Goal: Task Accomplishment & Management: Manage account settings

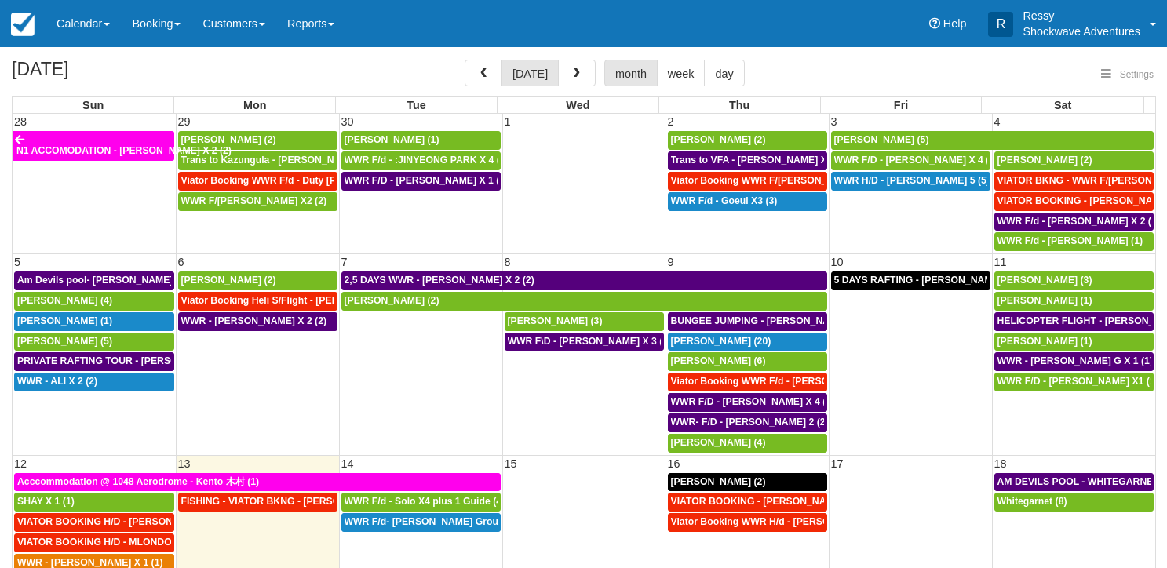
select select
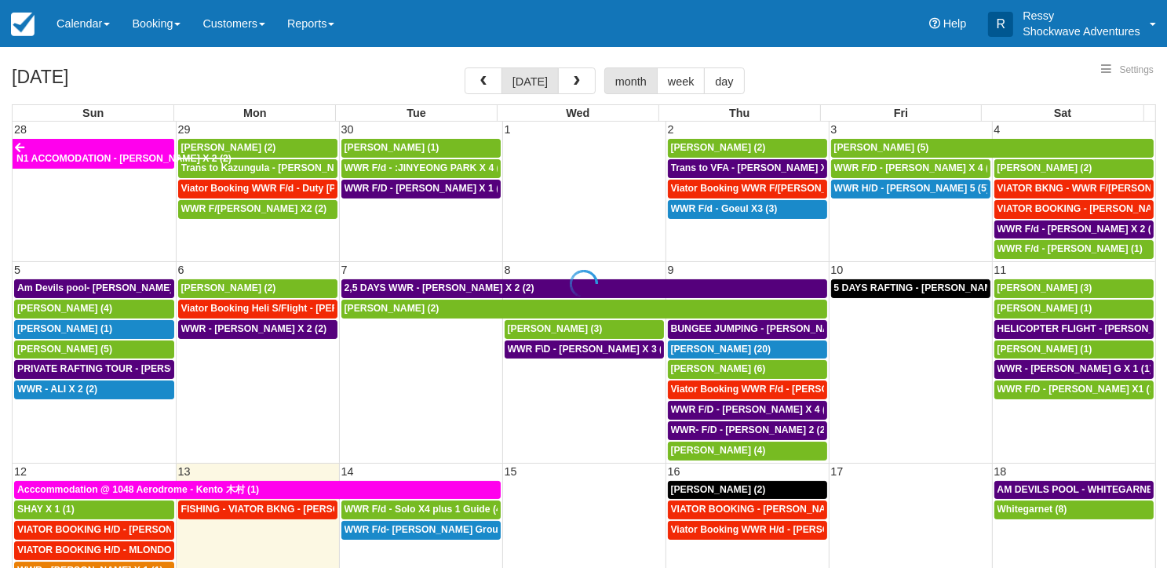
select select
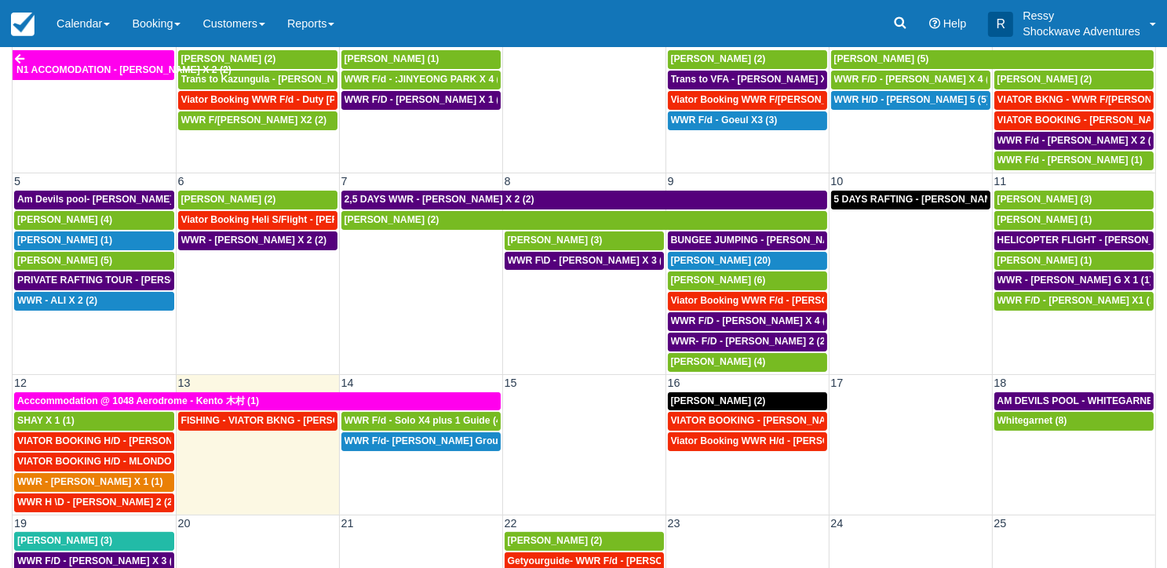
scroll to position [139, 0]
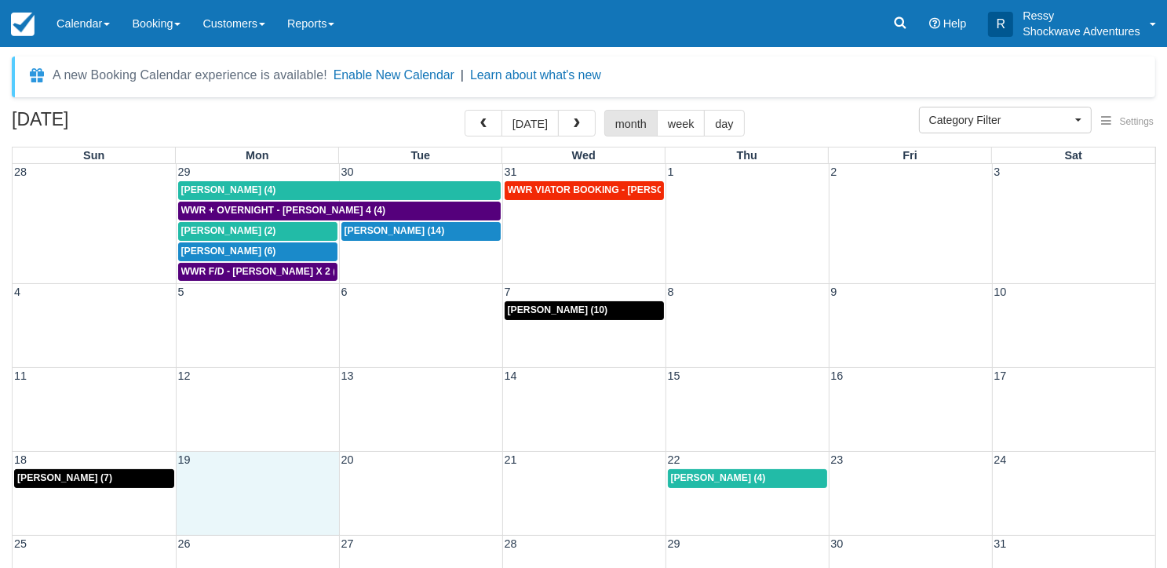
click at [267, 496] on div "18 19 20 21 22 23 24 Marcin Dzwigalski (7) Douglas smith (4)" at bounding box center [584, 493] width 1143 height 84
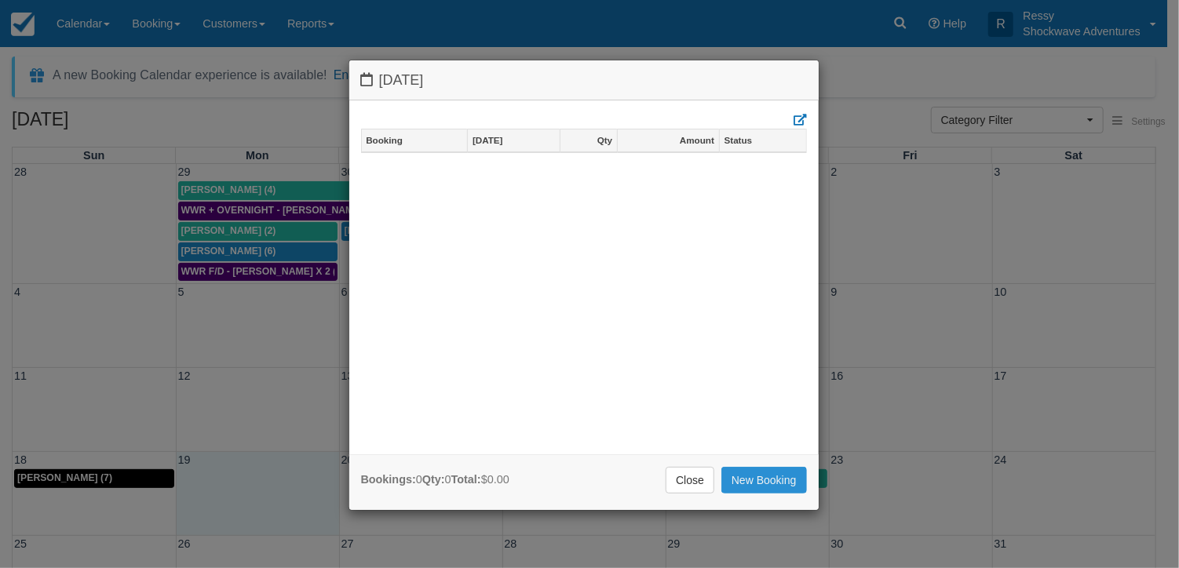
click at [791, 473] on link "New Booking" at bounding box center [764, 480] width 86 height 27
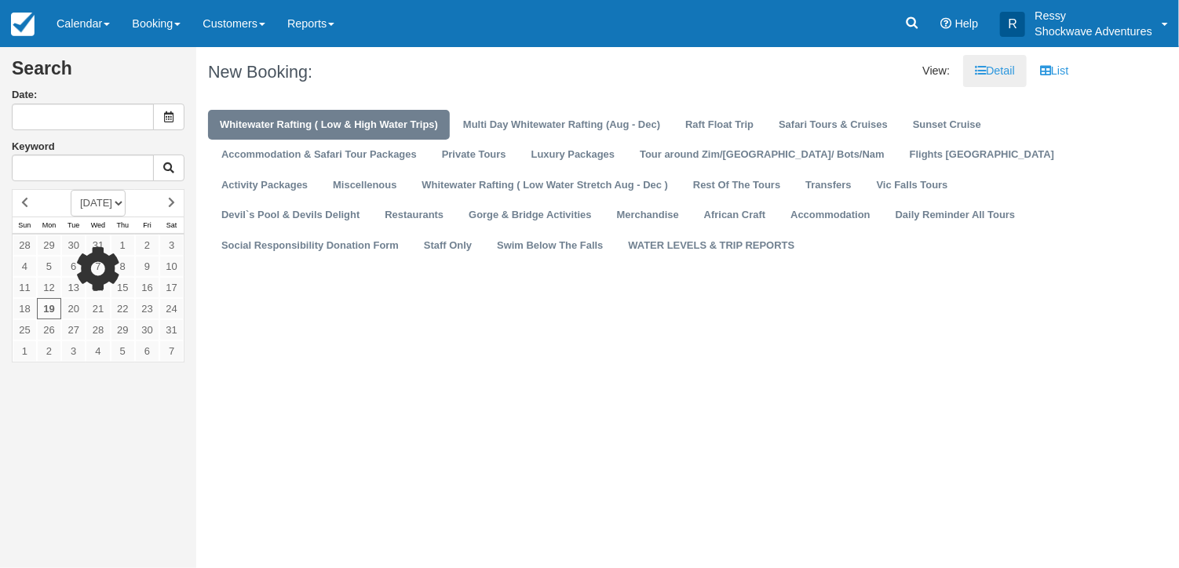
type input "[DATE]"
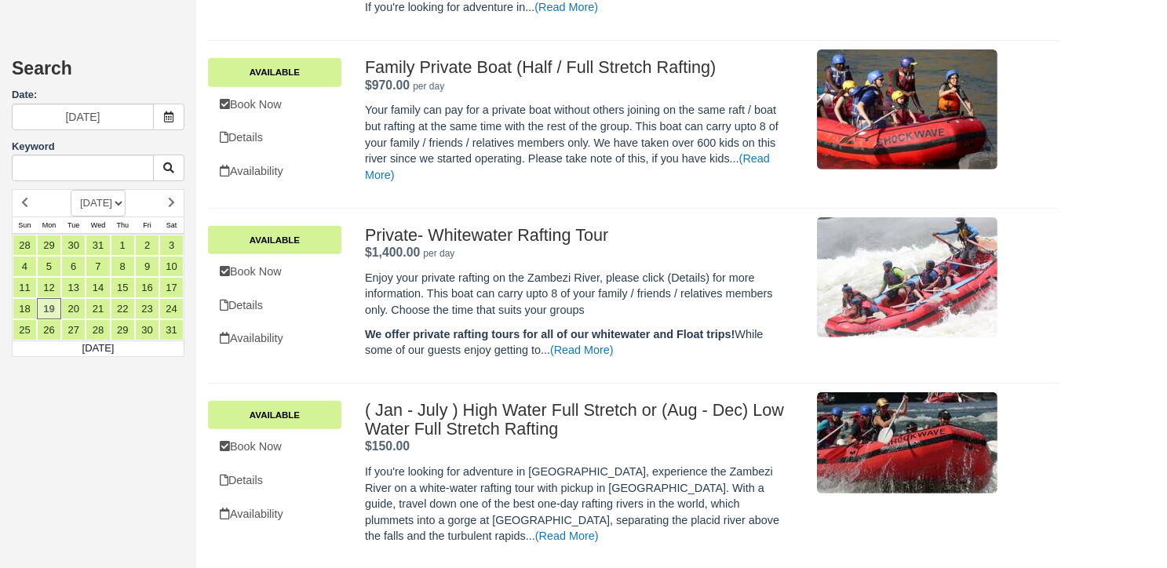
scroll to position [650, 0]
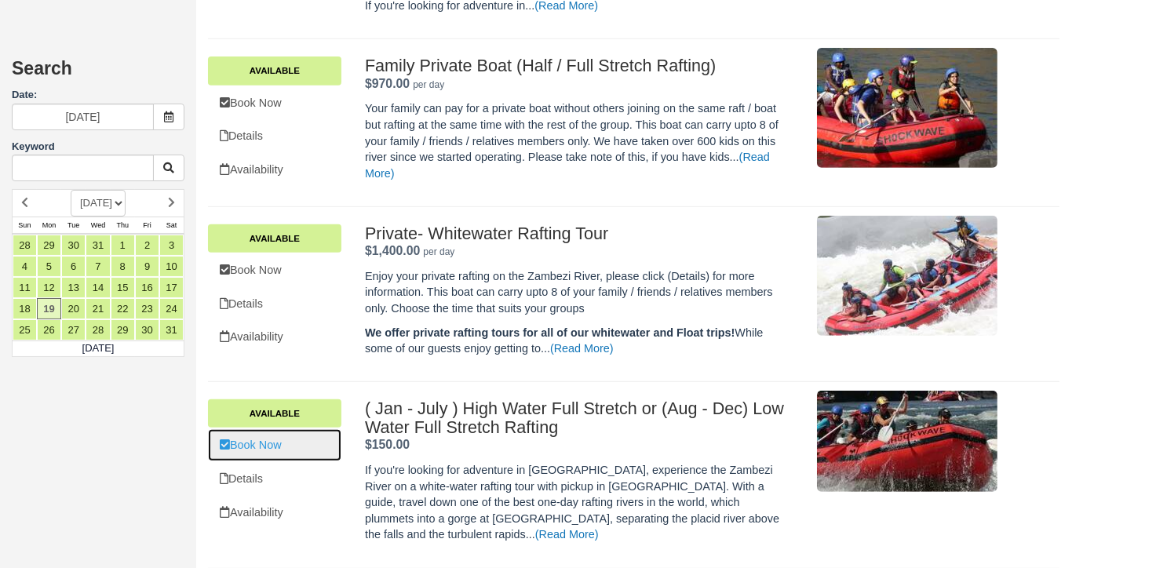
click at [317, 441] on link "Book Now" at bounding box center [274, 445] width 133 height 32
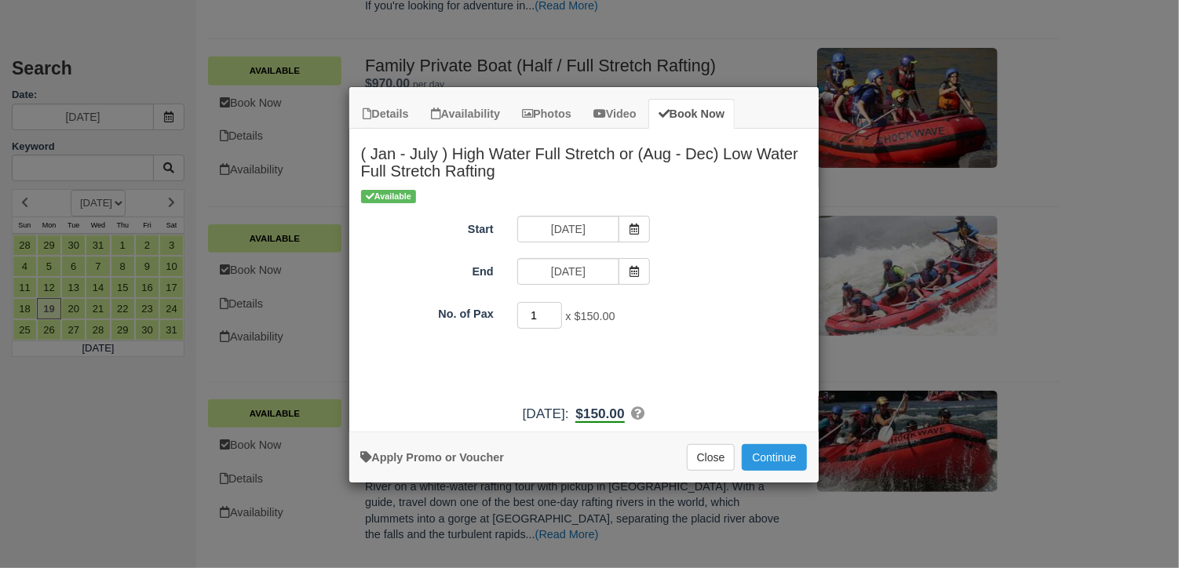
click at [556, 307] on input "1" at bounding box center [540, 315] width 46 height 27
click at [553, 307] on input "2" at bounding box center [540, 315] width 46 height 27
type input "3"
click at [553, 307] on input "3" at bounding box center [540, 315] width 46 height 27
click at [554, 307] on input "3" at bounding box center [540, 315] width 46 height 27
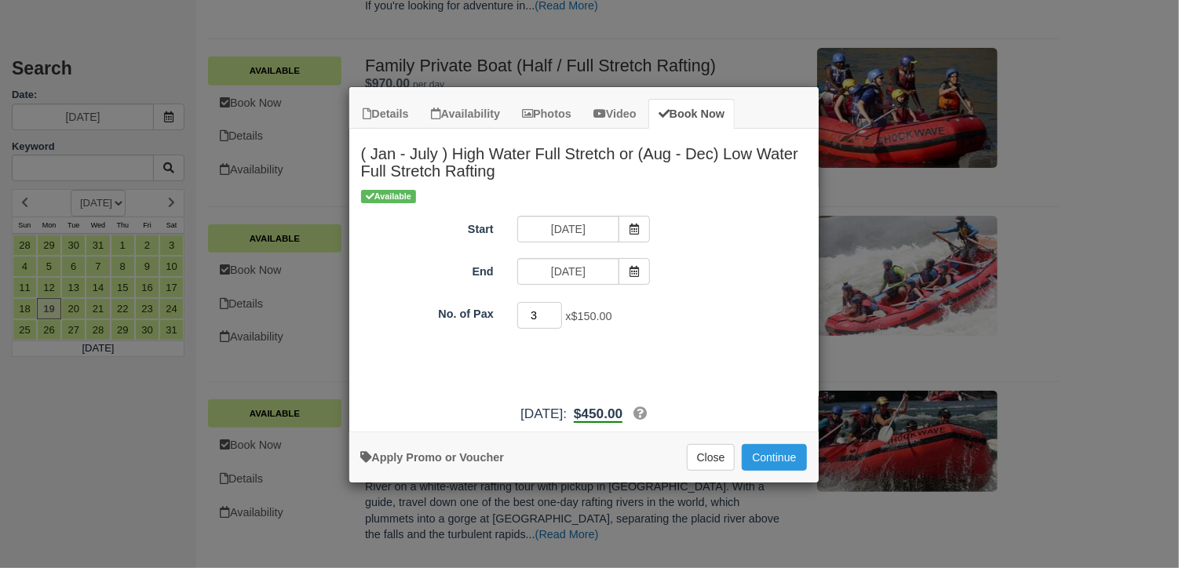
click at [554, 307] on input "3" at bounding box center [540, 315] width 46 height 27
click at [721, 457] on button "Close" at bounding box center [711, 457] width 49 height 27
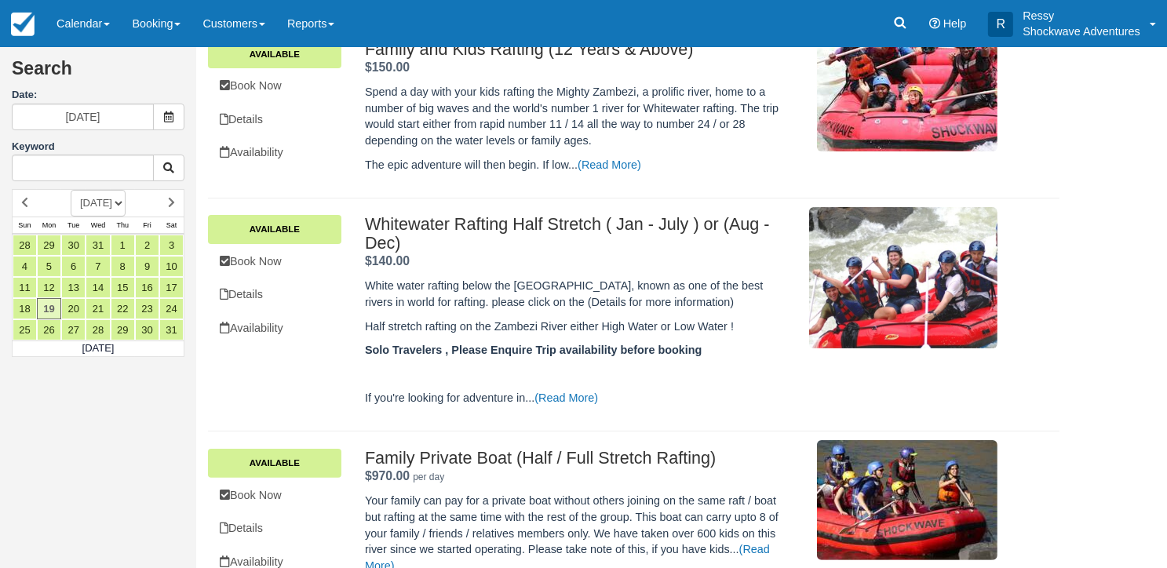
scroll to position [0, 0]
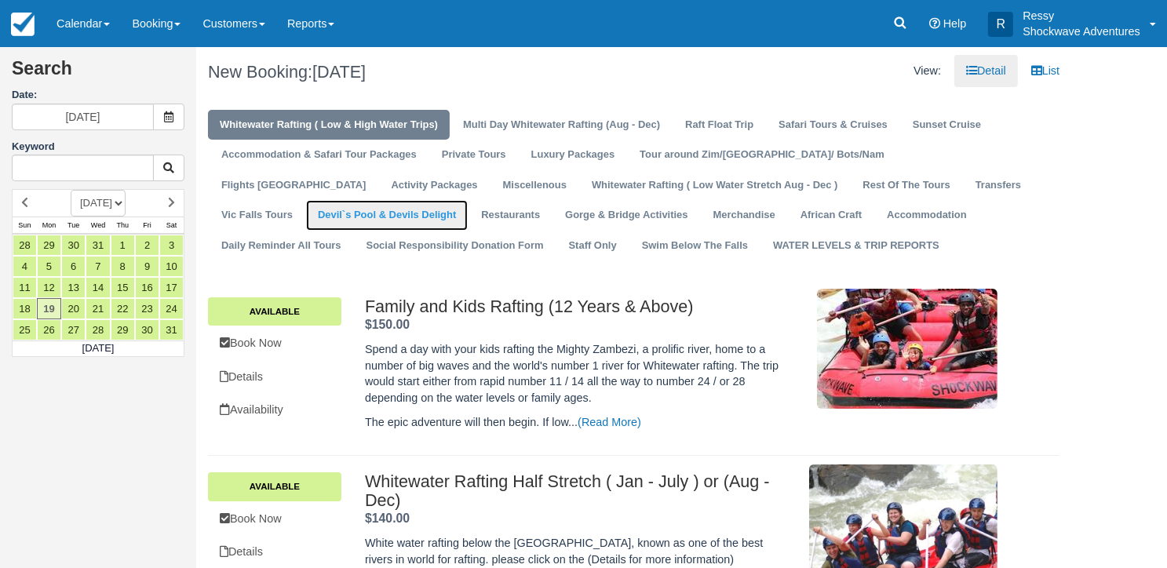
click at [468, 200] on link "Devil`s Pool & Devils Delight" at bounding box center [387, 215] width 162 height 31
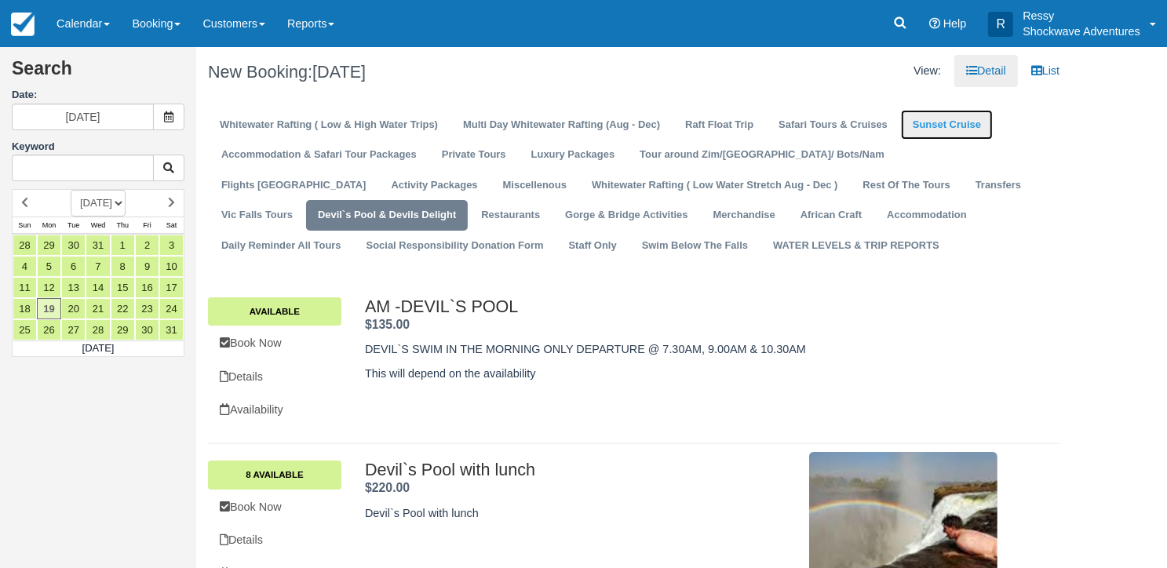
click at [926, 119] on link "Sunset Cruise" at bounding box center [947, 125] width 92 height 31
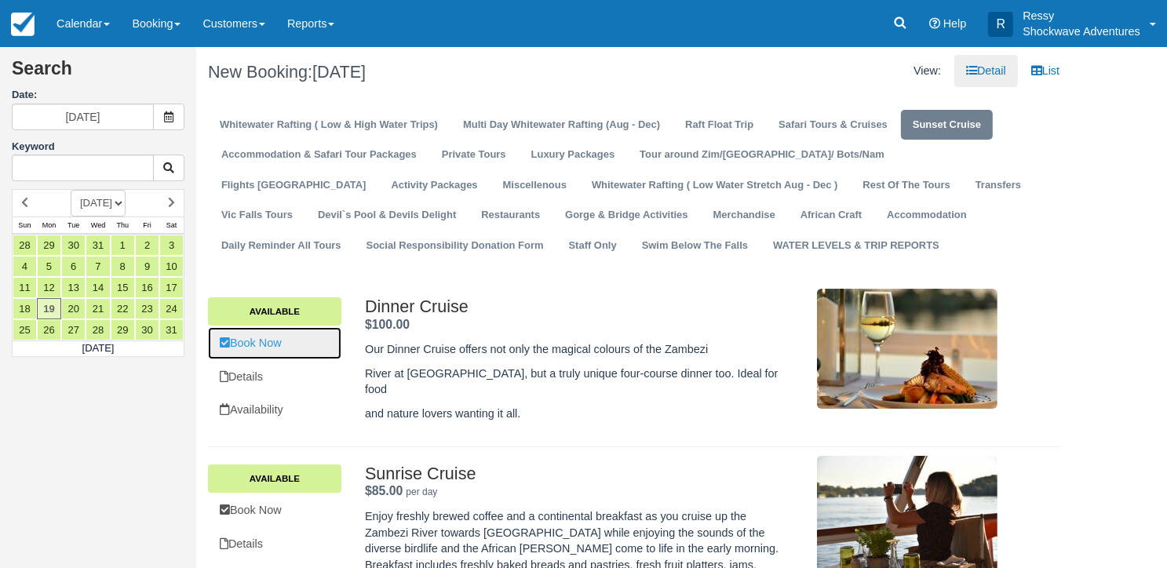
click at [308, 335] on link "Book Now" at bounding box center [274, 343] width 133 height 32
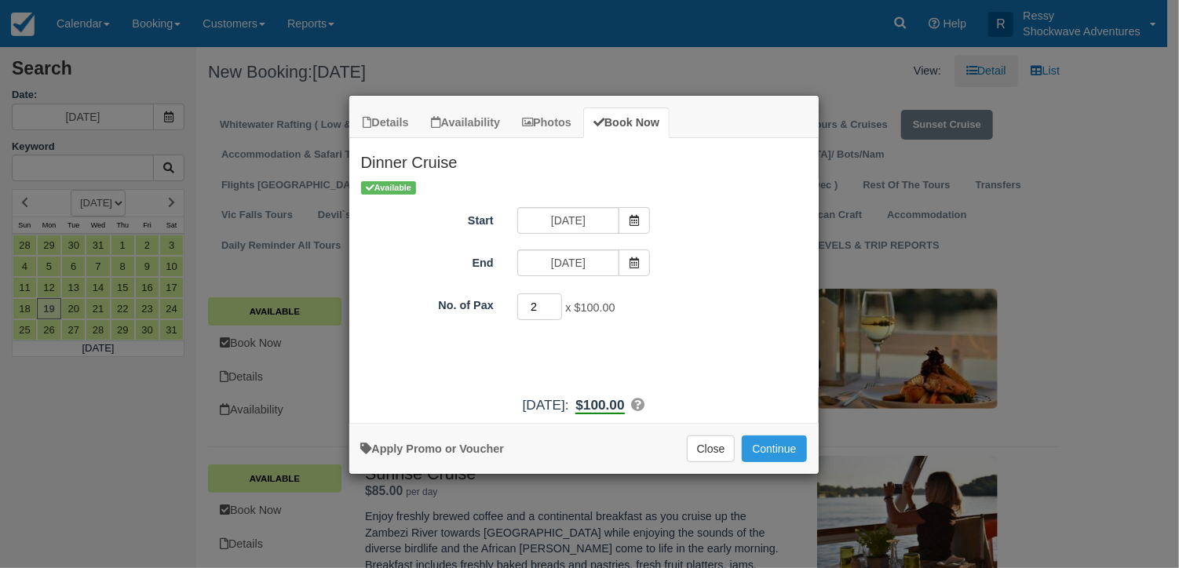
click at [556, 302] on input "2" at bounding box center [540, 307] width 46 height 27
click at [556, 302] on input "3" at bounding box center [540, 307] width 46 height 27
click at [556, 302] on input "4" at bounding box center [540, 307] width 46 height 27
click at [556, 302] on input "9" at bounding box center [540, 307] width 46 height 27
click at [556, 302] on input "10" at bounding box center [540, 307] width 46 height 27
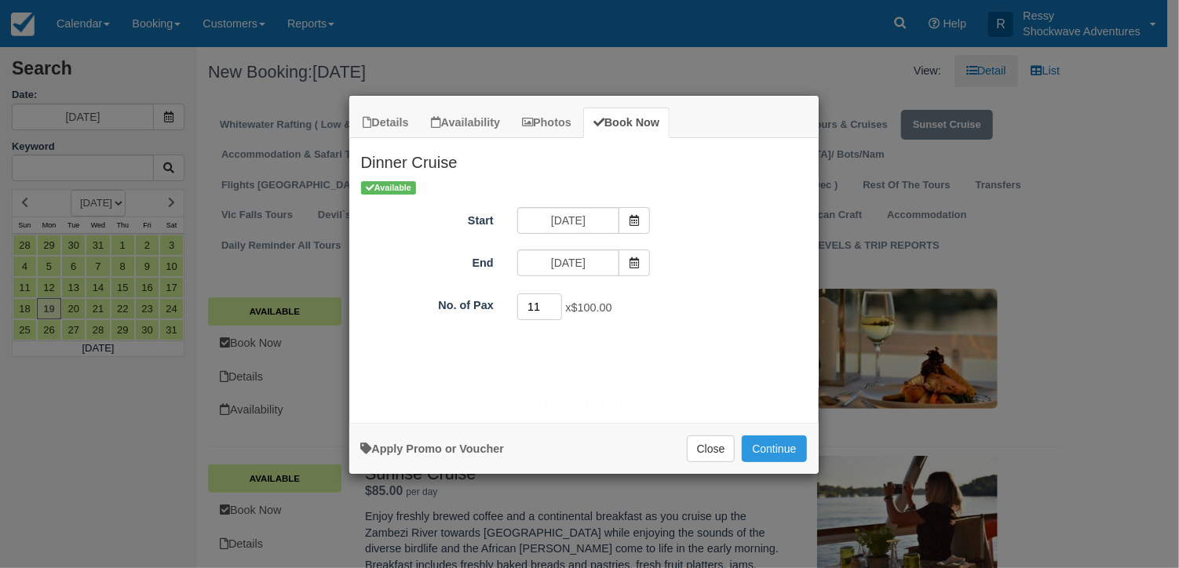
click at [556, 302] on input "11" at bounding box center [540, 307] width 46 height 27
click at [556, 302] on input "12" at bounding box center [540, 307] width 46 height 27
click at [556, 302] on input "13" at bounding box center [540, 307] width 46 height 27
click at [556, 302] on input "14" at bounding box center [540, 307] width 46 height 27
click at [556, 302] on input "15" at bounding box center [540, 307] width 46 height 27
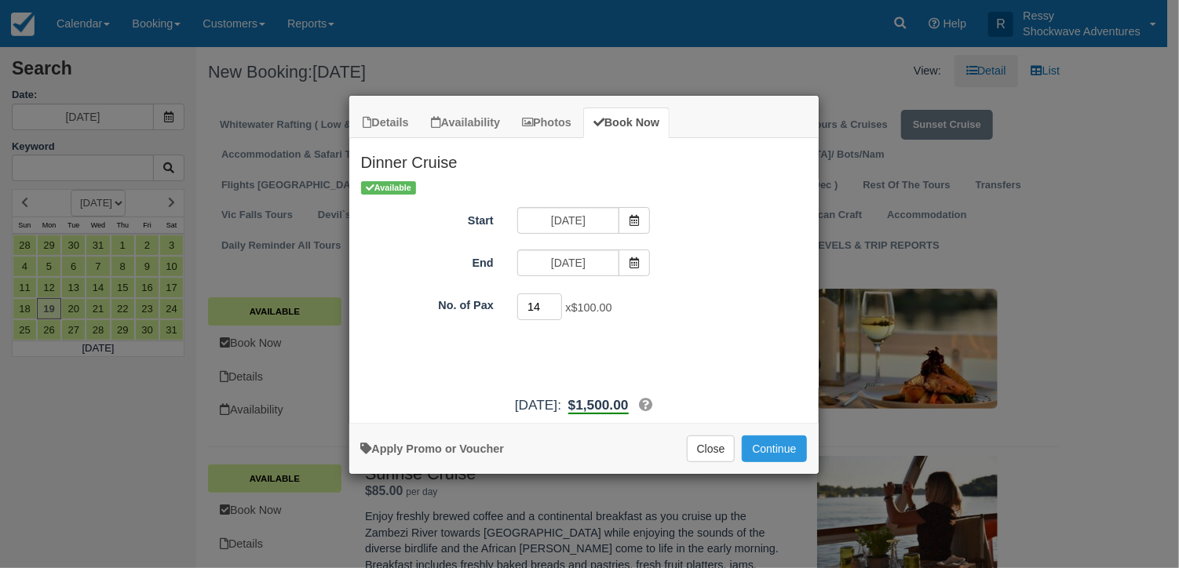
click at [559, 308] on input "14" at bounding box center [540, 307] width 46 height 27
click at [559, 308] on input "13" at bounding box center [540, 307] width 46 height 27
type input "12"
click at [559, 308] on input "12" at bounding box center [540, 307] width 46 height 27
click at [767, 442] on button "Continue" at bounding box center [774, 449] width 64 height 27
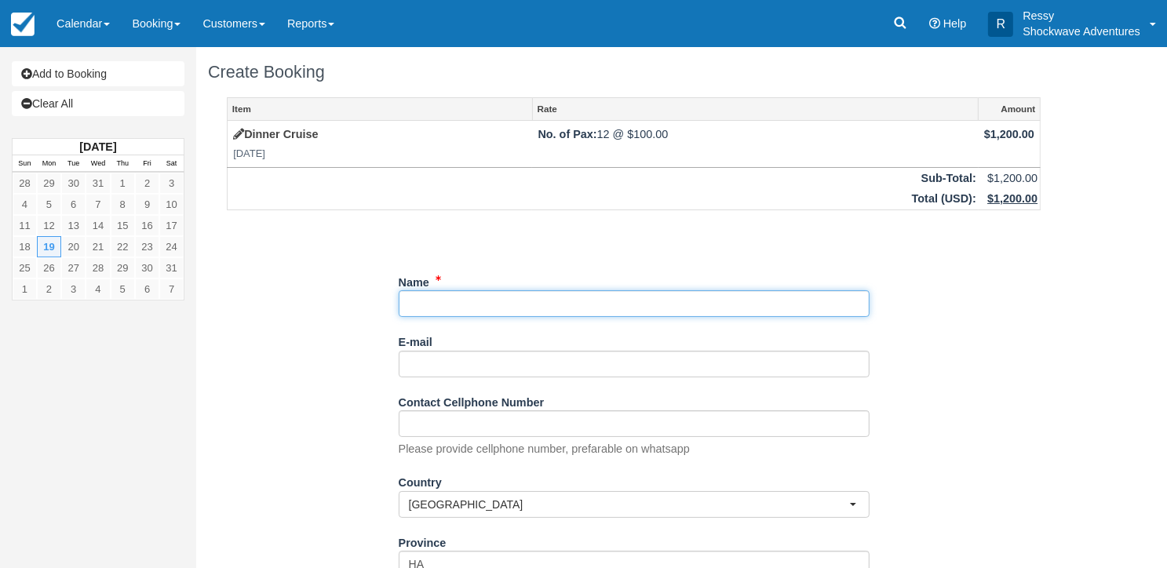
paste input "bangdream@hanmail.net"
type input "bangdream@hanmail.net"
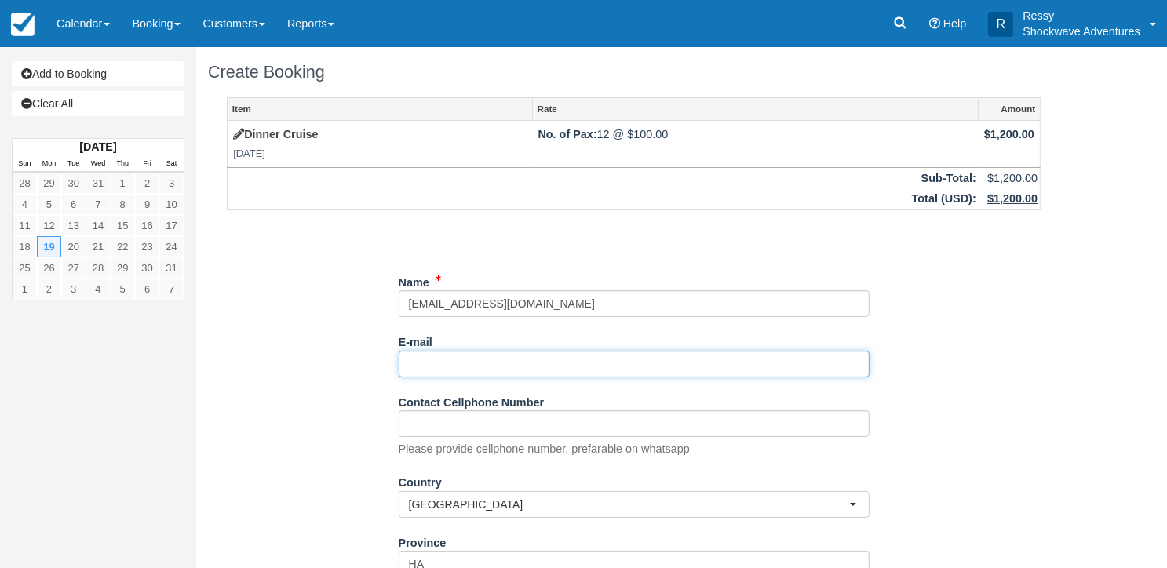
click at [406, 360] on input "E-mail" at bounding box center [634, 364] width 471 height 27
paste input "[EMAIL_ADDRESS][DOMAIN_NAME]"
type input "[EMAIL_ADDRESS][DOMAIN_NAME]"
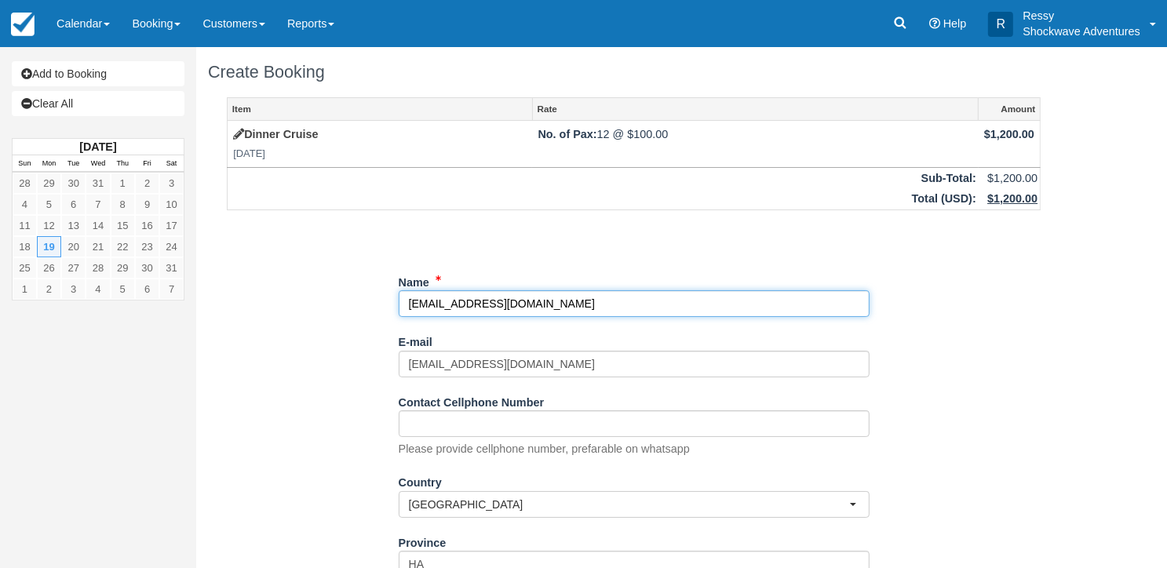
click at [540, 311] on input "Name" at bounding box center [634, 303] width 471 height 27
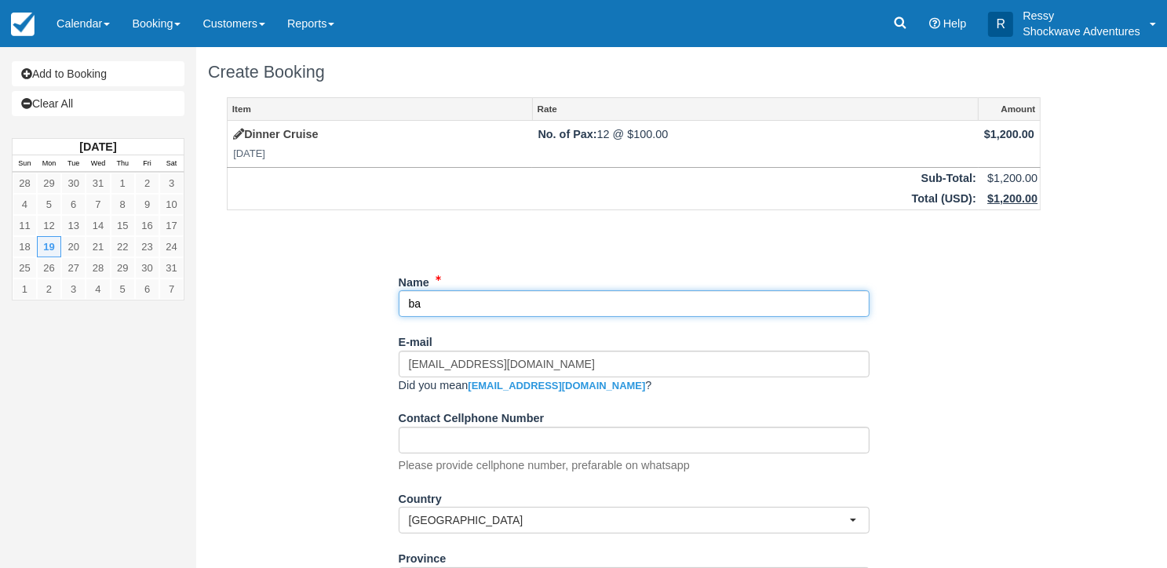
type input "b"
drag, startPoint x: 402, startPoint y: 315, endPoint x: 579, endPoint y: 559, distance: 301.7
click at [465, 398] on ol "Name E-mail bangdream@hanmail.net Did you mean bangdream@hotmail.net ? Contact …" at bounding box center [634, 533] width 471 height 529
paste input "Bang"
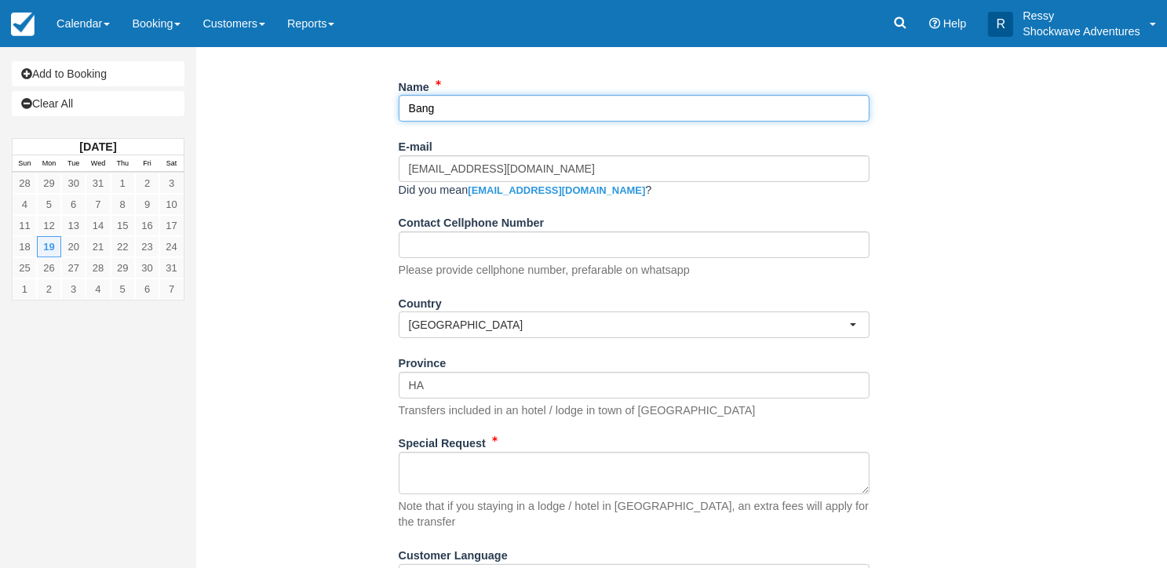
scroll to position [250, 0]
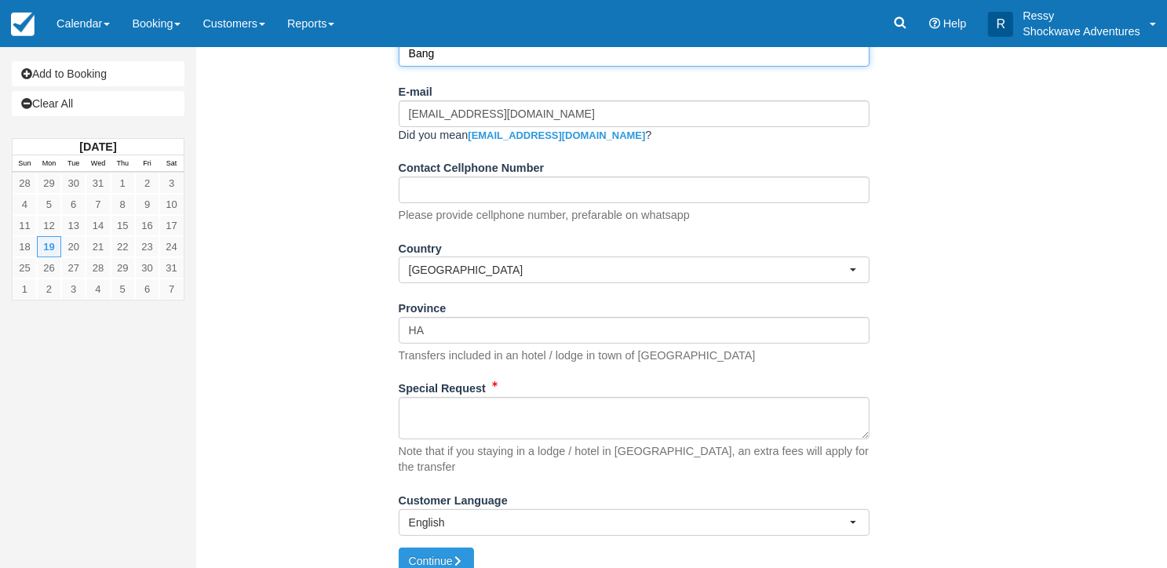
type input "Bang"
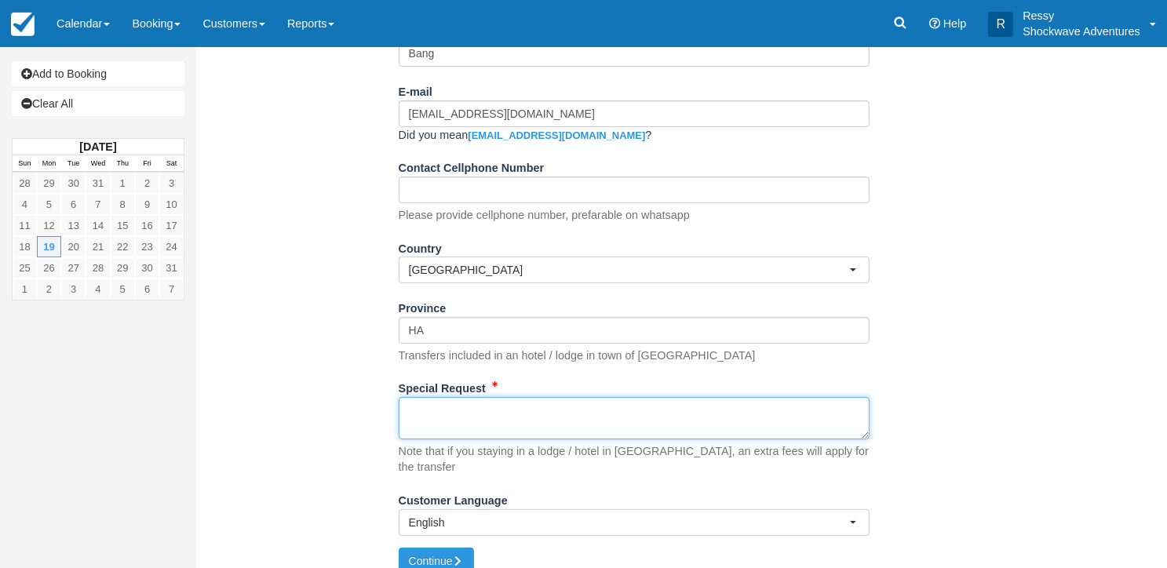
click at [461, 408] on textarea "Special Request" at bounding box center [634, 418] width 471 height 42
click at [450, 413] on textarea "Special Request" at bounding box center [634, 418] width 471 height 42
paste textarea "19 January zambia site Meeting at the border at 16:30. dinner cruise ○20 Januar…"
type textarea "19 January zambia site Meeting at the border at 16:30. dinner cruise ○20 Januar…"
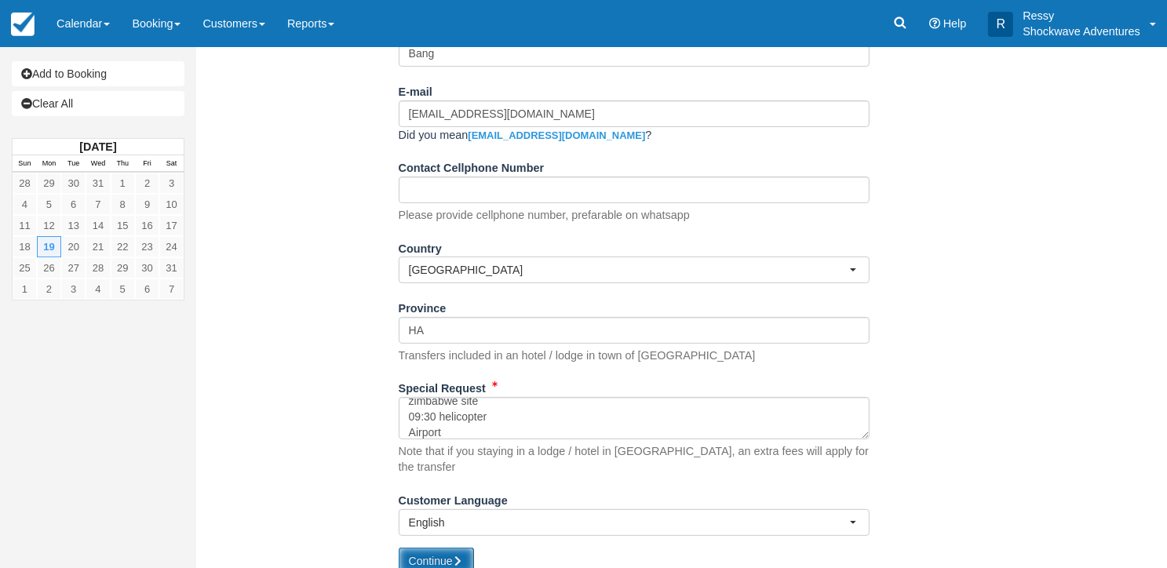
click at [451, 548] on button "Continue" at bounding box center [436, 561] width 75 height 27
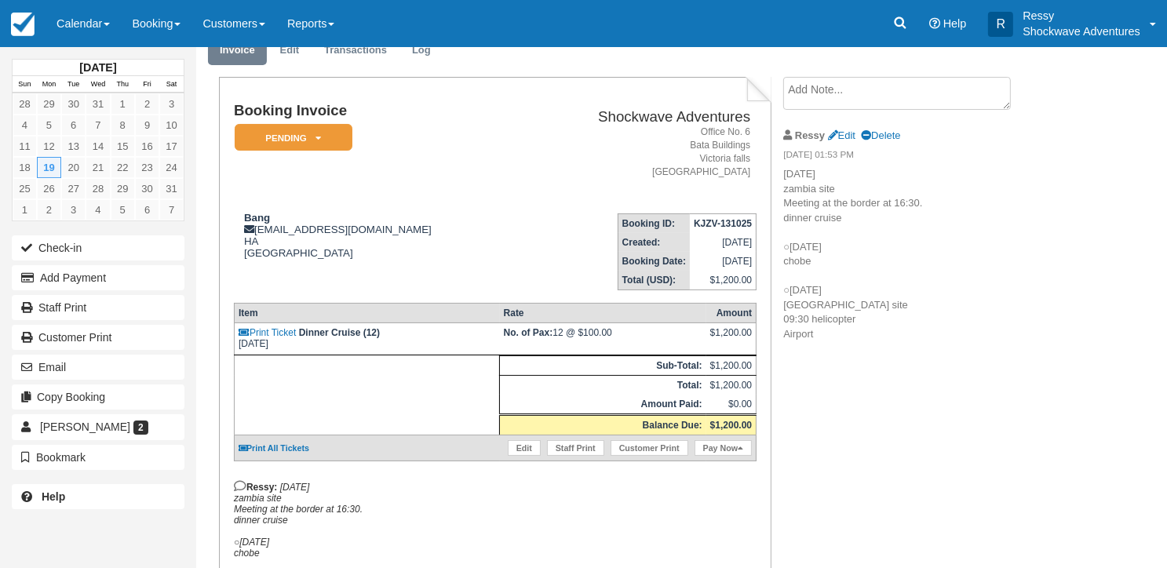
scroll to position [157, 0]
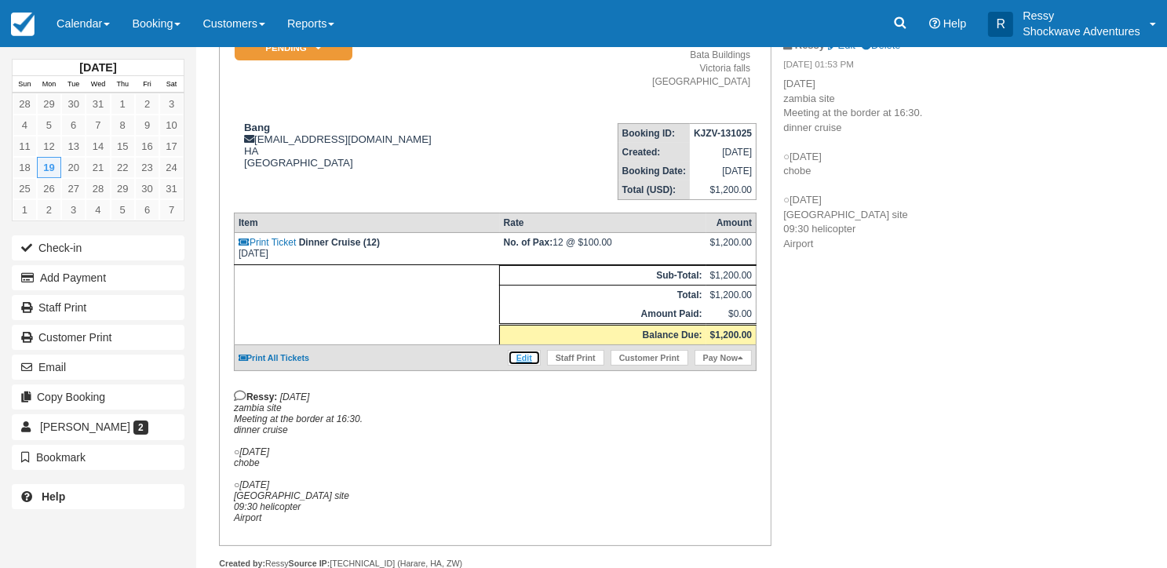
click at [531, 351] on link "Edit" at bounding box center [524, 358] width 33 height 16
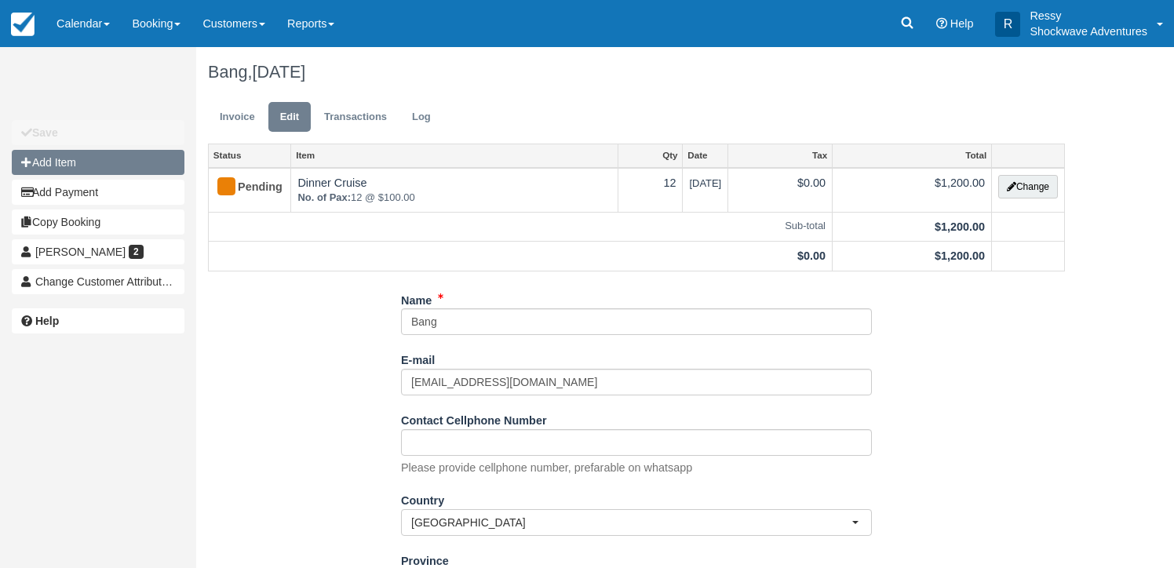
click at [129, 160] on button "Add Item" at bounding box center [98, 162] width 173 height 25
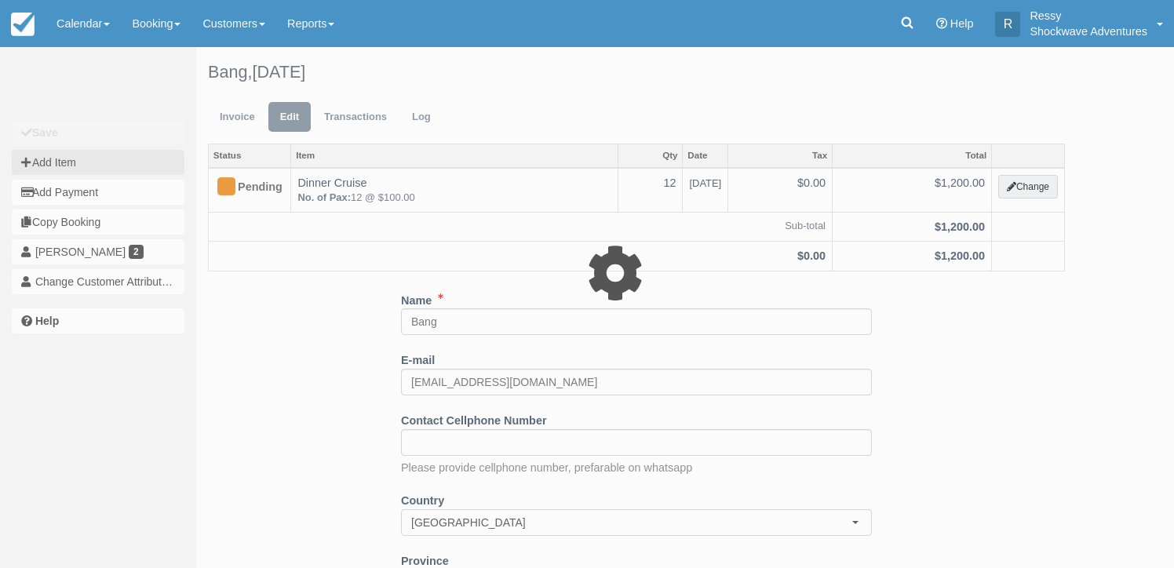
type input "0.00"
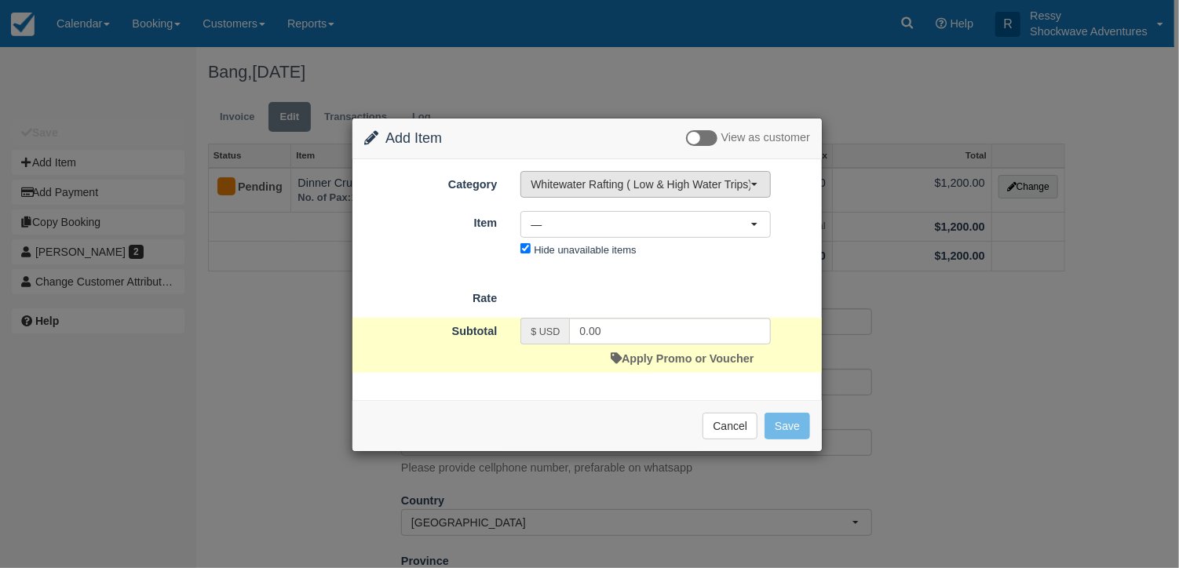
click at [715, 191] on button "Whitewater Rafting ( Low & High Water Trips)" at bounding box center [645, 184] width 250 height 27
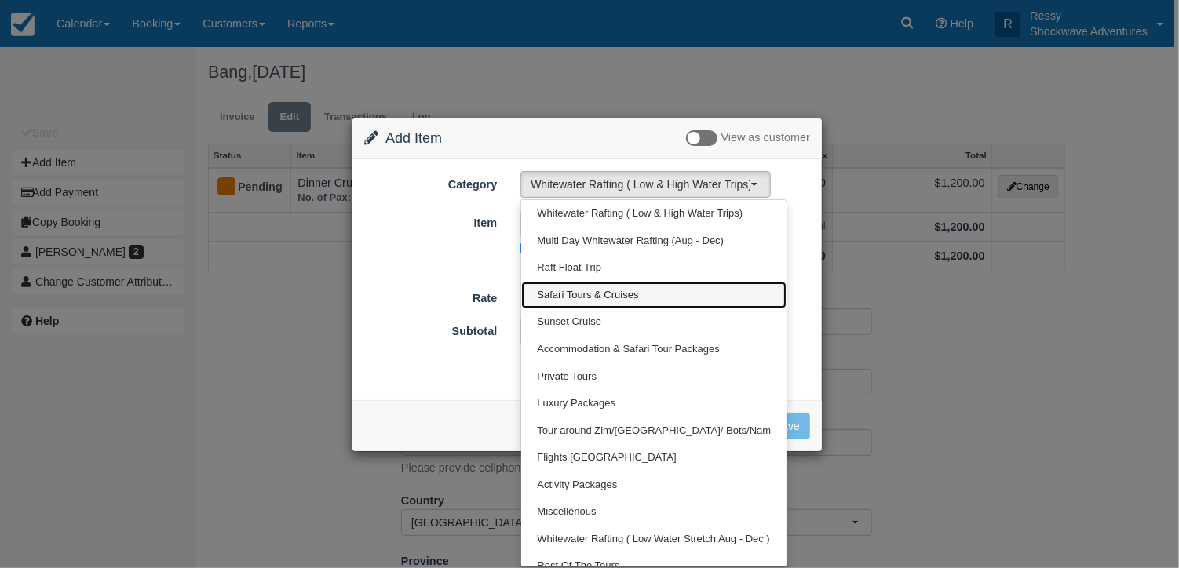
click at [612, 294] on span "Safari Tours & Cruises" at bounding box center [587, 295] width 101 height 15
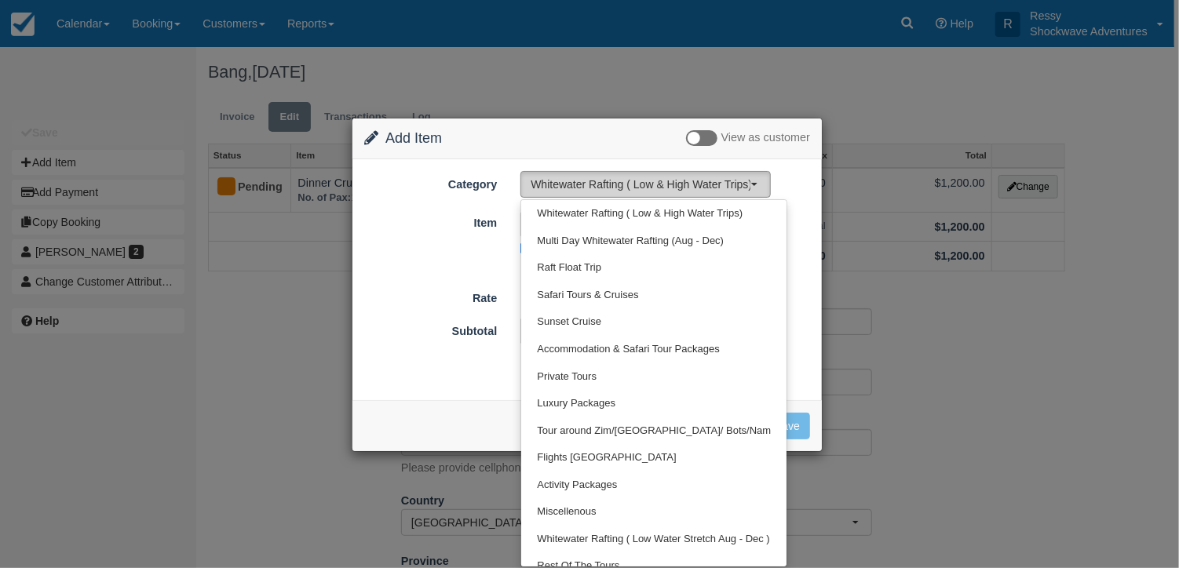
select select "30"
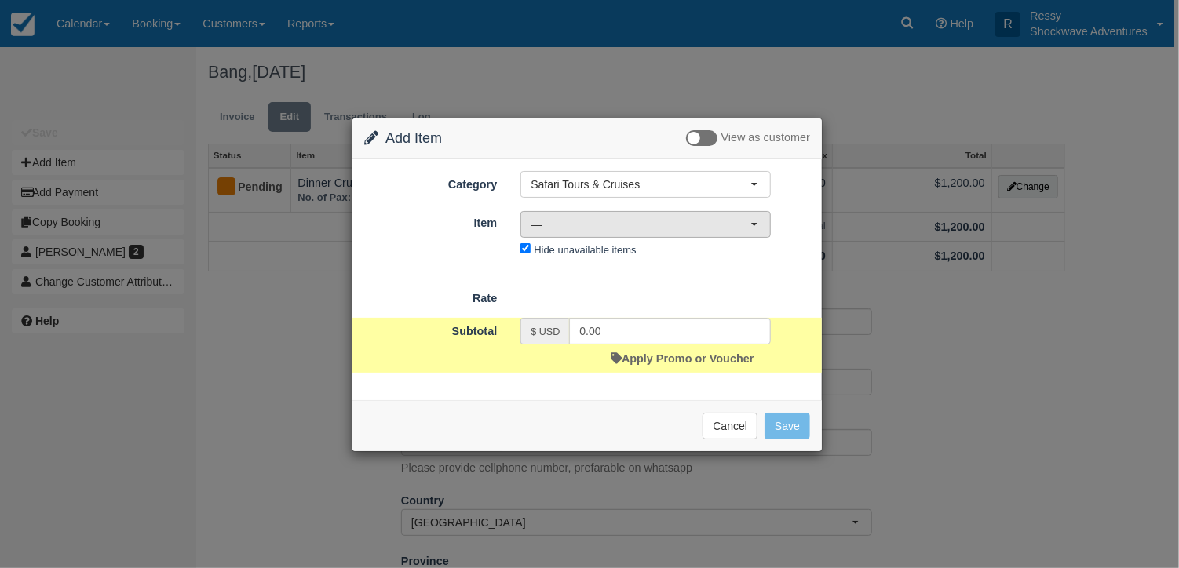
click at [647, 221] on span "—" at bounding box center [641, 225] width 220 height 16
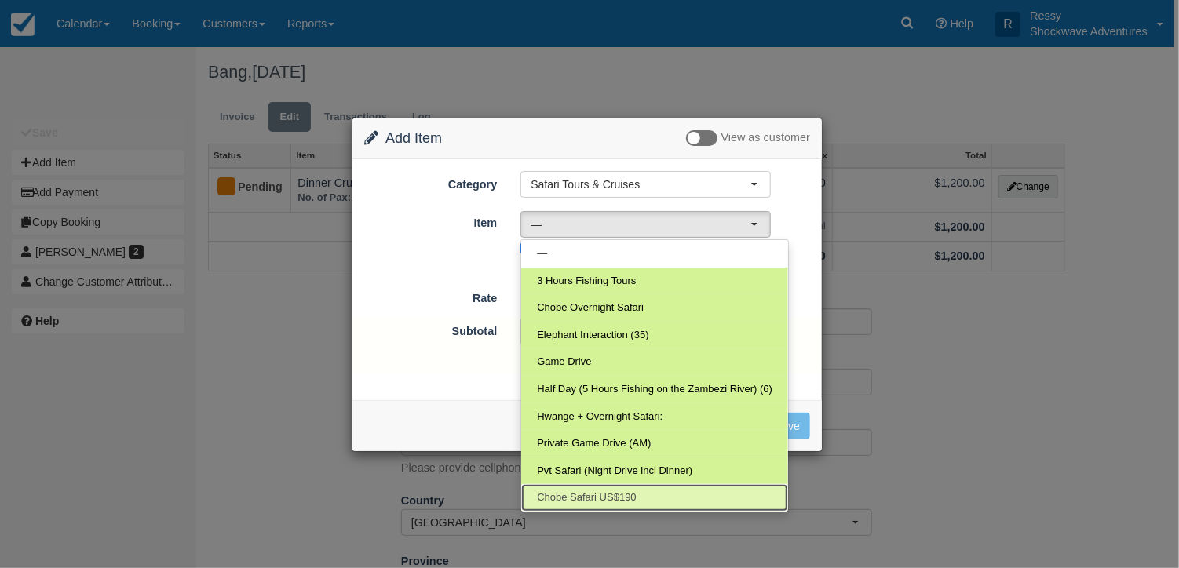
click at [610, 501] on span "Chobe Safari US$190" at bounding box center [586, 498] width 99 height 15
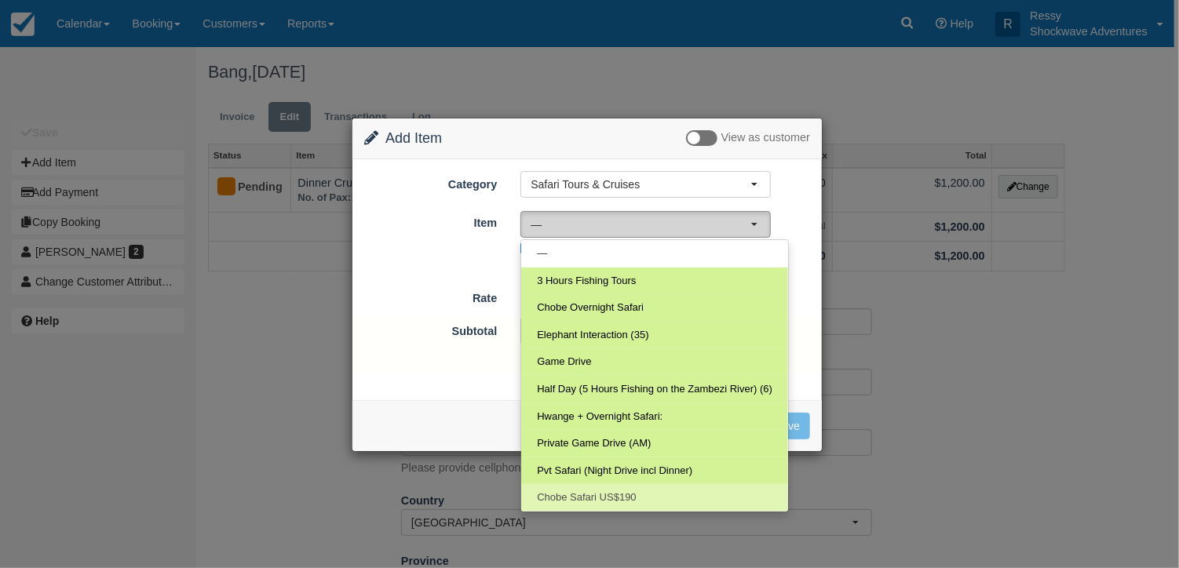
select select "50"
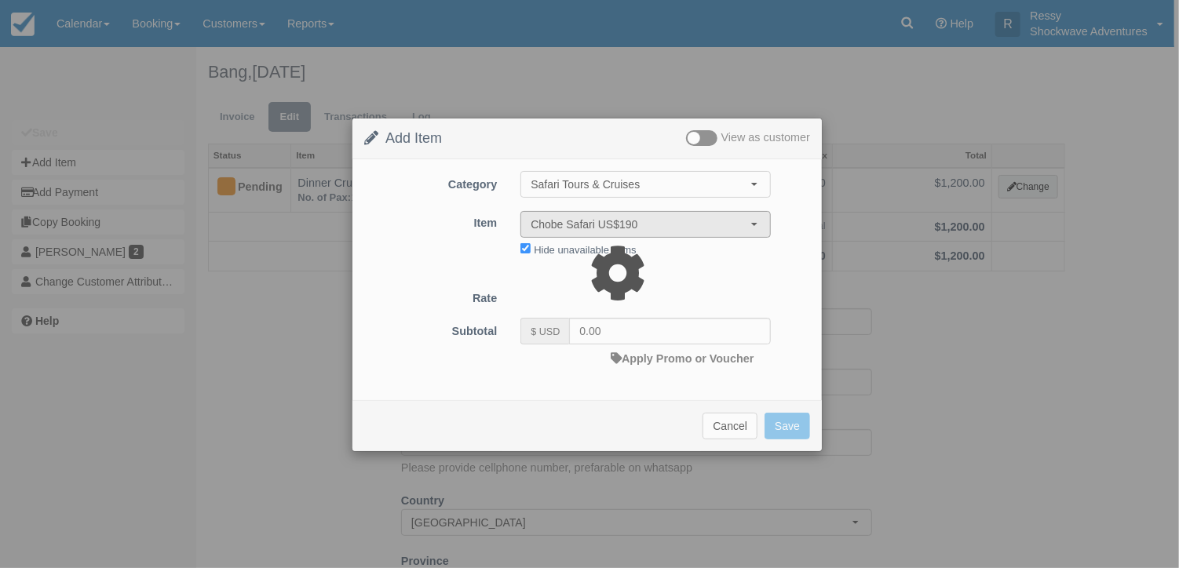
type input "190.00"
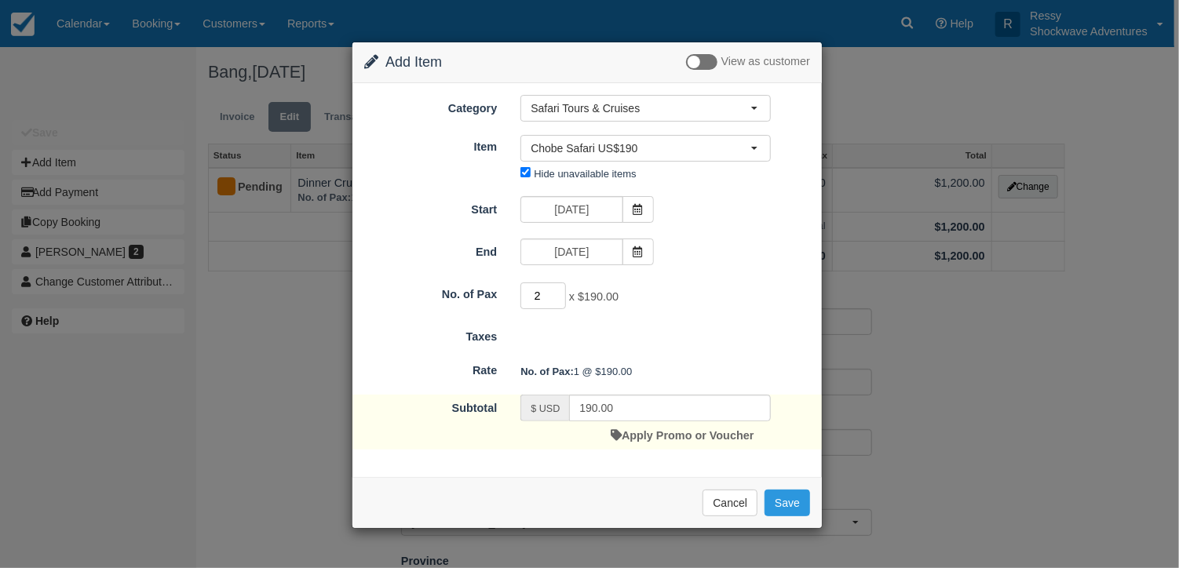
click at [559, 290] on input "2" at bounding box center [543, 296] width 46 height 27
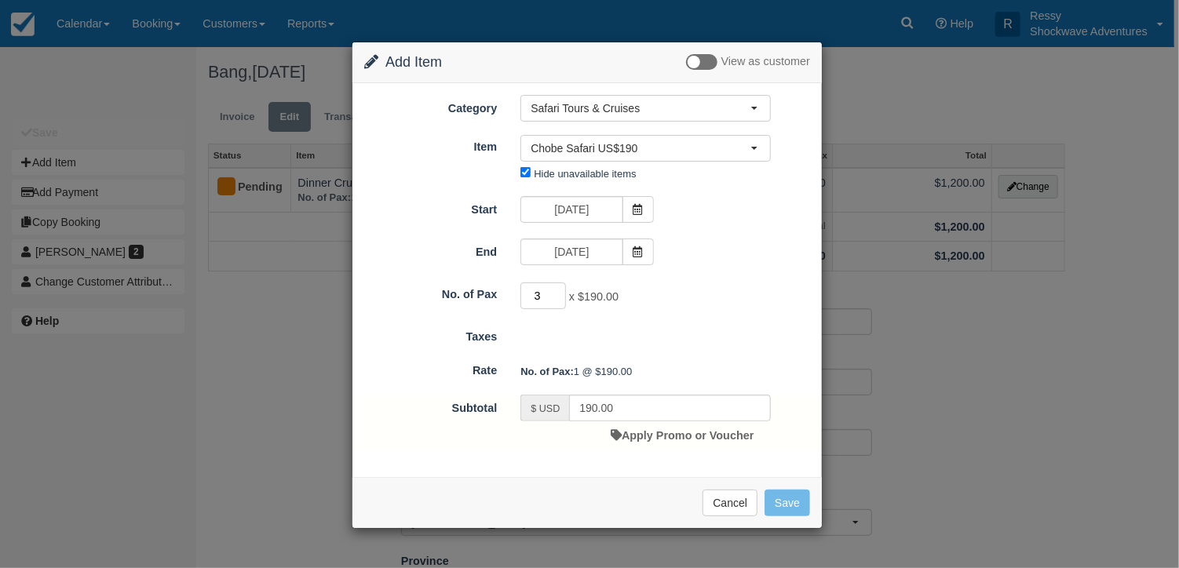
click at [559, 290] on input "3" at bounding box center [543, 296] width 46 height 27
click at [559, 290] on input "4" at bounding box center [543, 296] width 46 height 27
click at [559, 290] on input "6" at bounding box center [543, 296] width 46 height 27
click at [559, 290] on input "8" at bounding box center [543, 296] width 46 height 27
click at [559, 290] on input "9" at bounding box center [543, 296] width 46 height 27
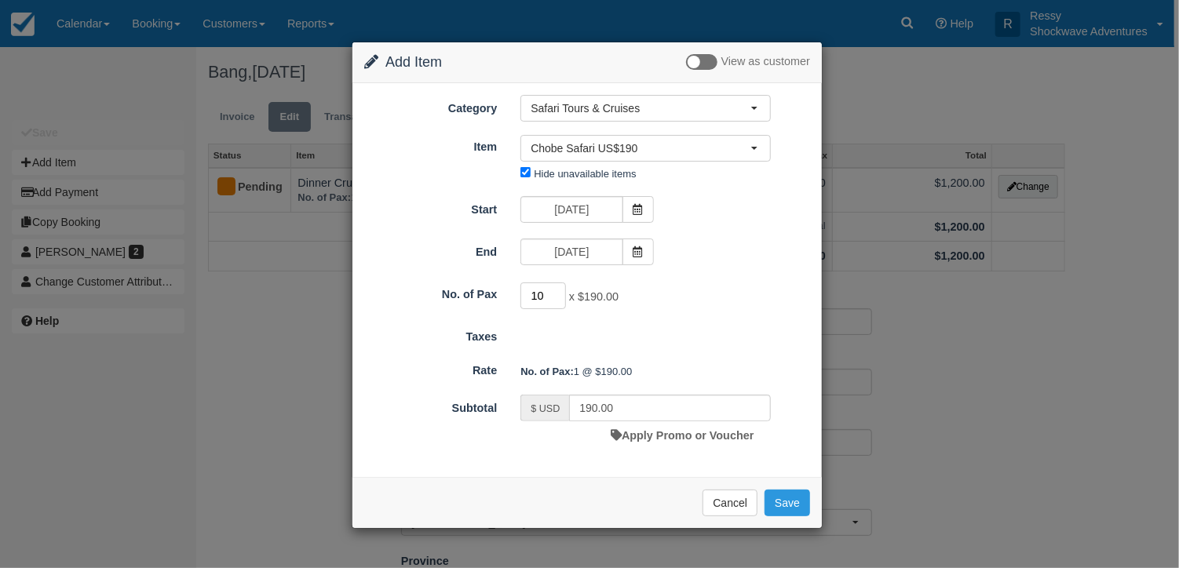
click at [559, 290] on input "10" at bounding box center [543, 296] width 46 height 27
type input "11"
click at [559, 290] on input "11" at bounding box center [543, 296] width 46 height 27
type input "2090.00"
type input "12"
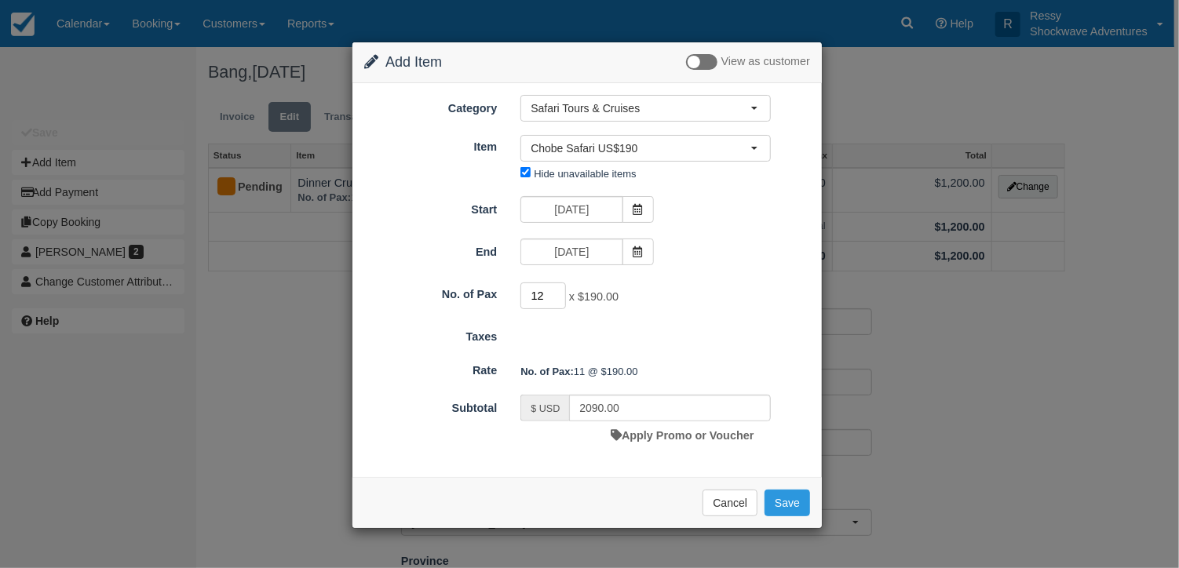
click at [556, 287] on input "12" at bounding box center [543, 296] width 46 height 27
type input "2280.00"
type input "13"
click at [557, 288] on input "13" at bounding box center [543, 296] width 46 height 27
type input "2470.00"
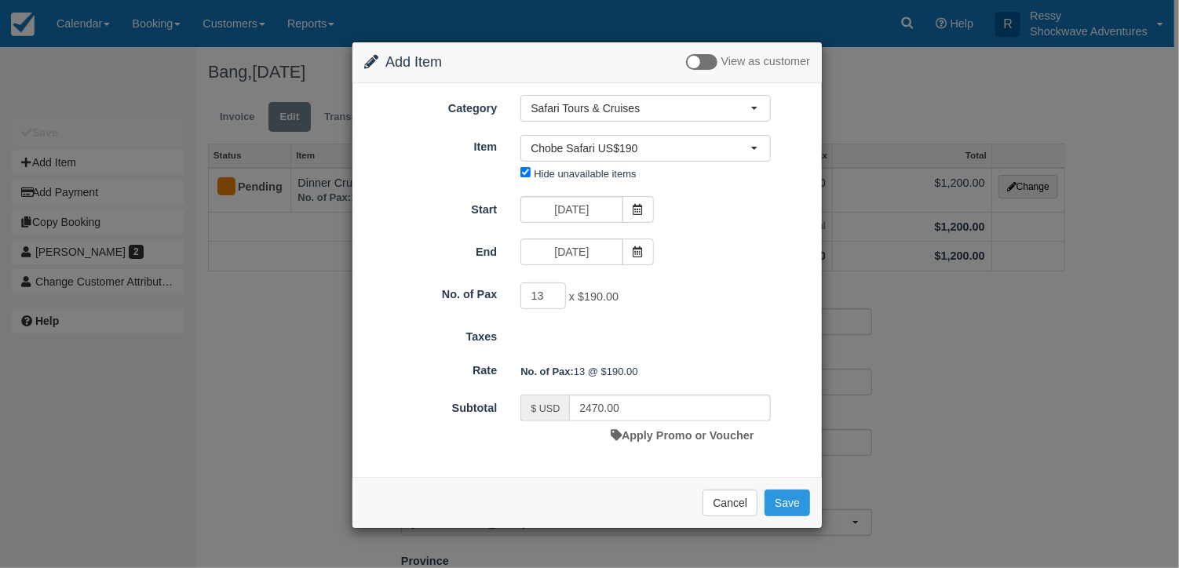
click at [634, 191] on form "Category Safari Tours & Cruises Whitewater Rafting ( Low & High Water Trips) Mu…" at bounding box center [587, 272] width 446 height 355
click at [644, 208] on icon at bounding box center [638, 209] width 11 height 11
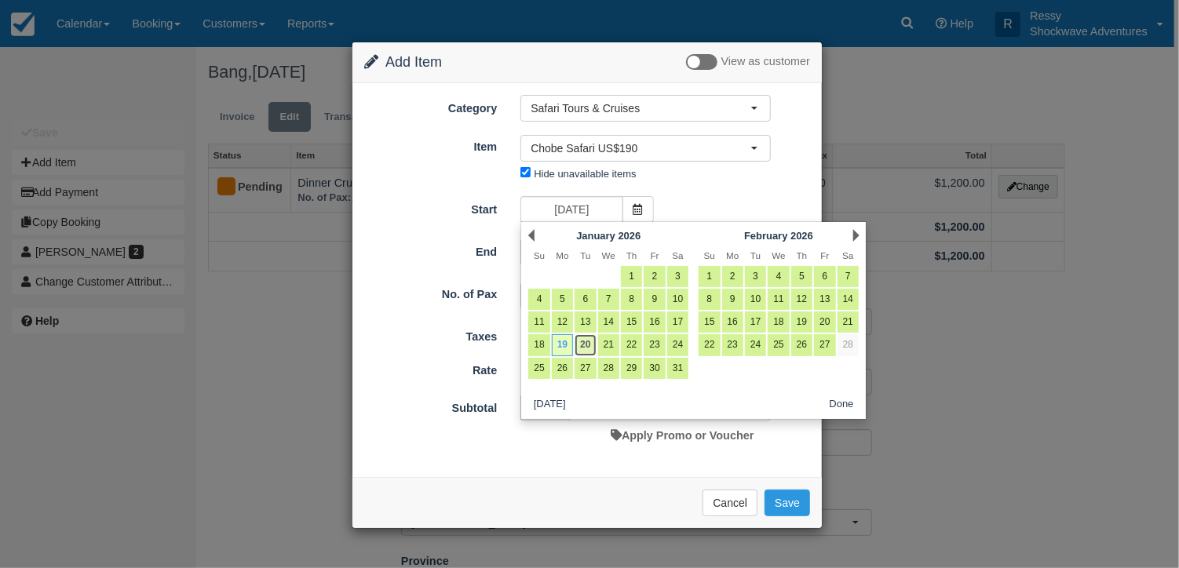
click at [581, 348] on link "20" at bounding box center [584, 344] width 21 height 21
type input "01/20/26"
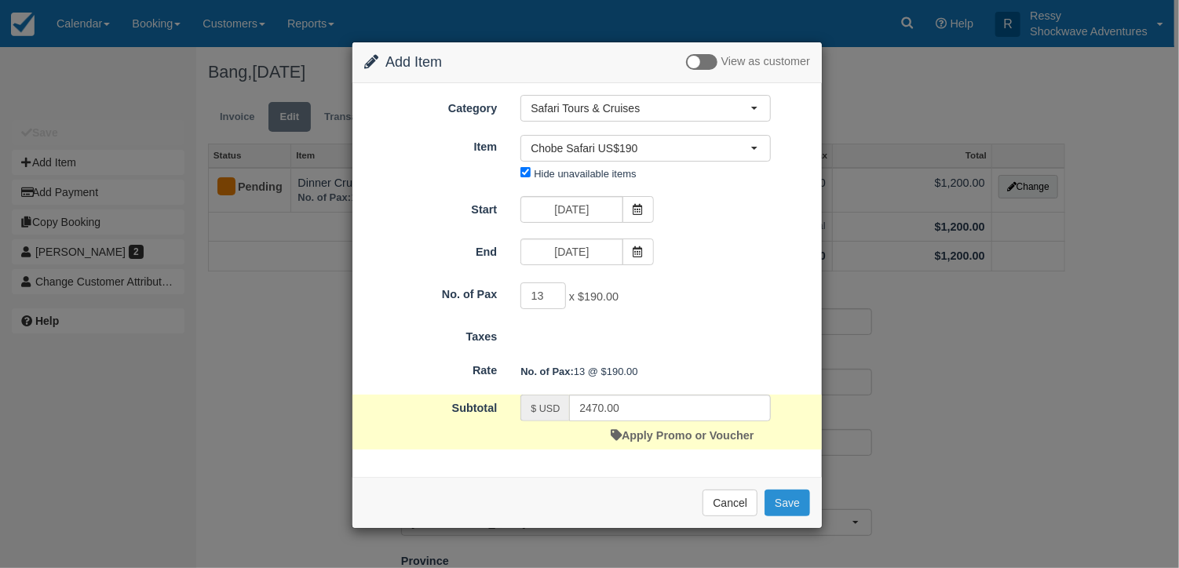
click at [780, 490] on button "Save" at bounding box center [787, 503] width 46 height 27
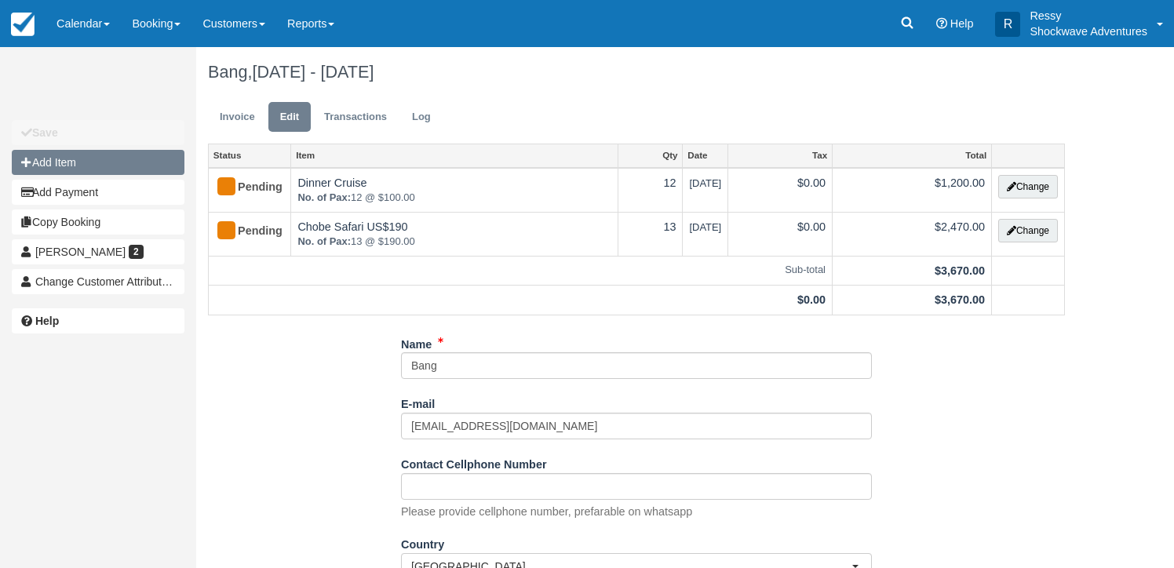
click at [53, 159] on button "Add Item" at bounding box center [98, 162] width 173 height 25
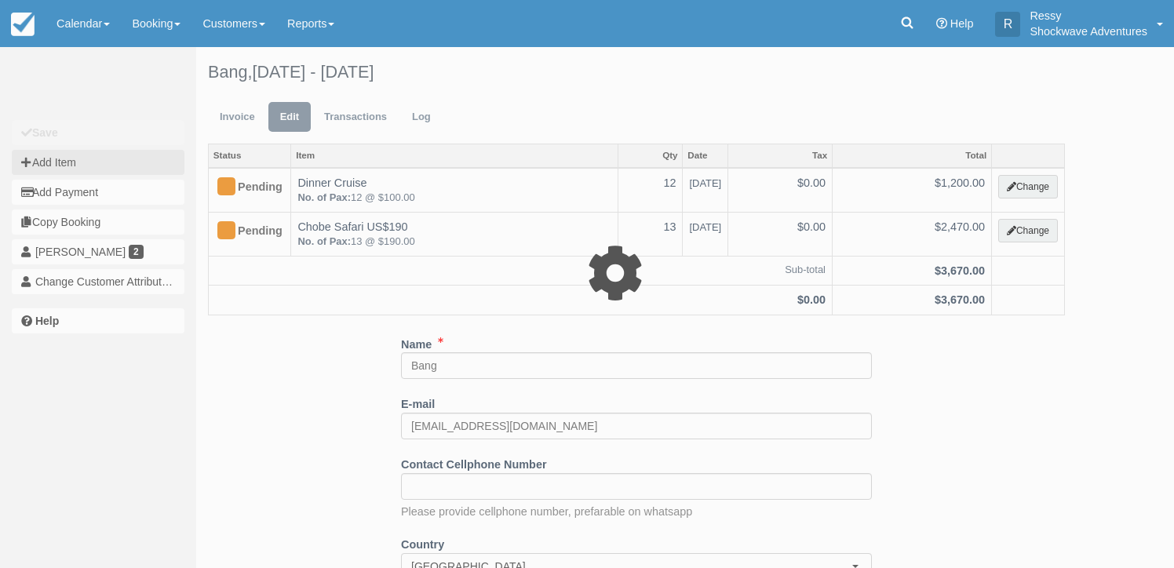
type input "0.00"
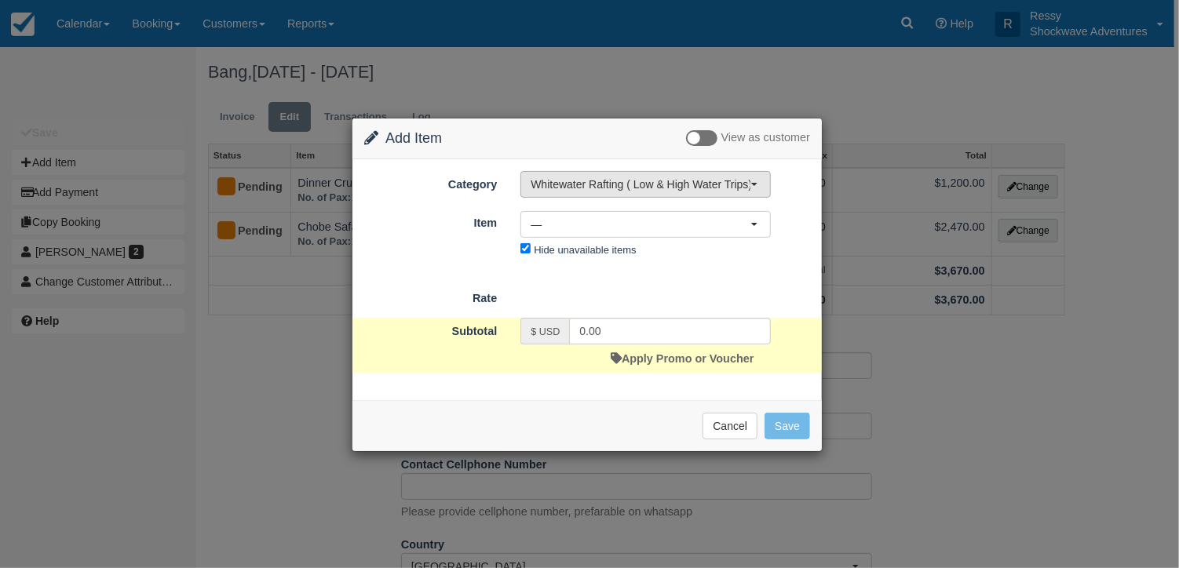
click at [546, 186] on span "Whitewater Rafting ( Low & High Water Trips)" at bounding box center [641, 185] width 220 height 16
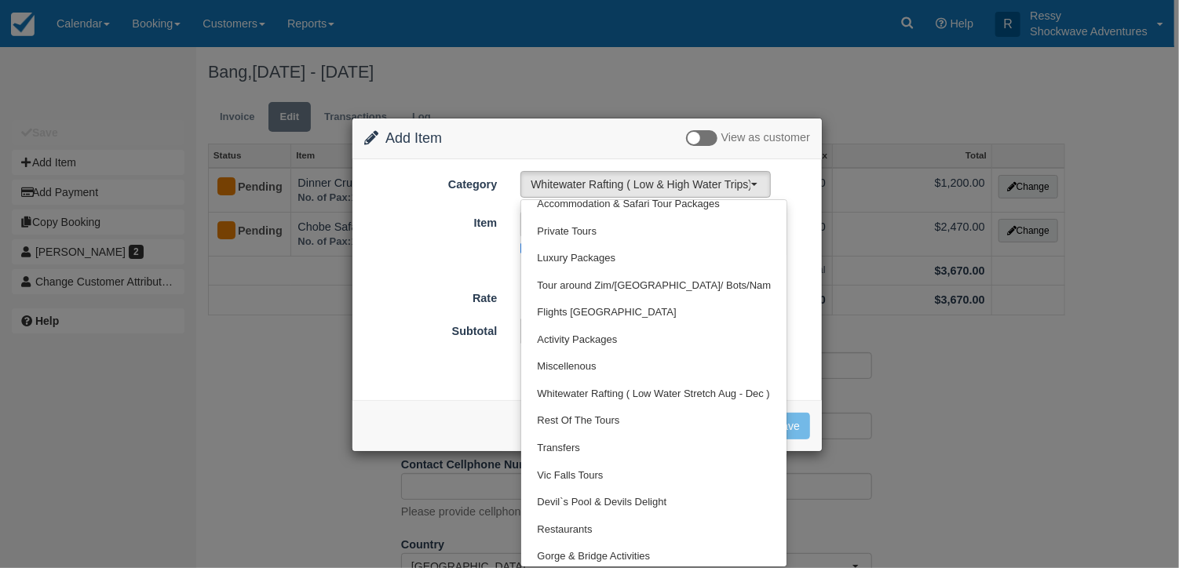
scroll to position [86, 0]
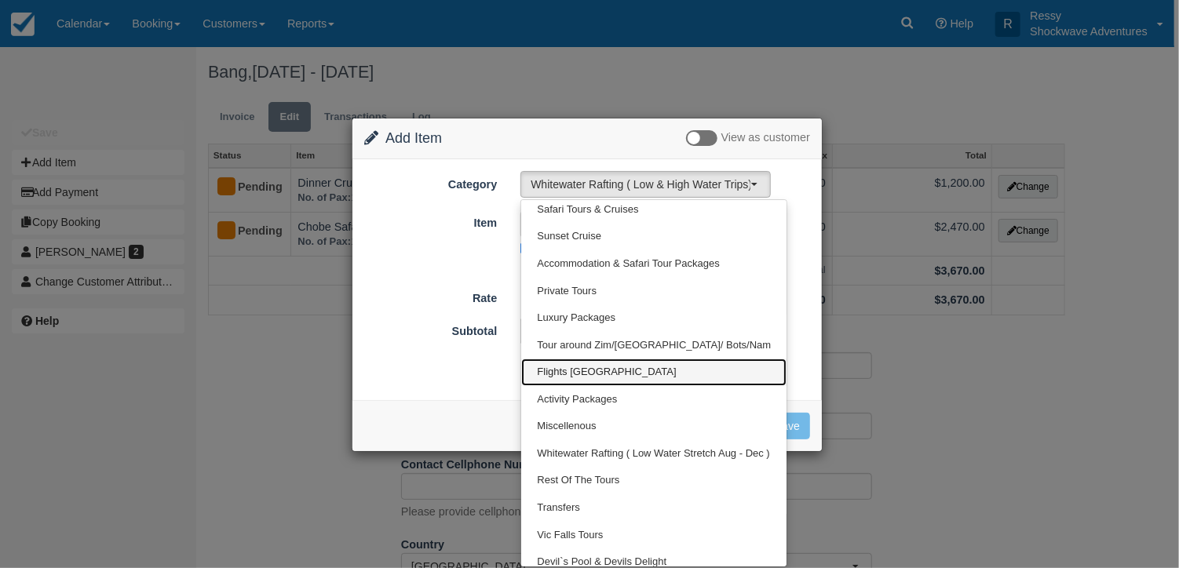
click at [613, 371] on span "Flights [GEOGRAPHIC_DATA]" at bounding box center [606, 372] width 139 height 15
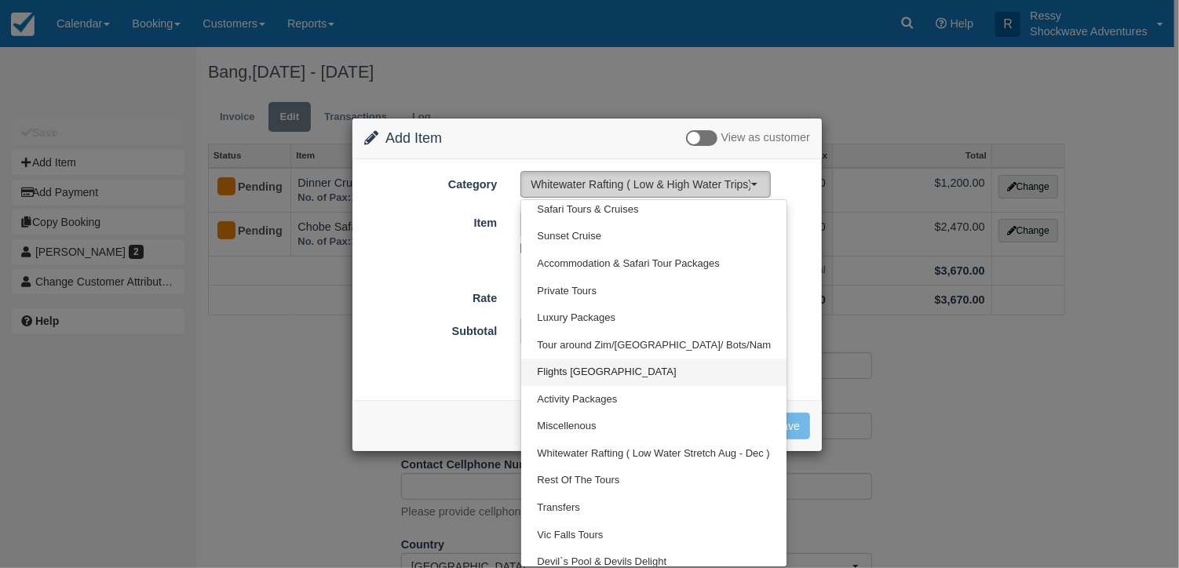
select select "17"
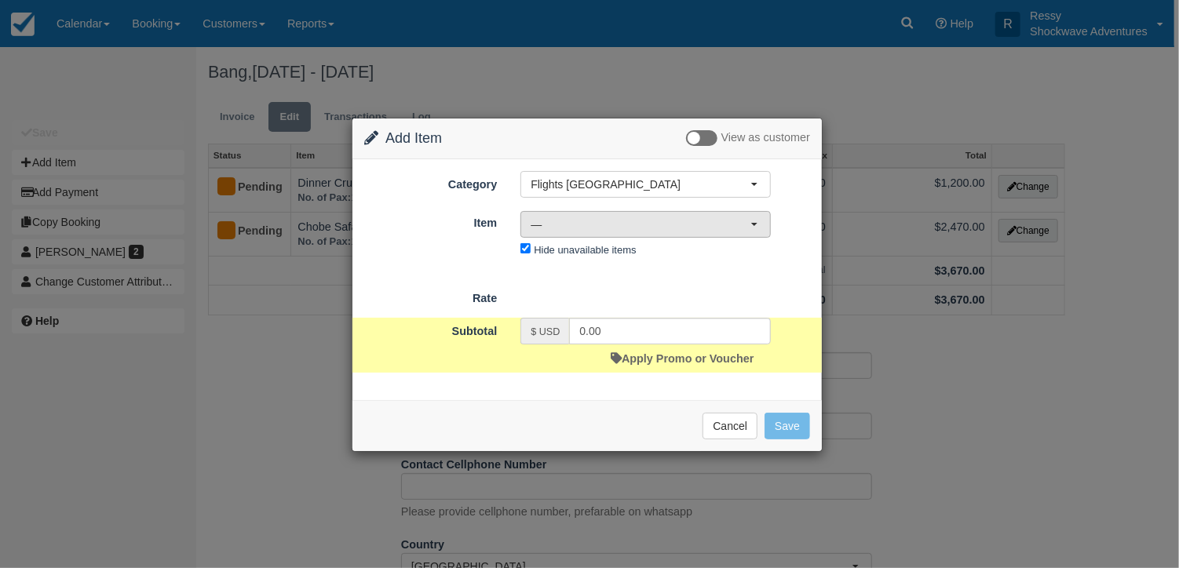
click at [621, 222] on span "—" at bounding box center [641, 225] width 220 height 16
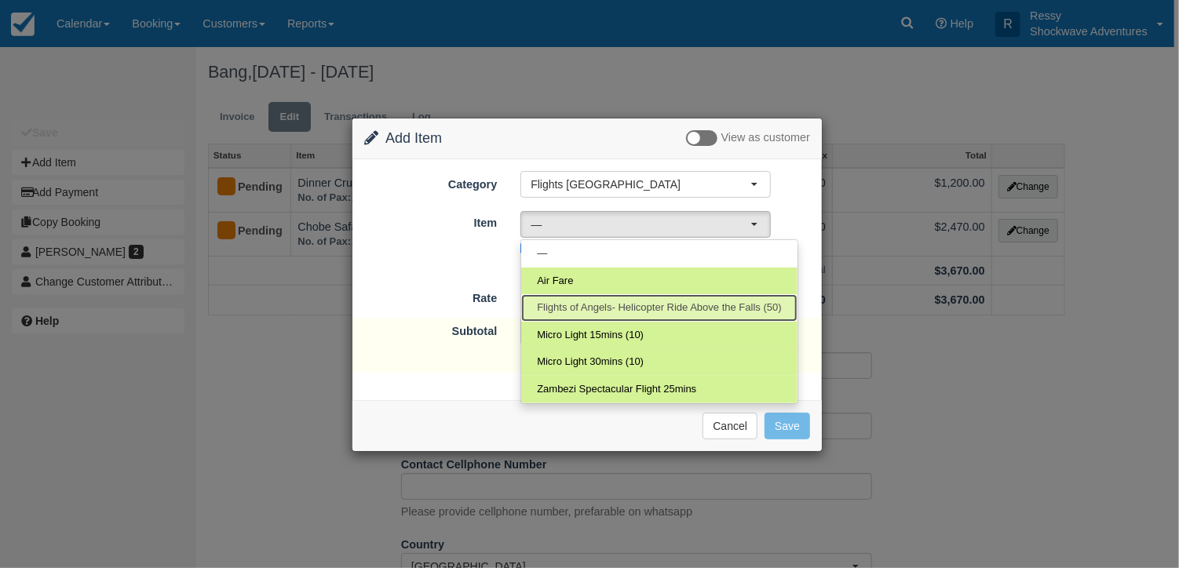
click at [631, 312] on span "Flights of Angels- Helicopter Ride Above the Falls (50)" at bounding box center [659, 308] width 244 height 15
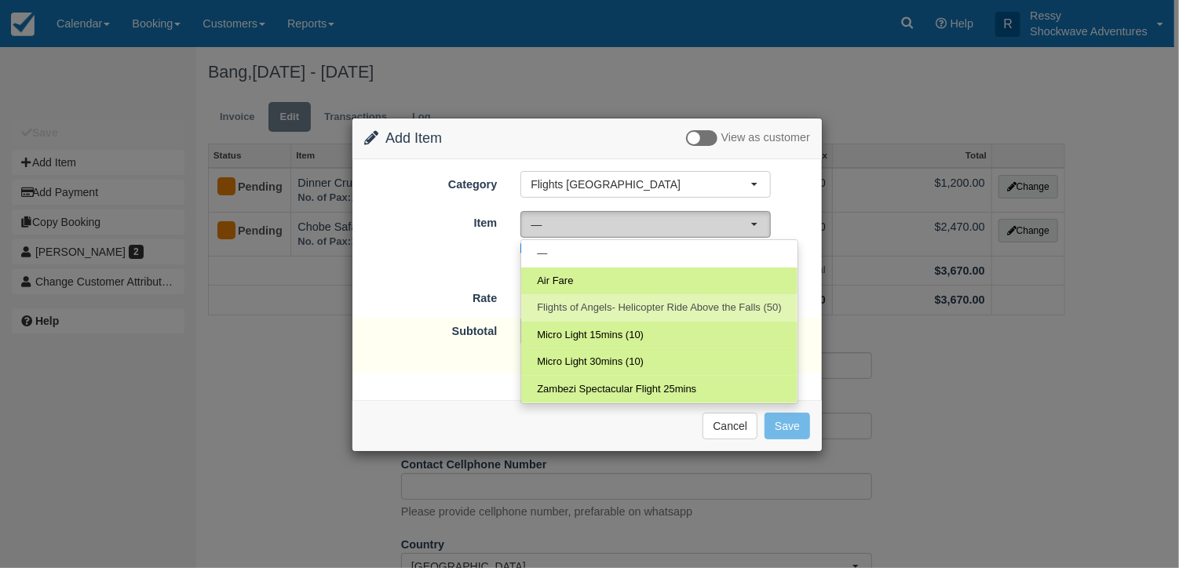
select select "13"
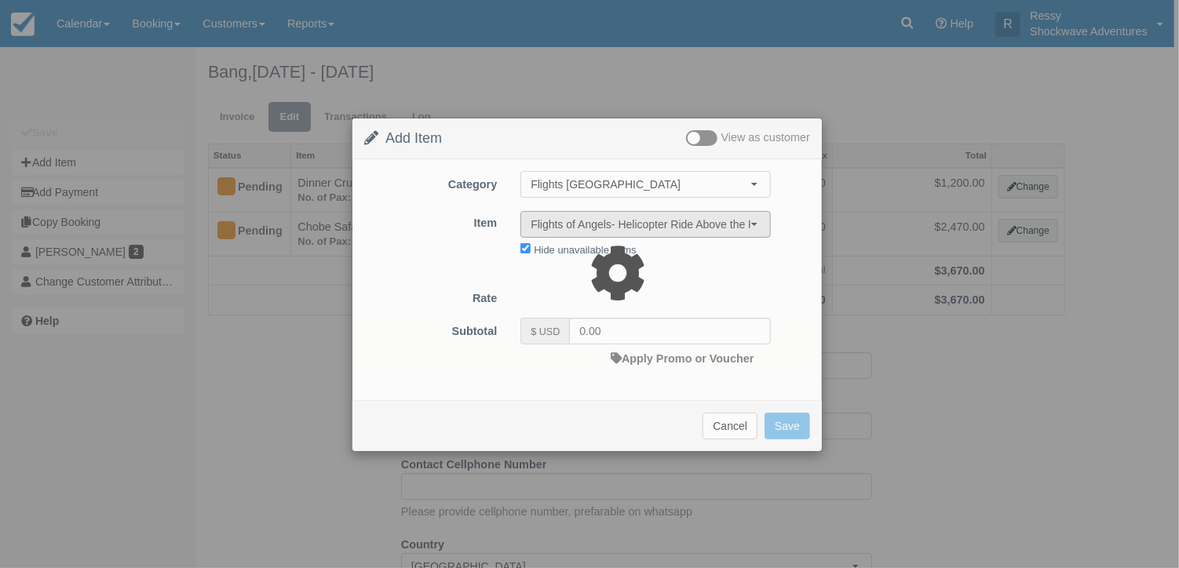
type input "150.00"
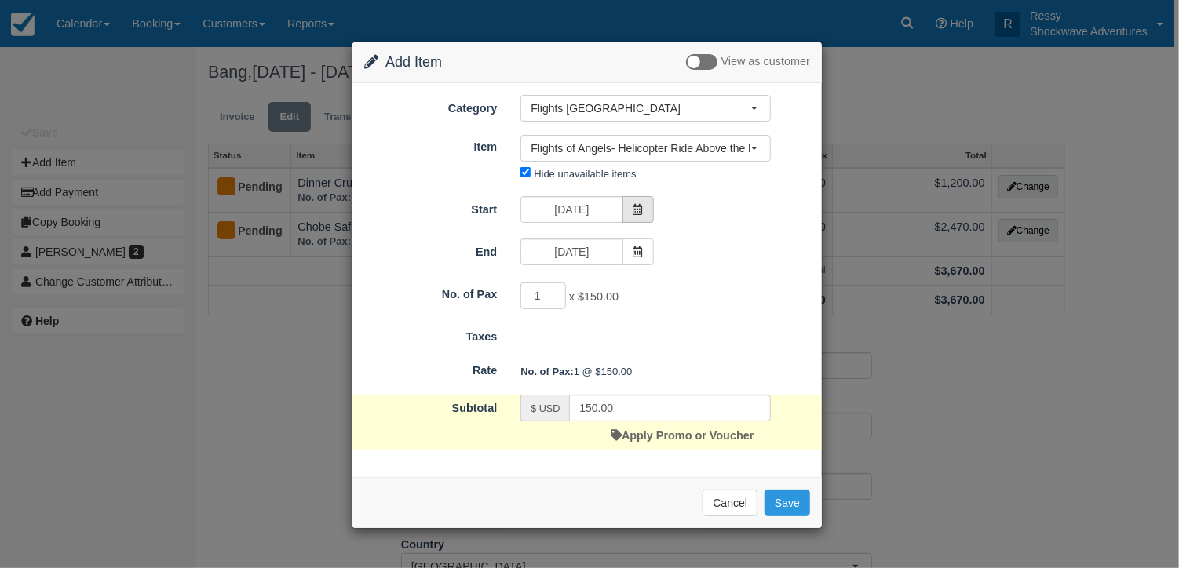
click at [644, 213] on span at bounding box center [637, 209] width 31 height 27
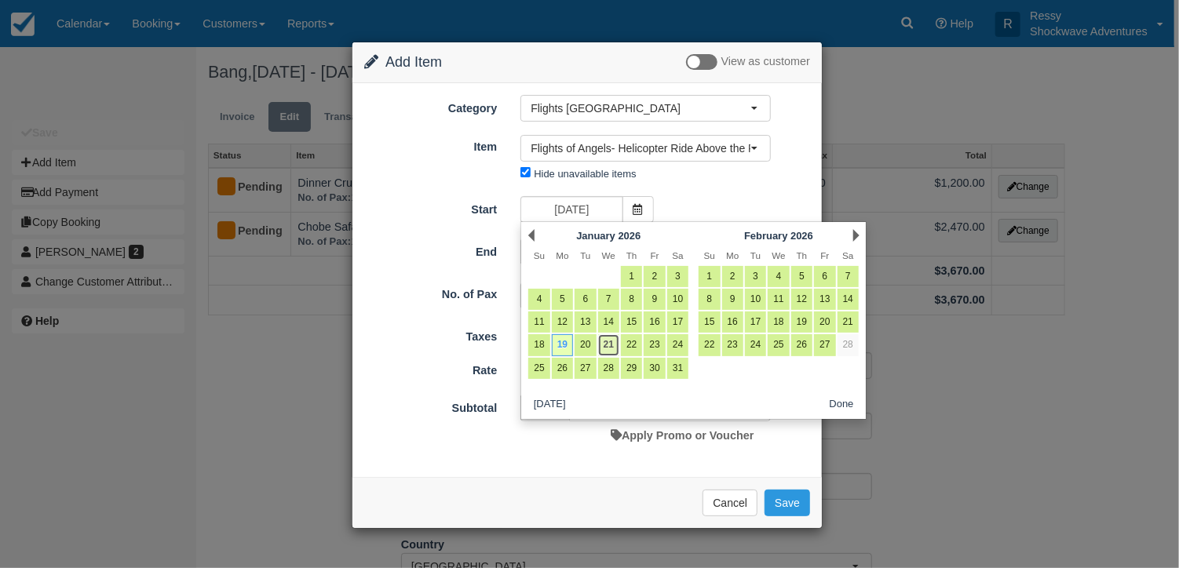
click at [603, 342] on link "21" at bounding box center [608, 344] width 21 height 21
type input "01/21/26"
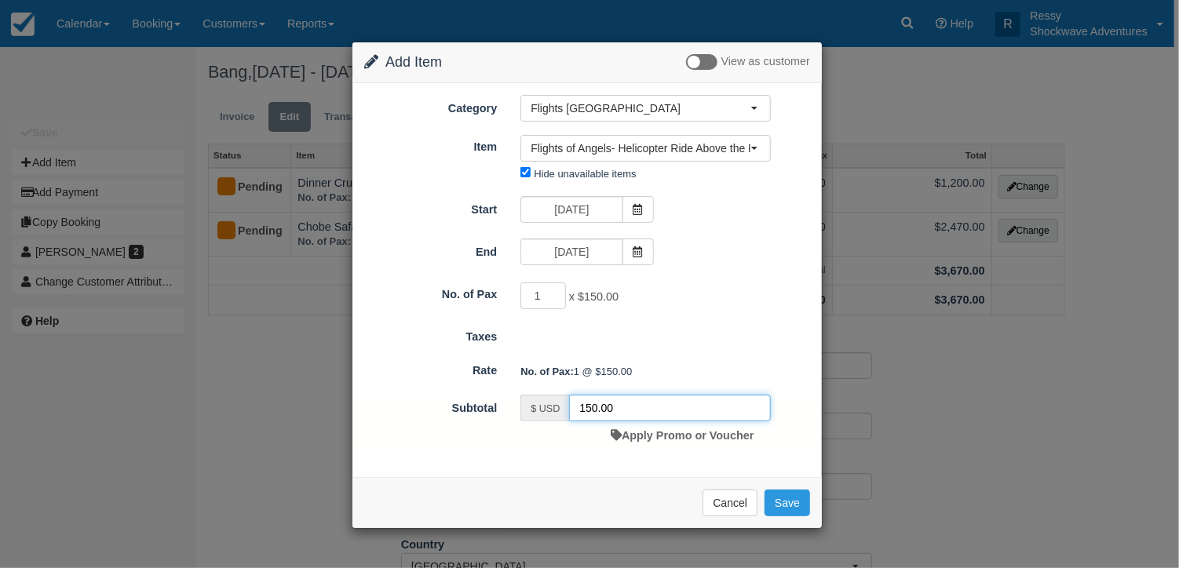
click at [593, 404] on input "150.00" at bounding box center [670, 408] width 202 height 27
click at [595, 404] on input "150.00" at bounding box center [670, 408] width 202 height 27
click at [558, 289] on input "2" at bounding box center [543, 296] width 46 height 27
click at [558, 289] on input "3" at bounding box center [543, 296] width 46 height 27
click at [558, 289] on input "4" at bounding box center [543, 296] width 46 height 27
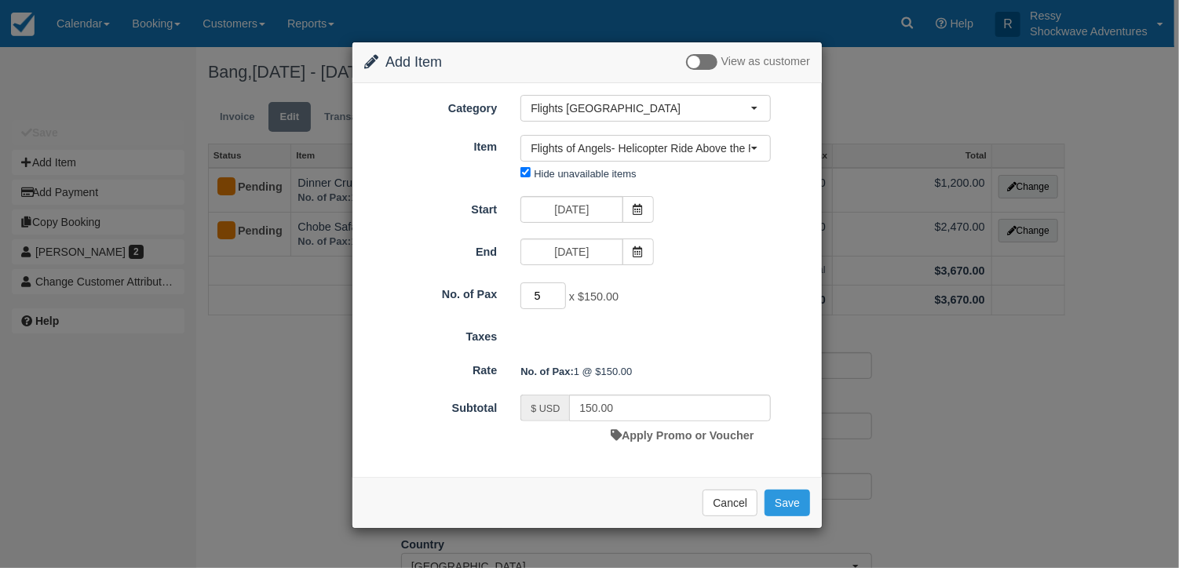
click at [558, 289] on input "5" at bounding box center [543, 296] width 46 height 27
click at [558, 289] on input "6" at bounding box center [543, 296] width 46 height 27
click at [558, 289] on input "7" at bounding box center [543, 296] width 46 height 27
click at [558, 289] on input "8" at bounding box center [543, 296] width 46 height 27
click at [558, 289] on input "9" at bounding box center [543, 296] width 46 height 27
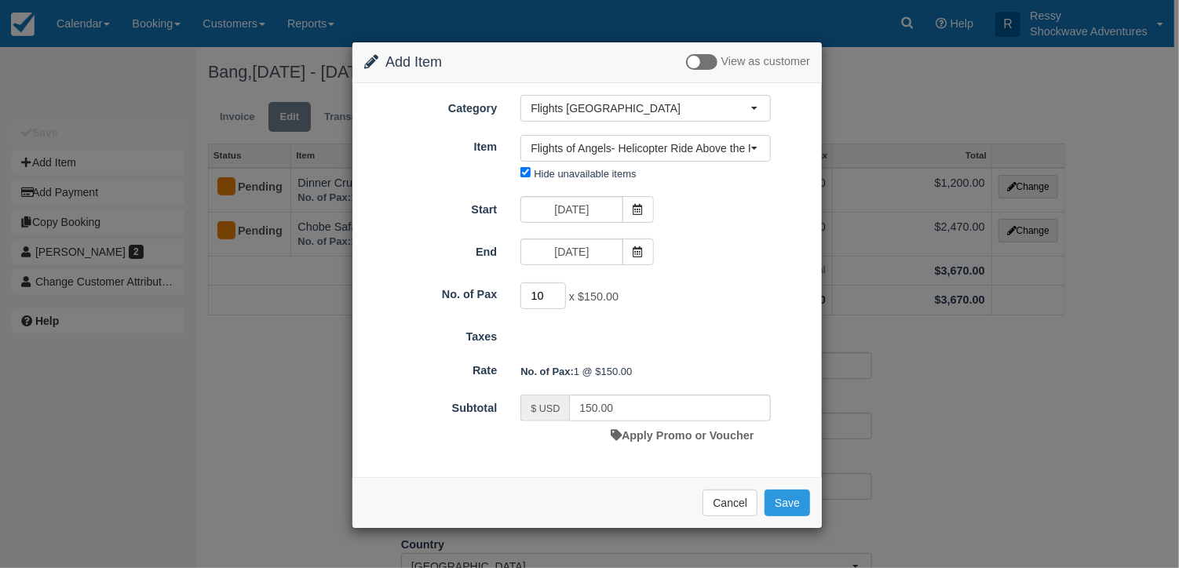
click at [558, 289] on input "10" at bounding box center [543, 296] width 46 height 27
click at [558, 289] on input "11" at bounding box center [543, 296] width 46 height 27
type input "12"
click at [558, 289] on input "12" at bounding box center [543, 296] width 46 height 27
type input "1800.00"
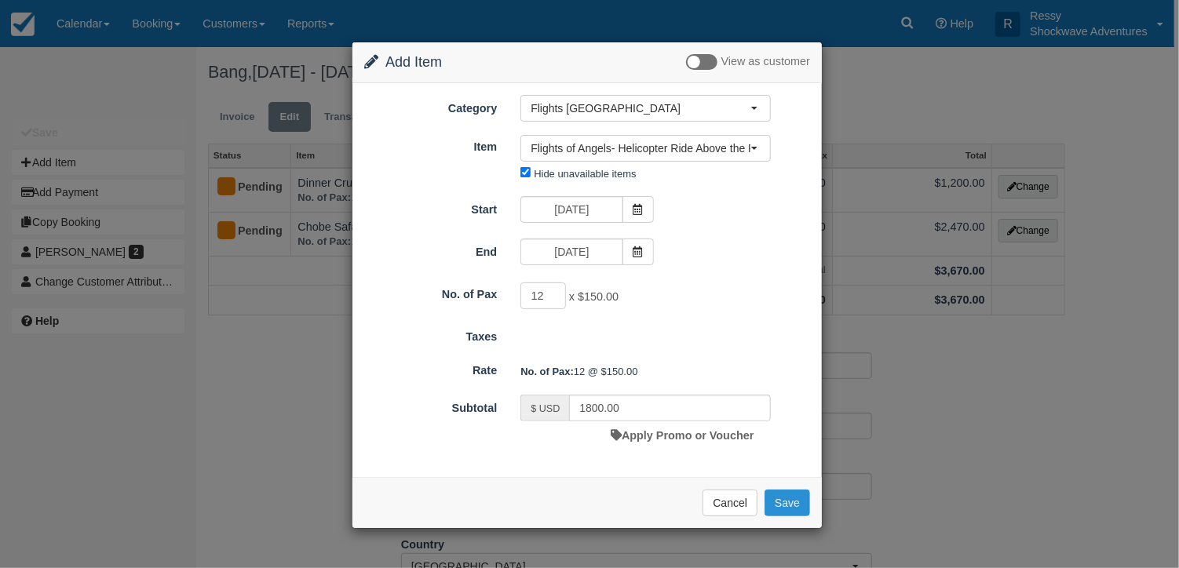
click at [794, 494] on button "Save" at bounding box center [787, 503] width 46 height 27
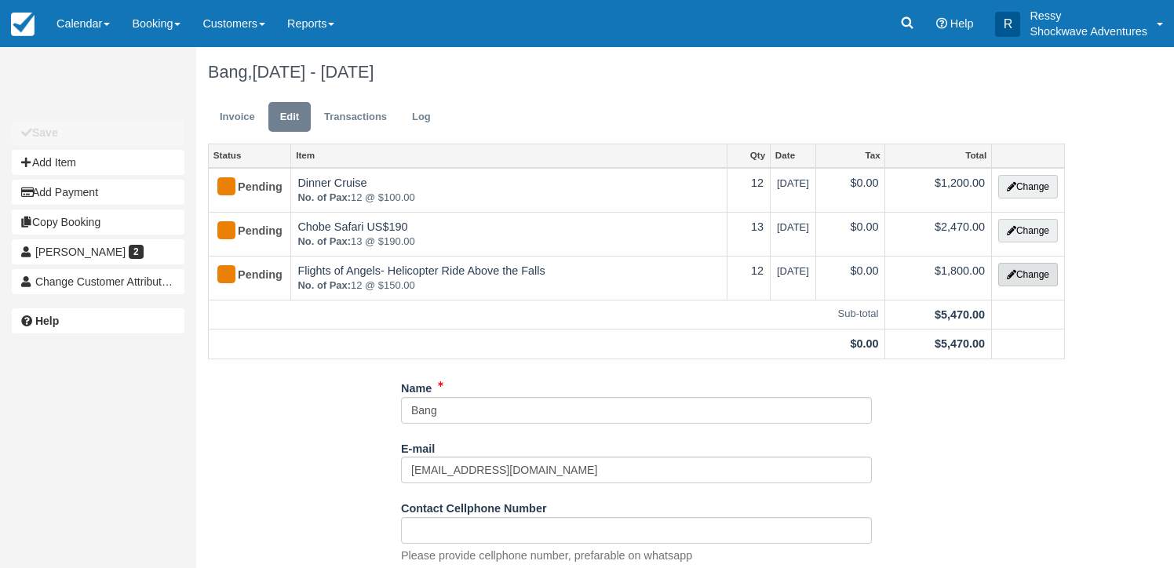
click at [1034, 273] on button "Change" at bounding box center [1028, 275] width 60 height 24
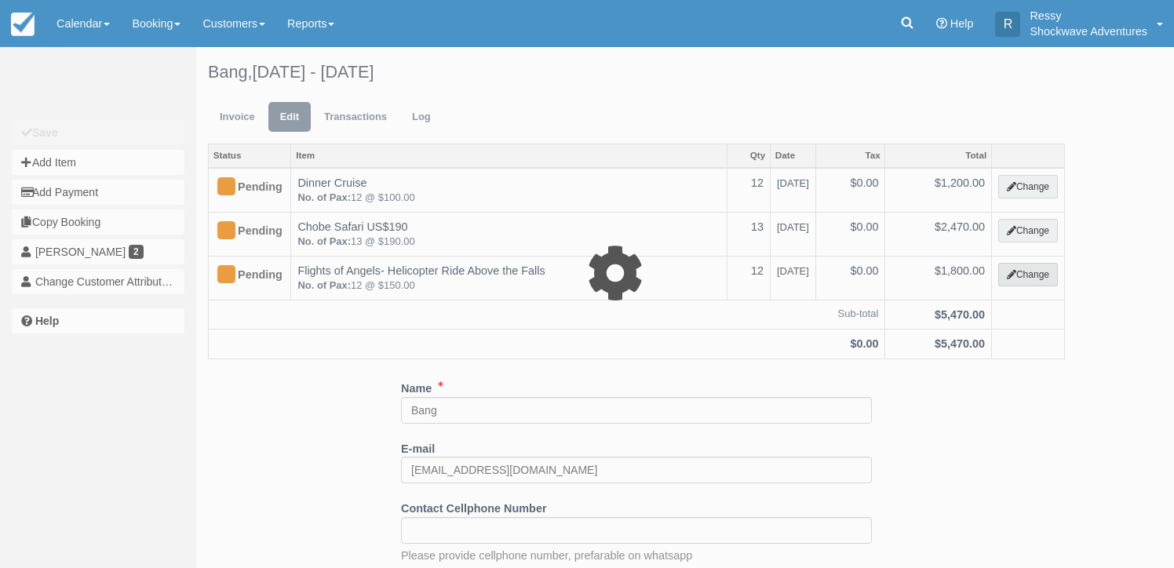
select select "17"
type input "1800.00"
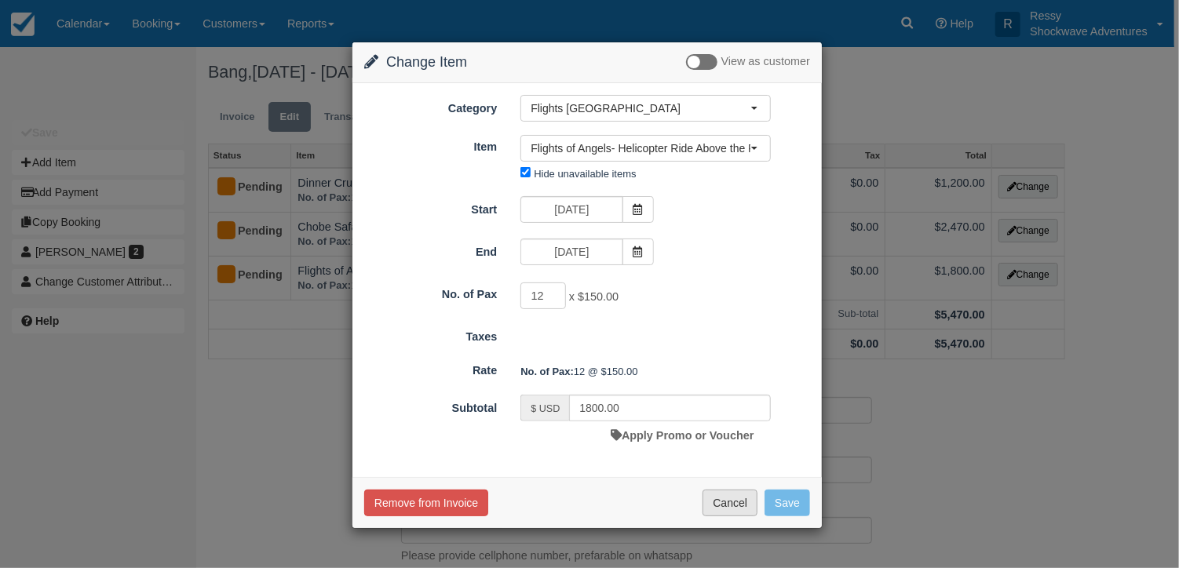
click at [717, 500] on button "Cancel" at bounding box center [729, 503] width 55 height 27
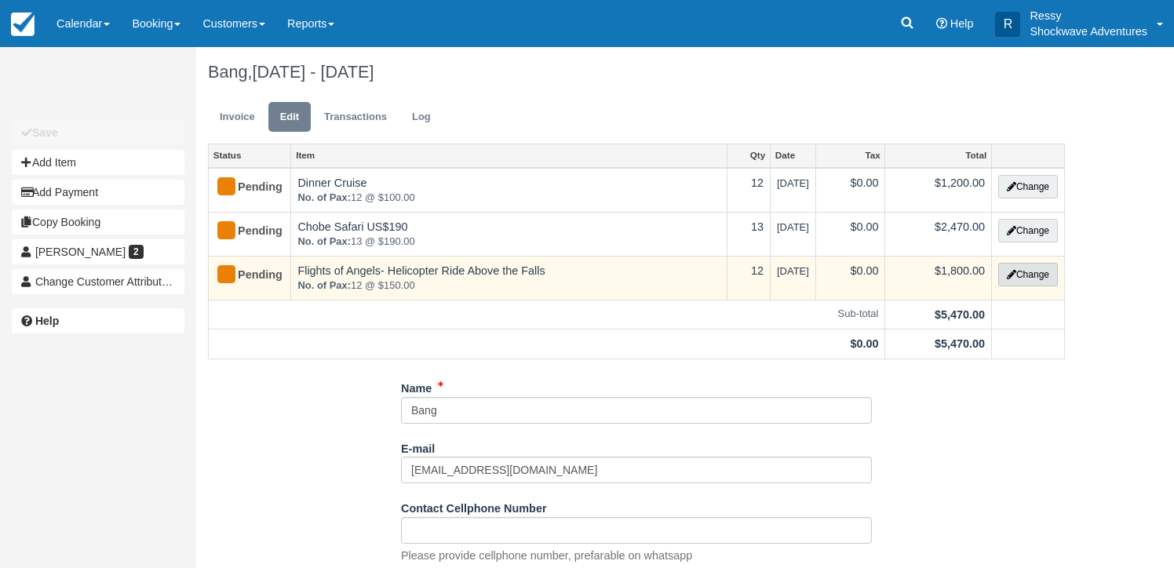
click at [1046, 275] on button "Change" at bounding box center [1028, 275] width 60 height 24
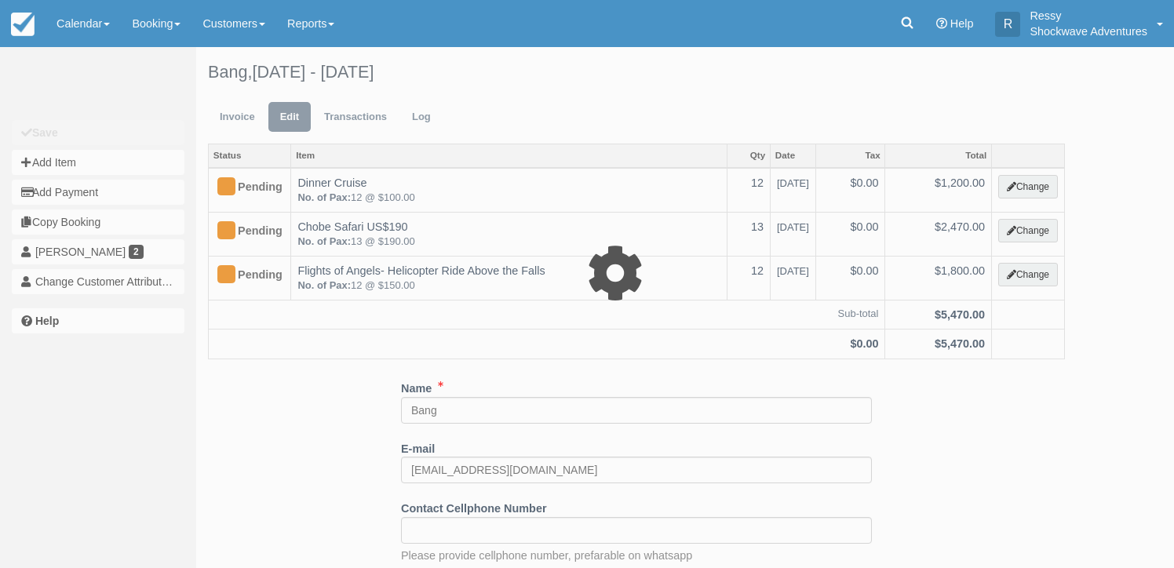
click at [1027, 275] on div at bounding box center [587, 284] width 1174 height 568
click at [1024, 275] on div at bounding box center [587, 284] width 1174 height 568
click at [1038, 272] on div at bounding box center [587, 284] width 1174 height 568
click at [1027, 274] on div at bounding box center [587, 284] width 1174 height 568
click at [1027, 275] on div at bounding box center [587, 284] width 1174 height 568
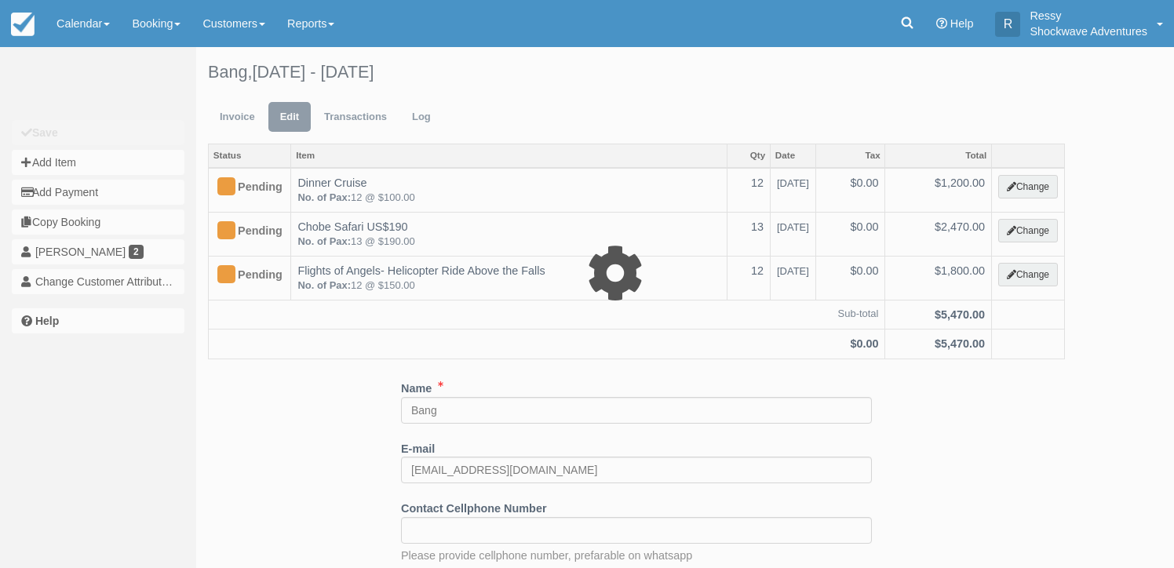
click at [1027, 275] on div at bounding box center [587, 284] width 1174 height 568
click at [1036, 271] on div at bounding box center [587, 284] width 1174 height 568
click at [1056, 422] on div at bounding box center [587, 284] width 1174 height 568
click at [327, 373] on div at bounding box center [587, 284] width 1174 height 568
click at [807, 375] on div at bounding box center [587, 284] width 1174 height 568
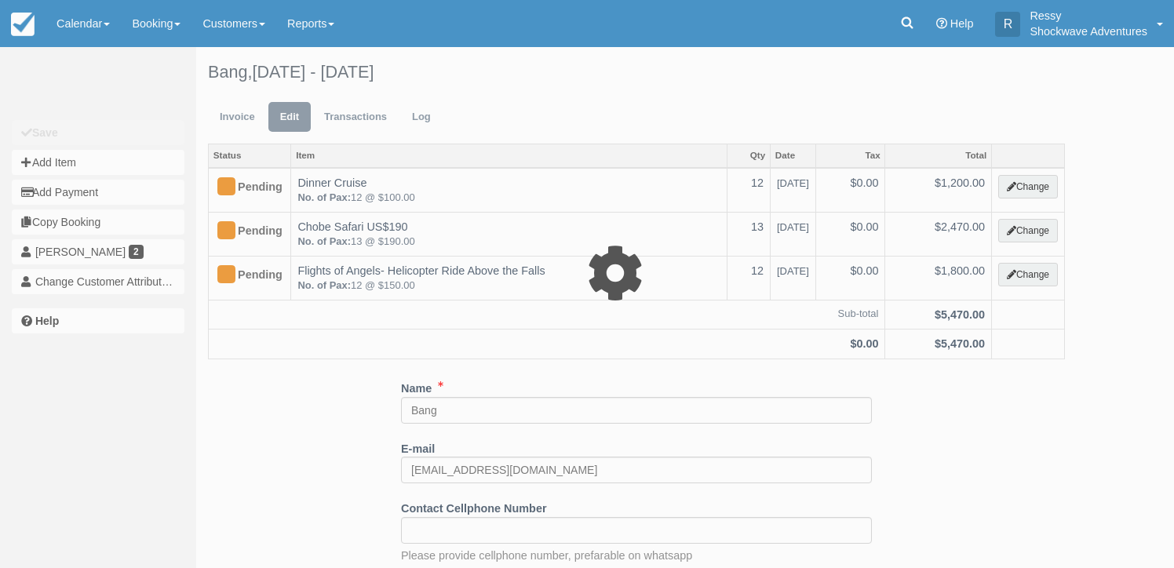
click at [232, 113] on div at bounding box center [587, 284] width 1174 height 568
click at [430, 59] on div at bounding box center [587, 284] width 1174 height 568
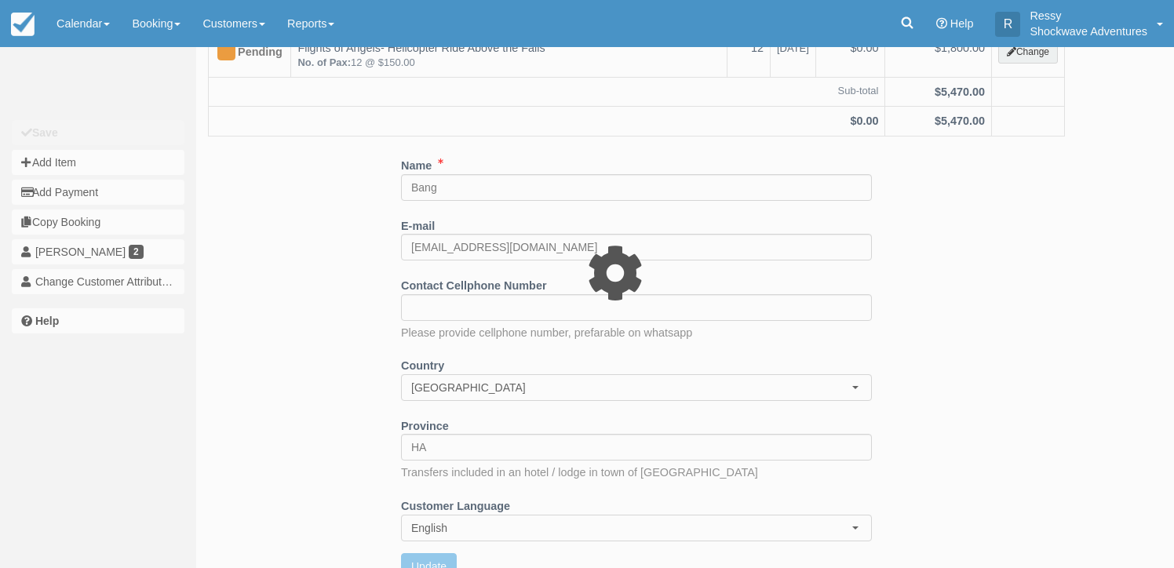
scroll to position [244, 0]
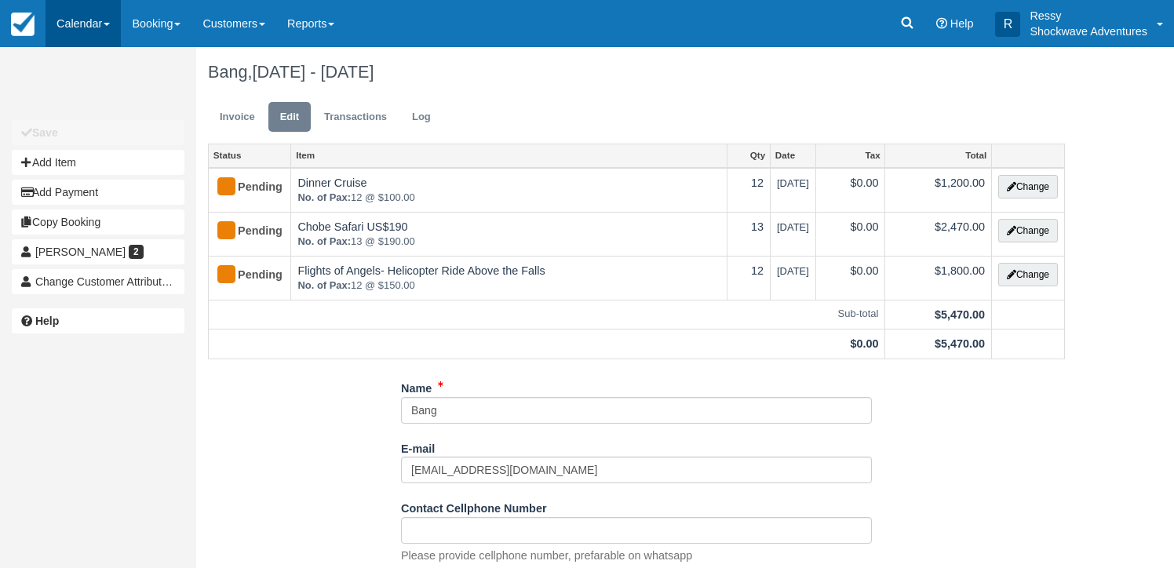
click at [93, 17] on link "Calendar" at bounding box center [83, 23] width 75 height 47
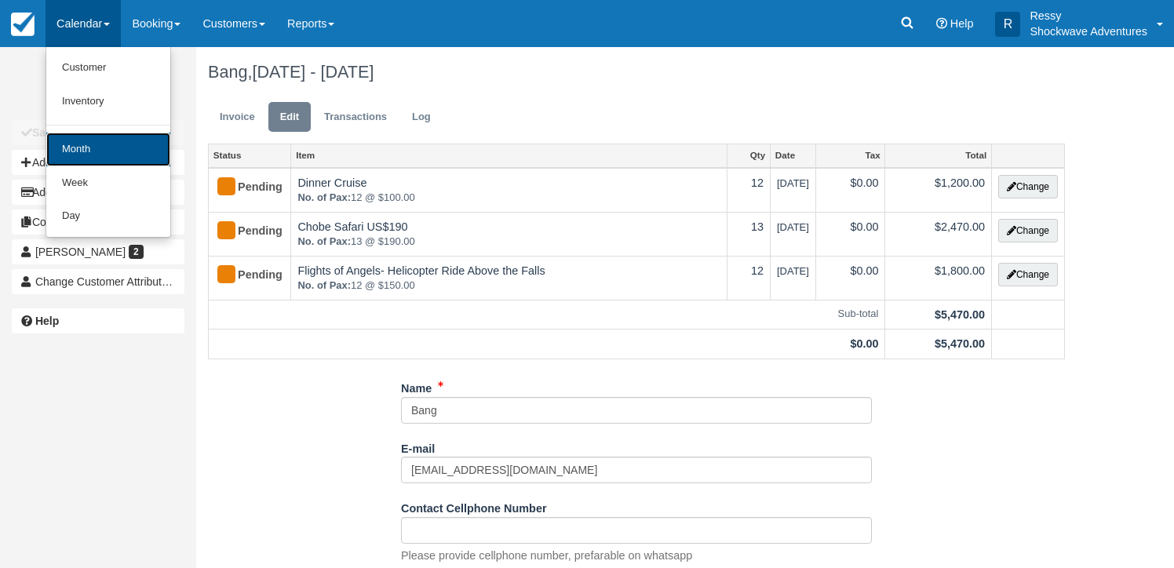
click at [119, 152] on link "Month" at bounding box center [108, 150] width 124 height 34
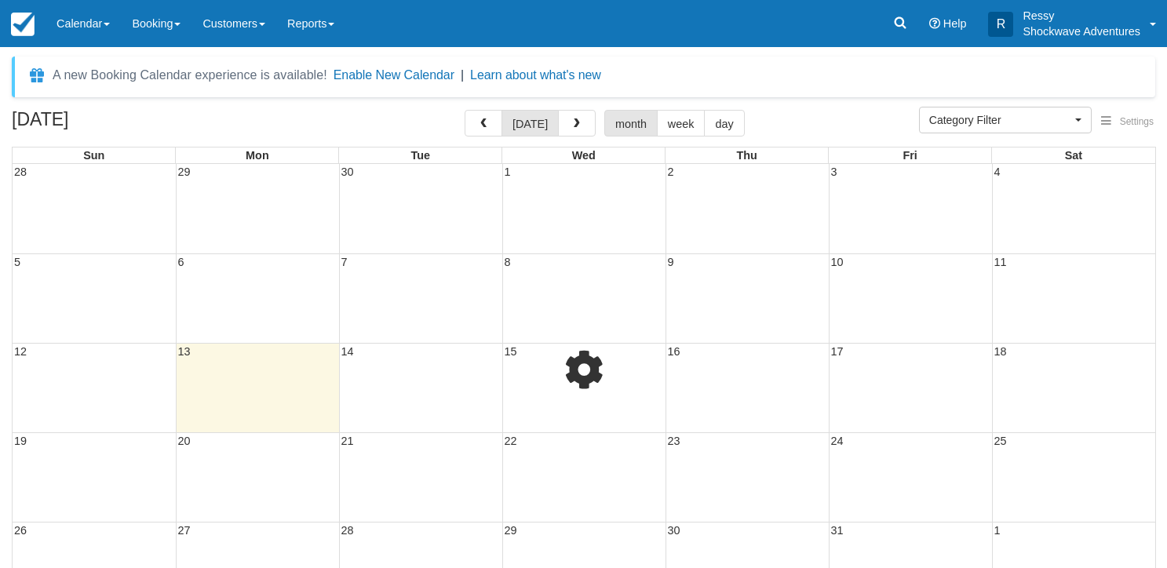
select select
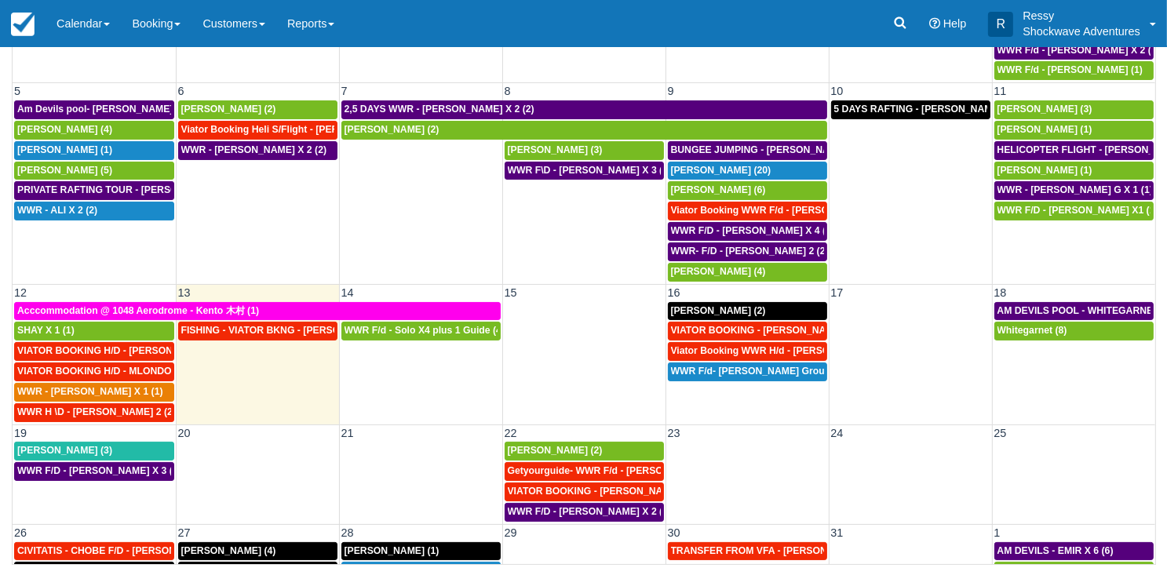
scroll to position [78, 0]
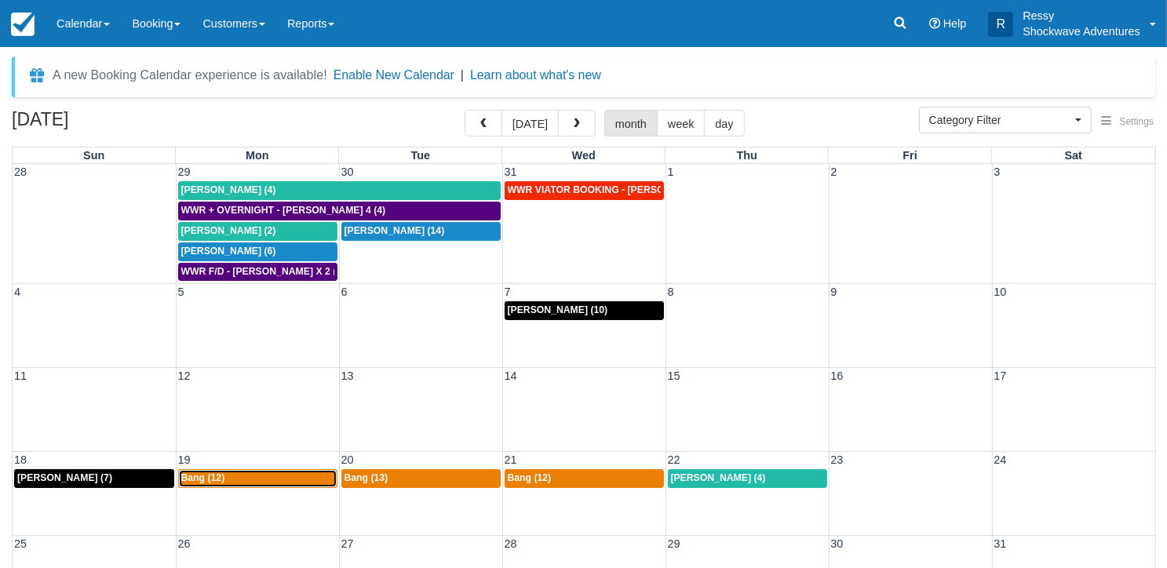
click at [308, 472] on div "Bang (12)" at bounding box center [257, 478] width 153 height 13
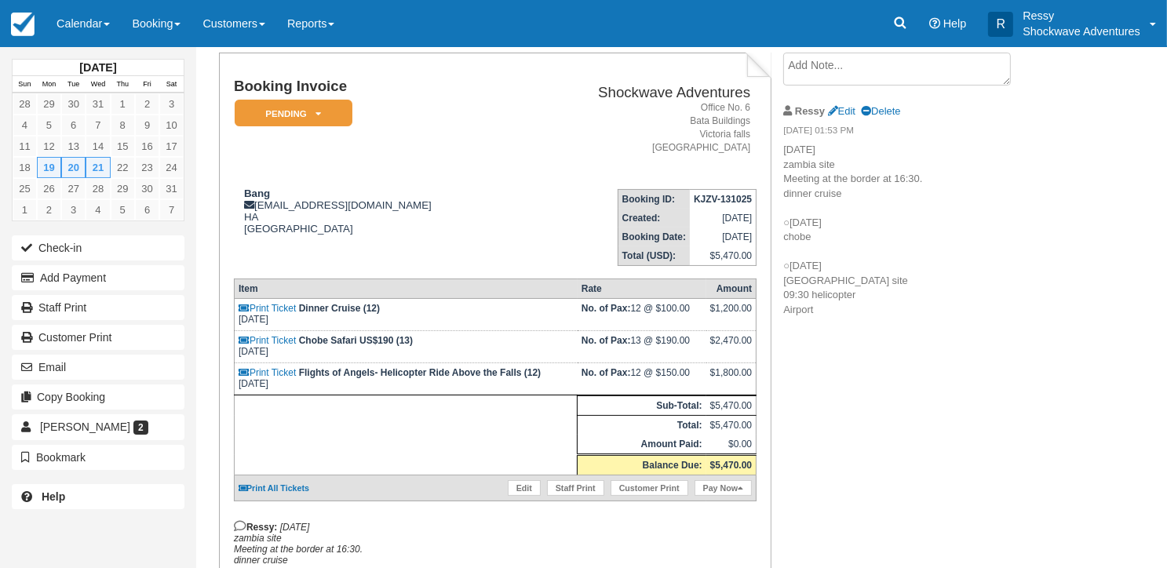
scroll to position [78, 0]
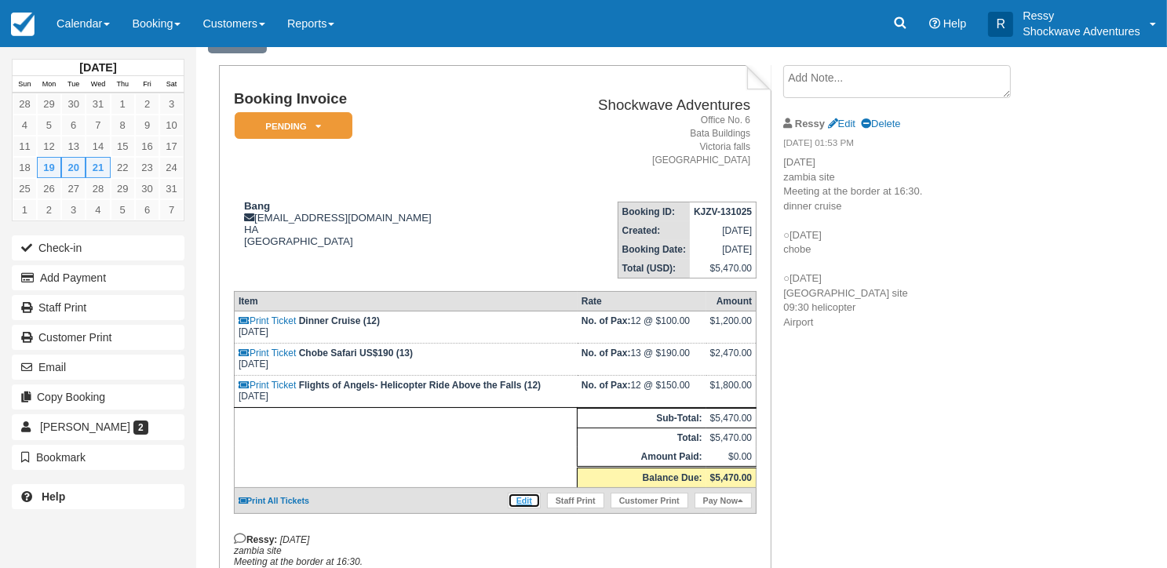
click at [520, 494] on link "Edit" at bounding box center [524, 501] width 33 height 16
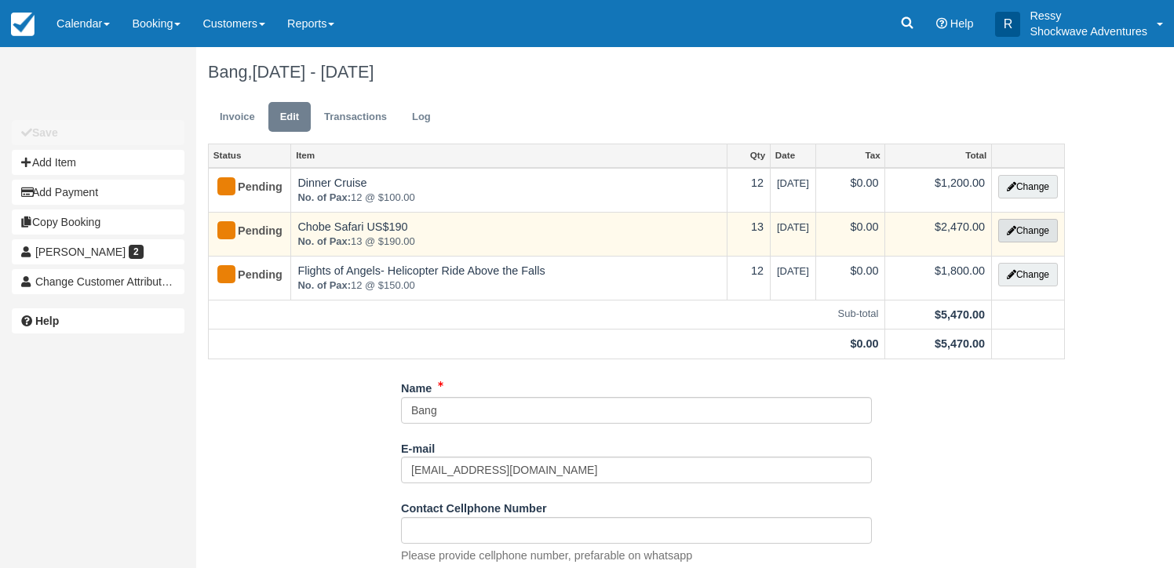
click at [1040, 232] on button "Change" at bounding box center [1028, 231] width 60 height 24
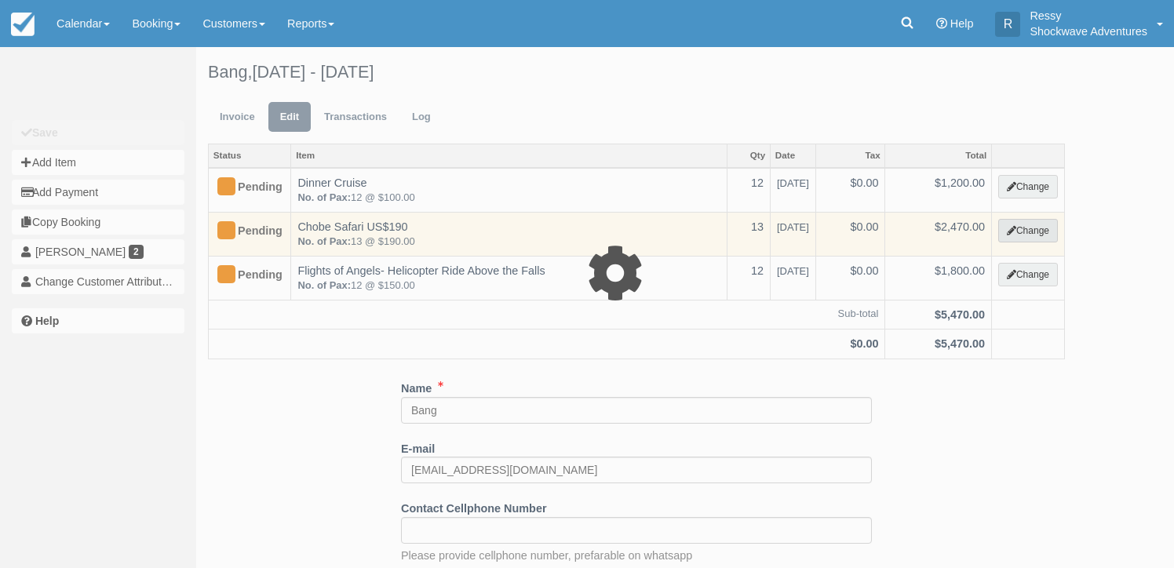
select select "30"
type input "2470.00"
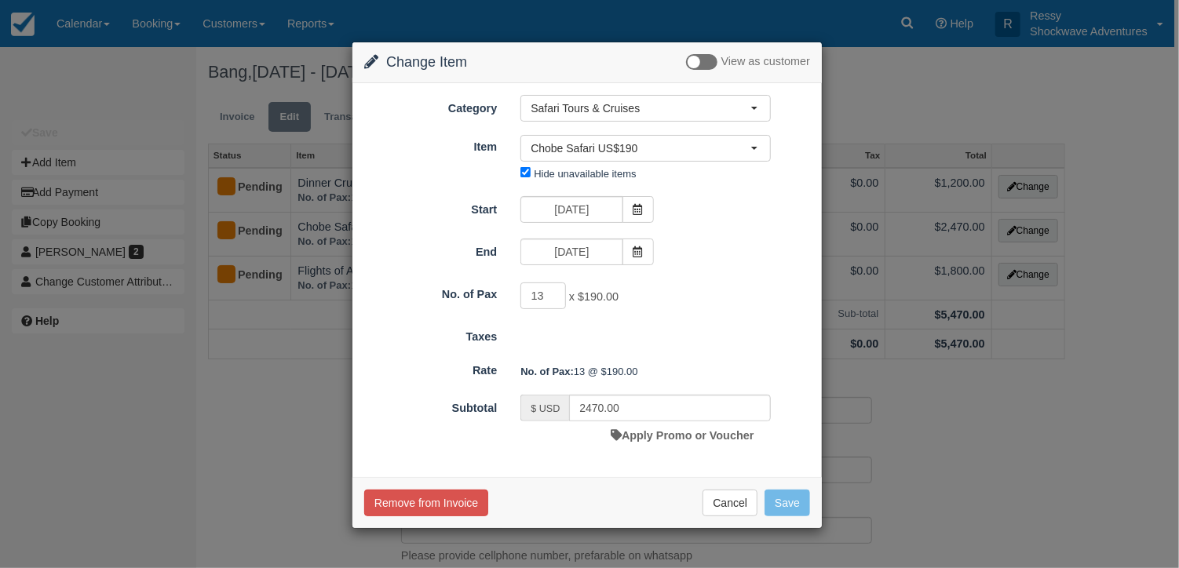
click at [1023, 451] on div "Change Item Add Item View as customer Category Safari Tours & Cruises Whitewate…" at bounding box center [589, 284] width 1179 height 568
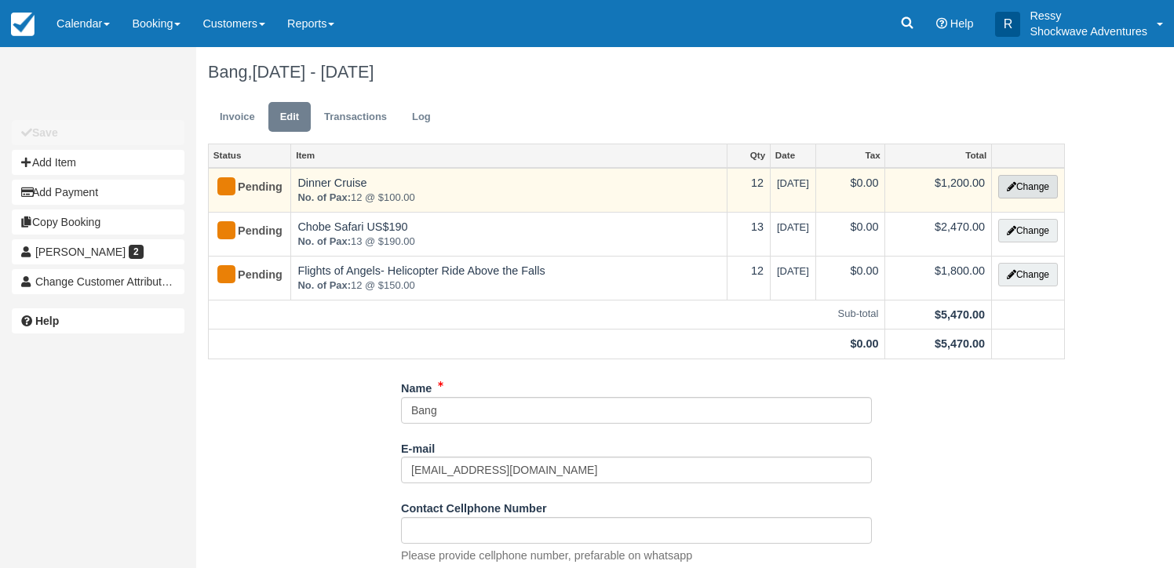
click at [1017, 182] on button "Change" at bounding box center [1028, 187] width 60 height 24
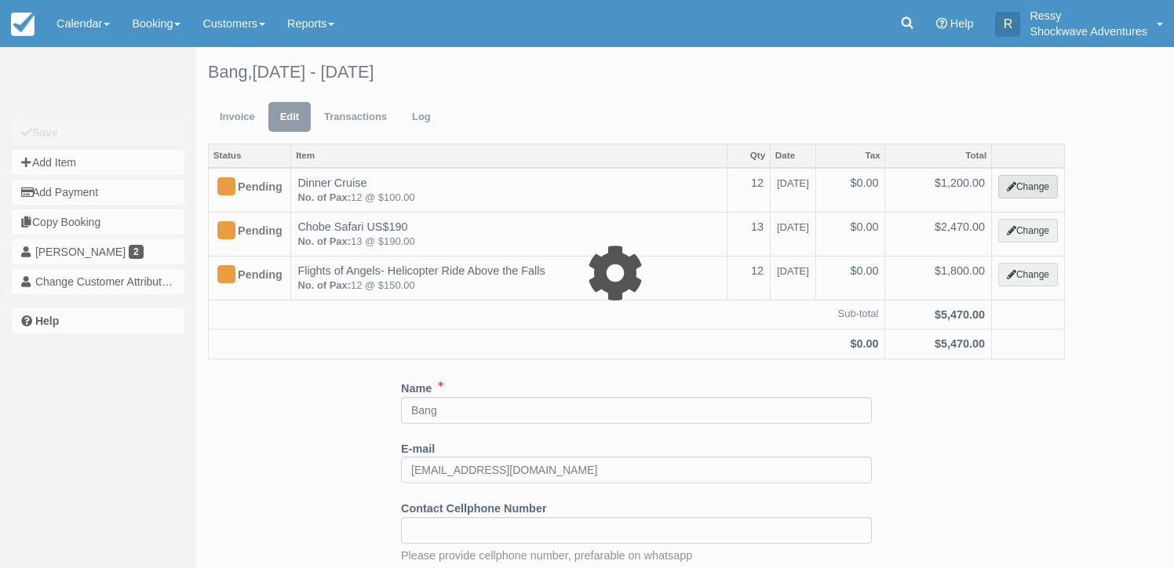
select select "22"
type input "1200.00"
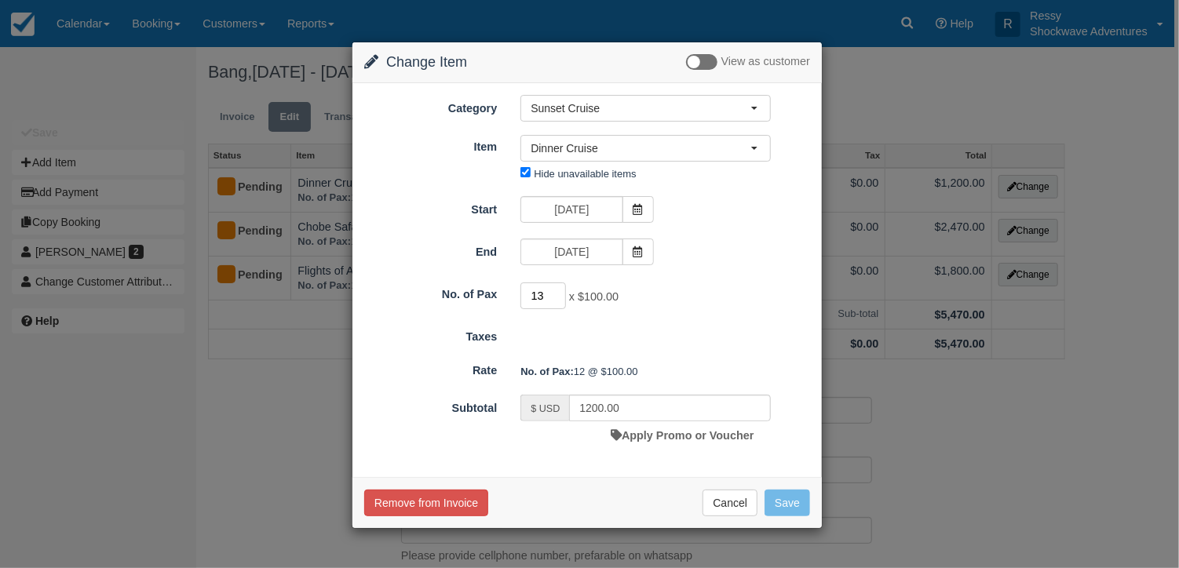
type input "13"
click at [556, 292] on input "13" at bounding box center [543, 296] width 46 height 27
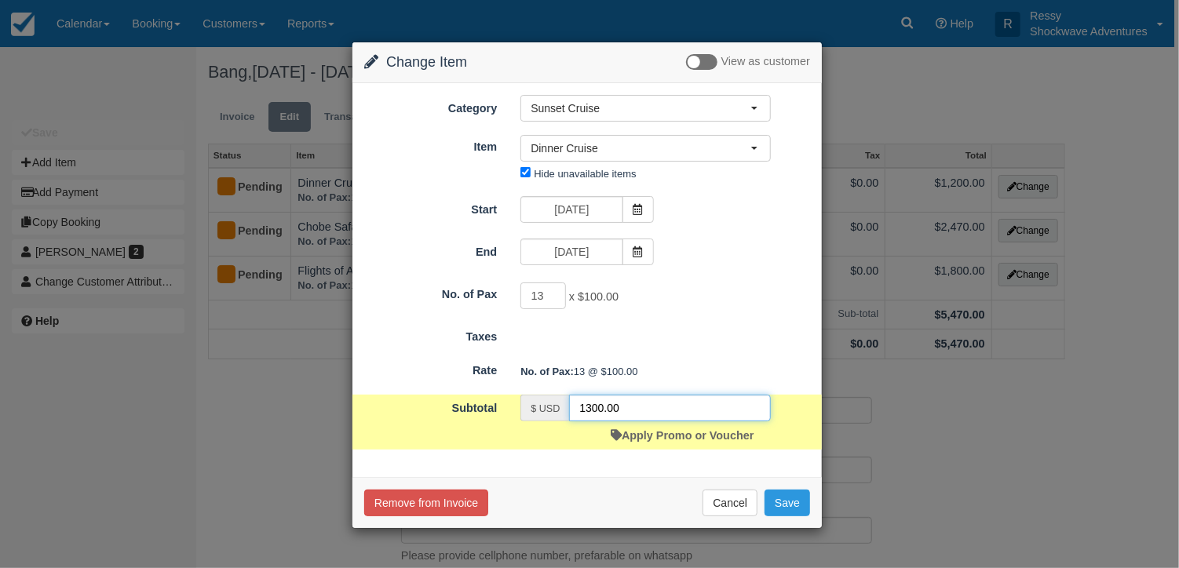
click at [599, 407] on input "1300.00" at bounding box center [670, 408] width 202 height 27
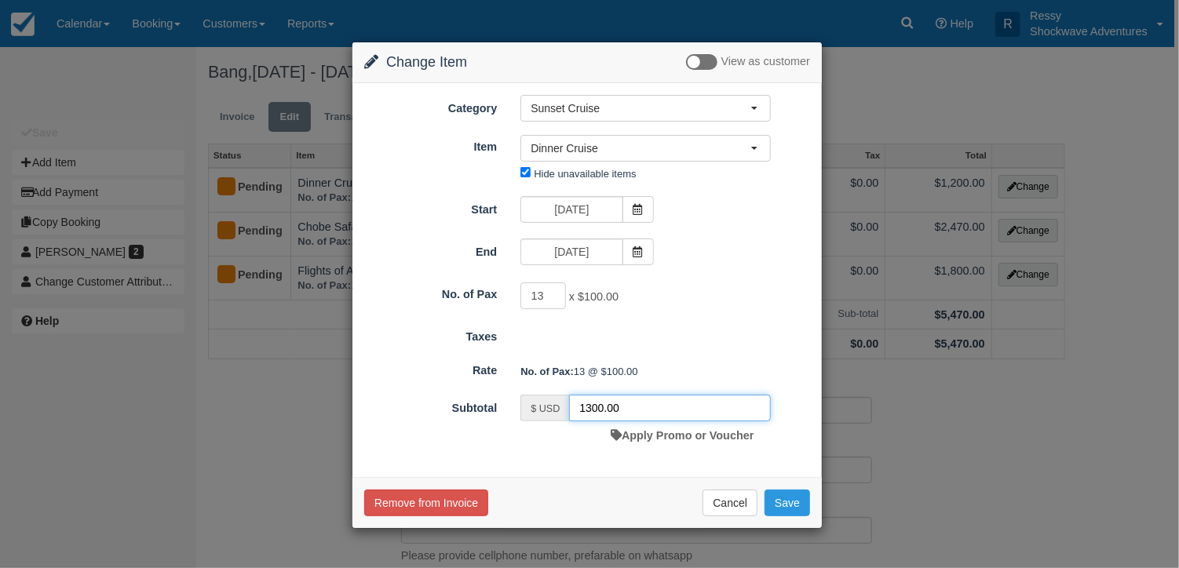
click at [598, 404] on input "1300.00" at bounding box center [670, 408] width 202 height 27
click at [603, 407] on input "1300.00" at bounding box center [670, 408] width 202 height 27
type input "945.00"
click at [805, 498] on button "Save" at bounding box center [787, 503] width 46 height 27
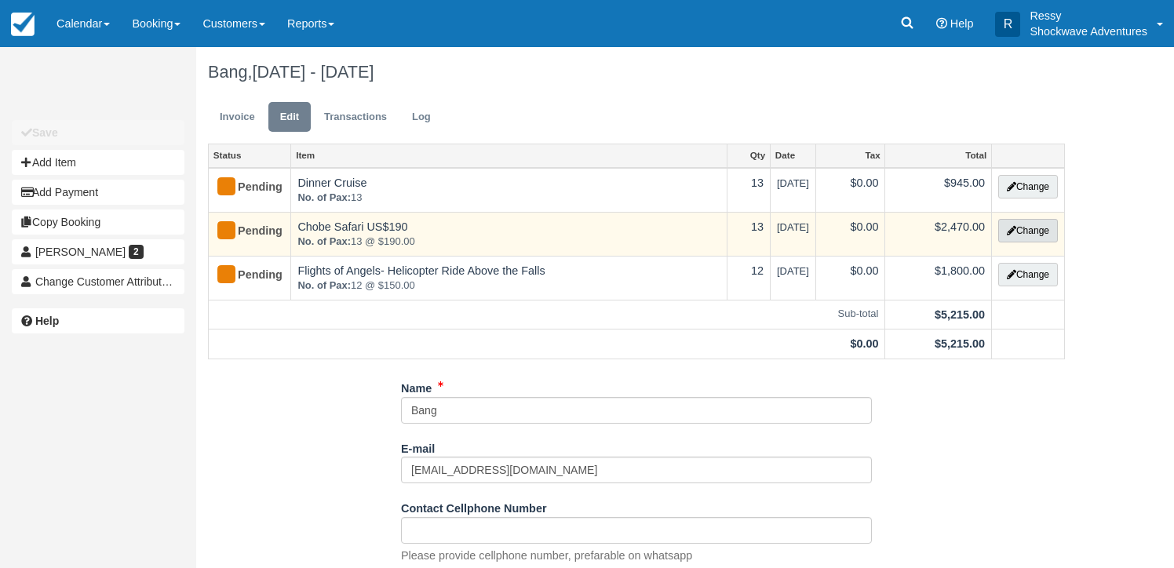
click at [1014, 227] on button "Change" at bounding box center [1028, 231] width 60 height 24
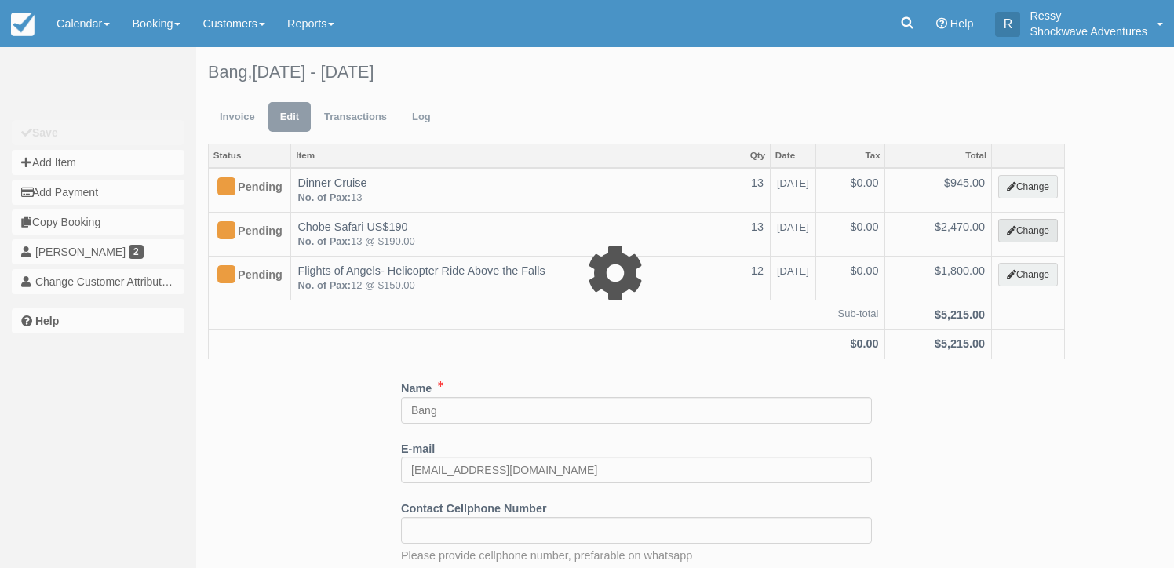
select select "30"
type input "2470.00"
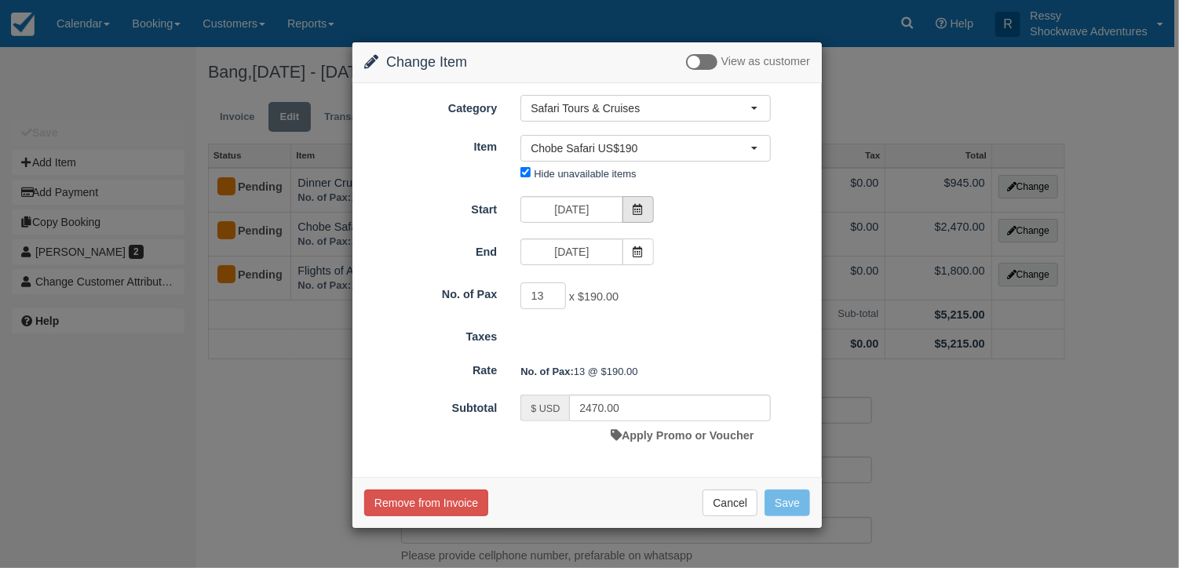
click at [644, 200] on span at bounding box center [637, 209] width 31 height 27
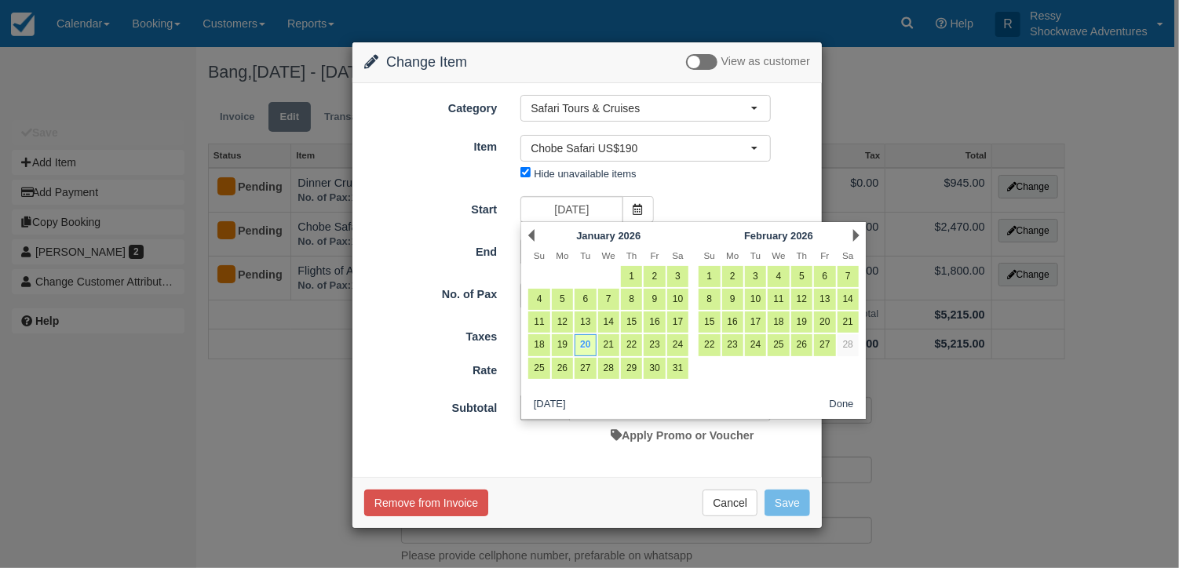
click at [722, 191] on form "Category Safari Tours & Cruises Whitewater Rafting ( Low & High Water Trips) Mu…" at bounding box center [587, 272] width 446 height 355
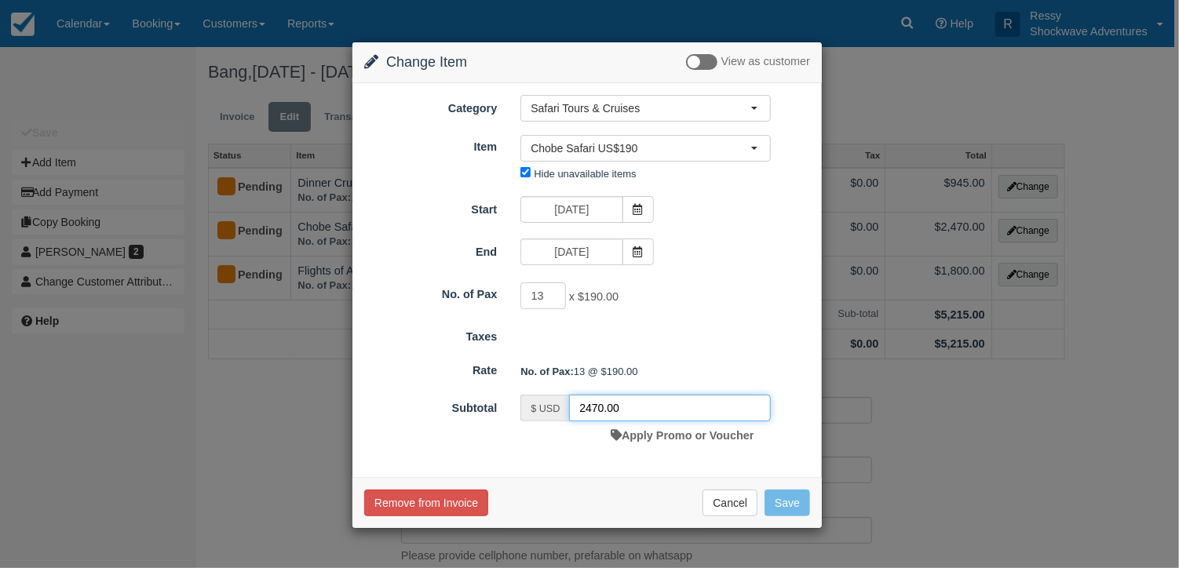
click at [604, 403] on input "2470.00" at bounding box center [670, 408] width 202 height 27
click at [560, 294] on input "14" at bounding box center [543, 296] width 46 height 27
type input "15"
click at [560, 294] on input "15" at bounding box center [543, 296] width 46 height 27
type input "2850.00"
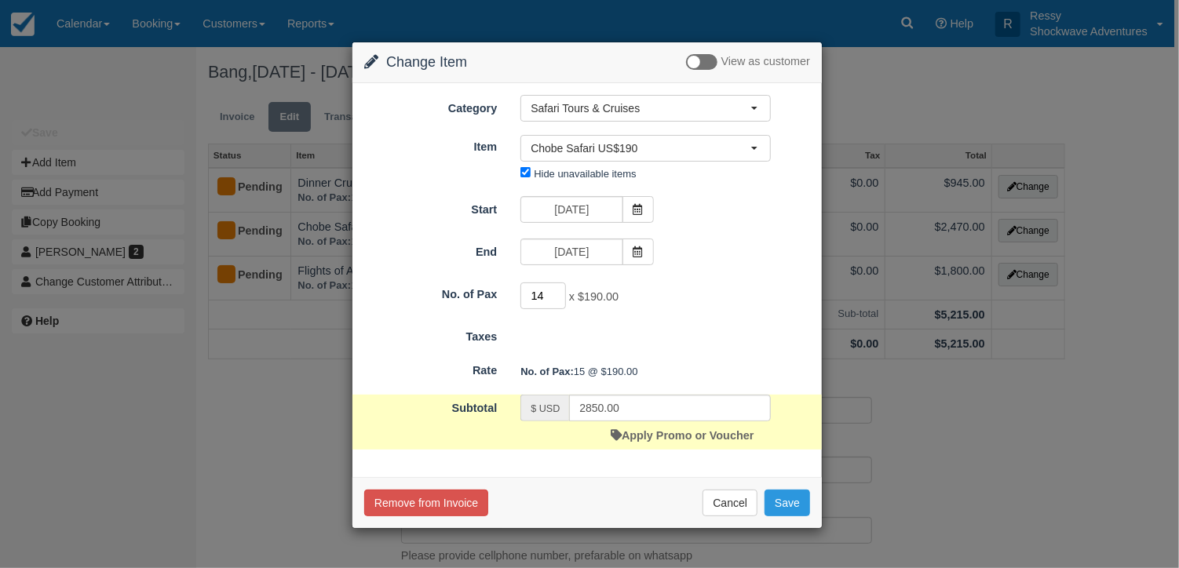
click at [559, 294] on input "14" at bounding box center [543, 296] width 46 height 27
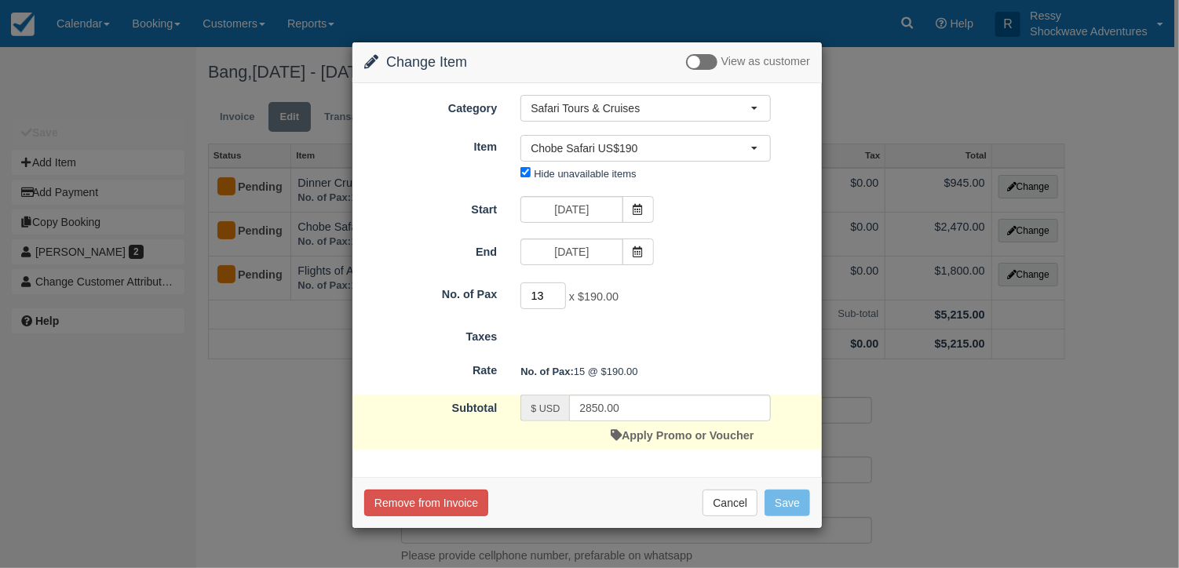
click at [559, 294] on input "13" at bounding box center [543, 296] width 46 height 27
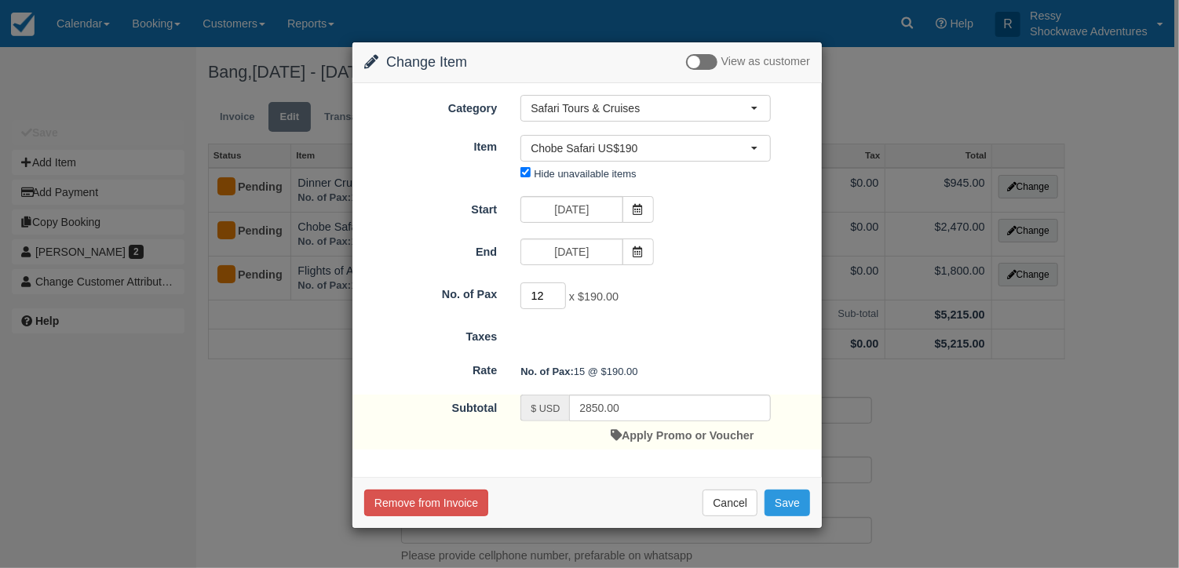
type input "12"
click at [559, 294] on input "12" at bounding box center [543, 296] width 46 height 27
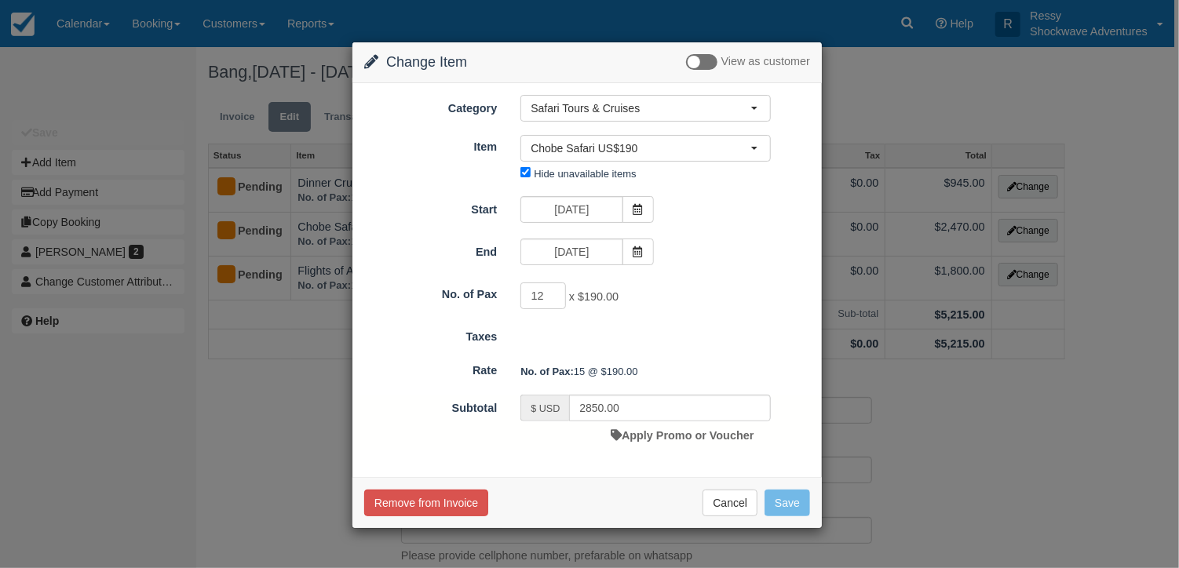
type input "2280.00"
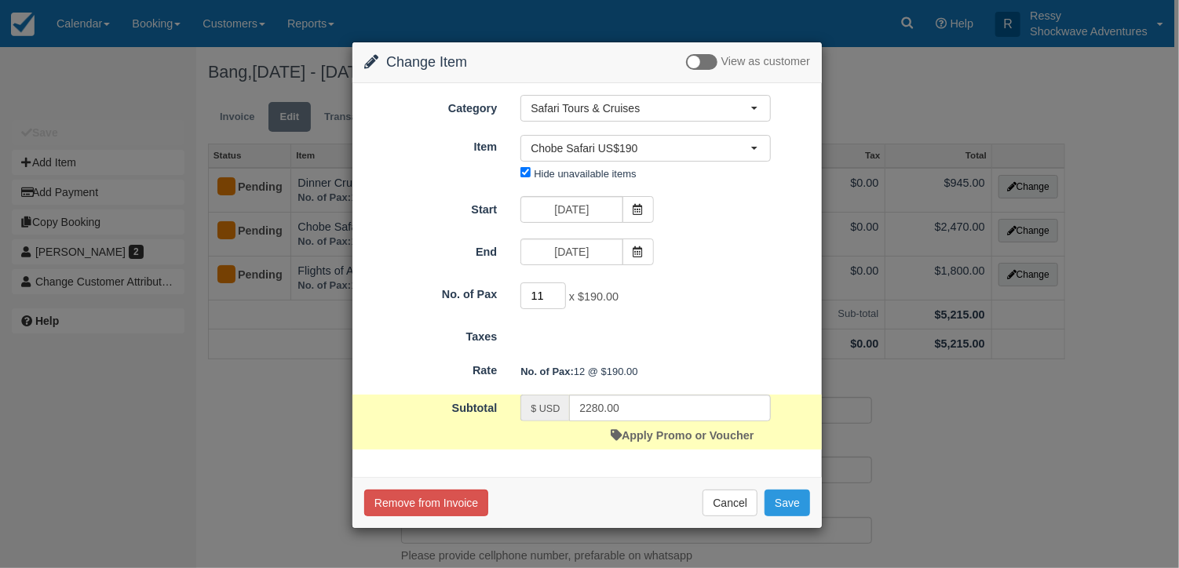
type input "11"
click at [559, 294] on input "11" at bounding box center [543, 296] width 46 height 27
click at [602, 409] on input "2090.00" at bounding box center [670, 408] width 202 height 27
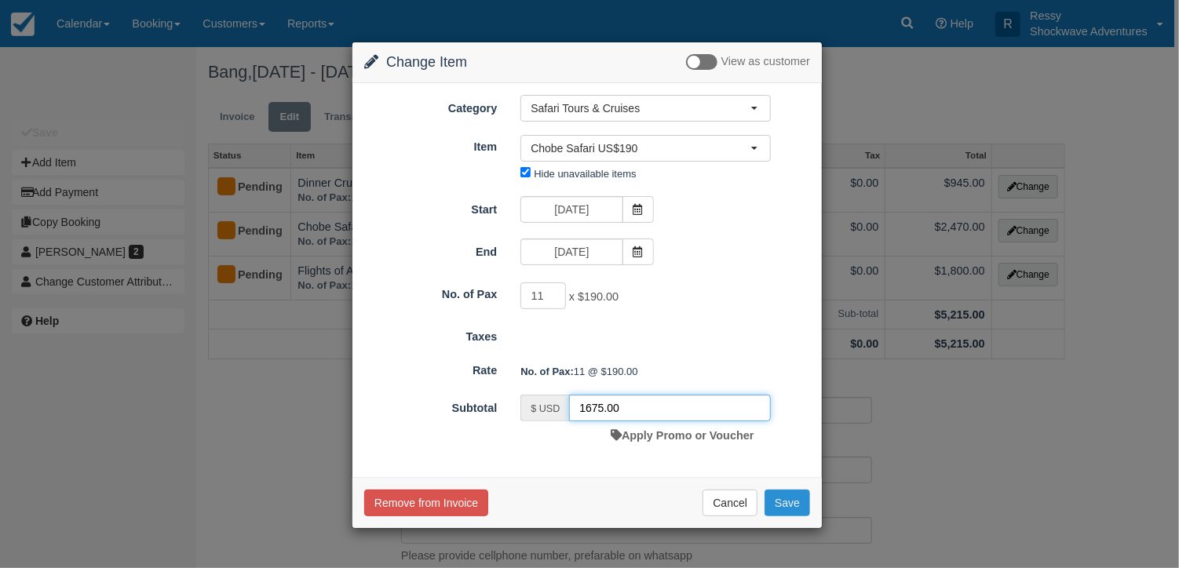
type input "1675.00"
click at [790, 511] on button "Save" at bounding box center [787, 503] width 46 height 27
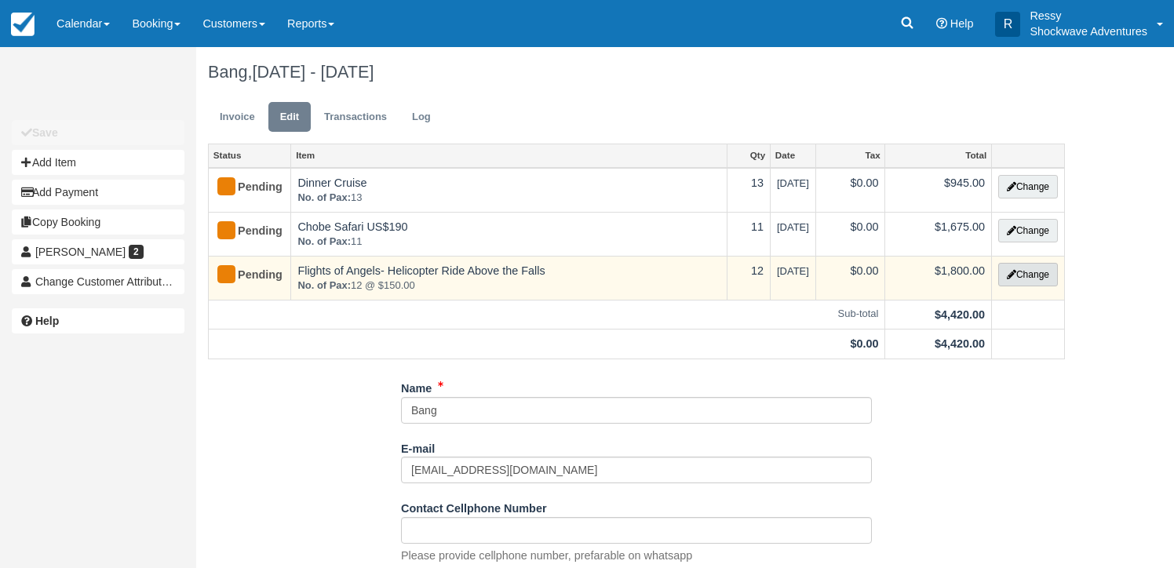
click at [1025, 278] on button "Change" at bounding box center [1028, 275] width 60 height 24
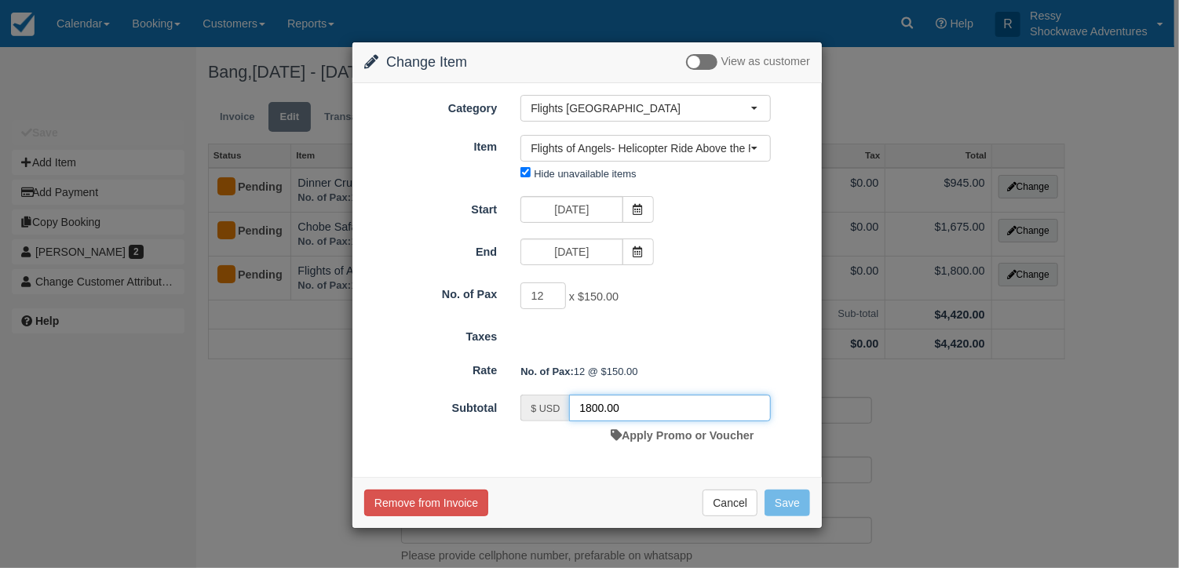
click at [605, 407] on input "1800.00" at bounding box center [670, 408] width 202 height 27
type input "1503.00"
click at [790, 490] on button "Save" at bounding box center [787, 503] width 46 height 27
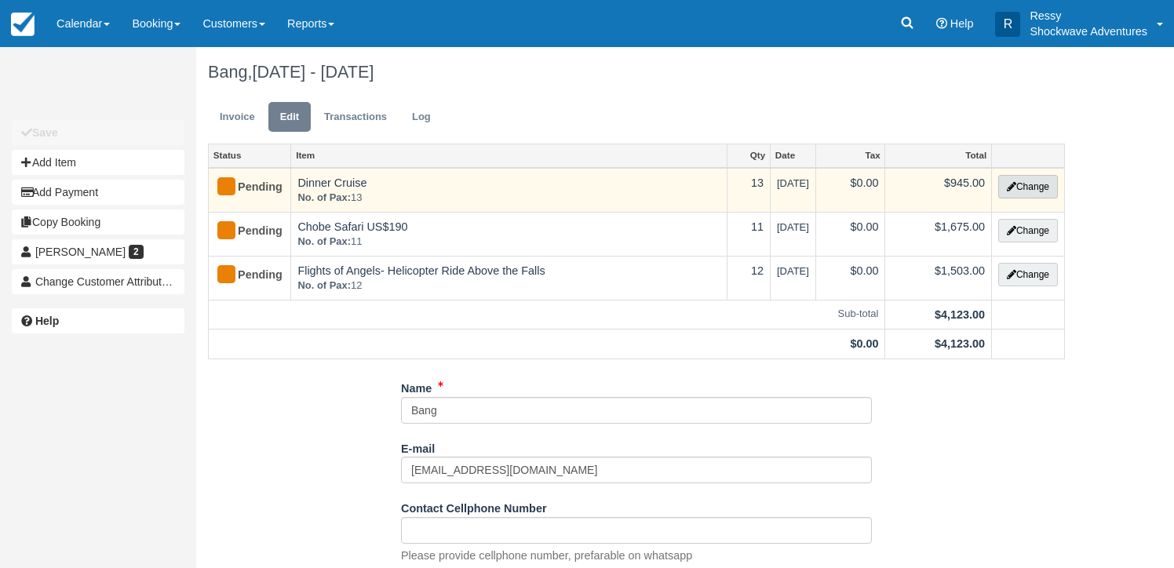
click at [1030, 181] on button "Change" at bounding box center [1028, 187] width 60 height 24
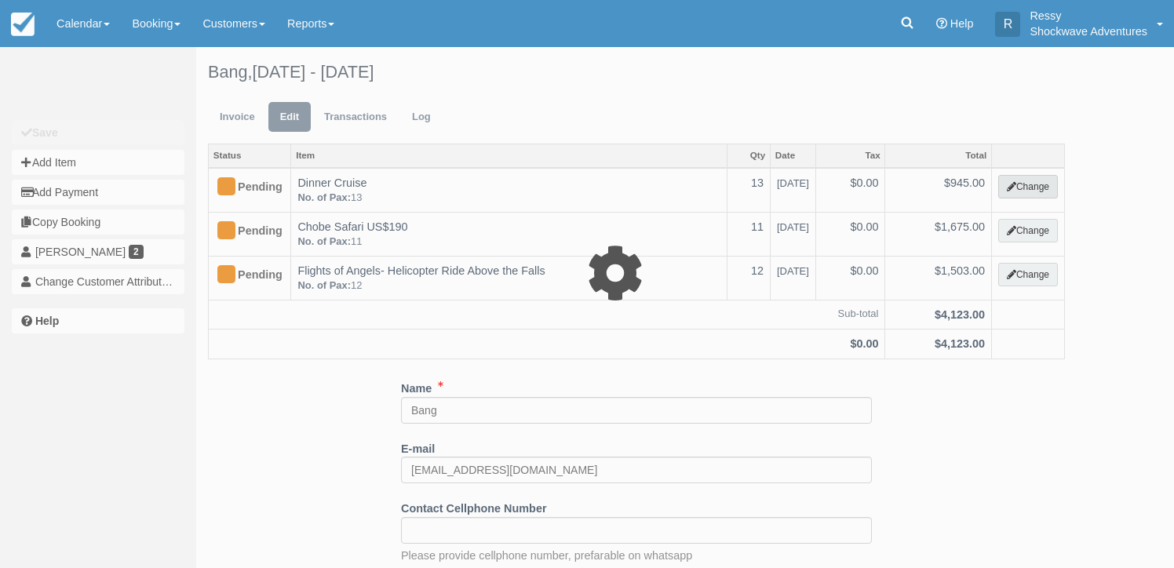
select select "22"
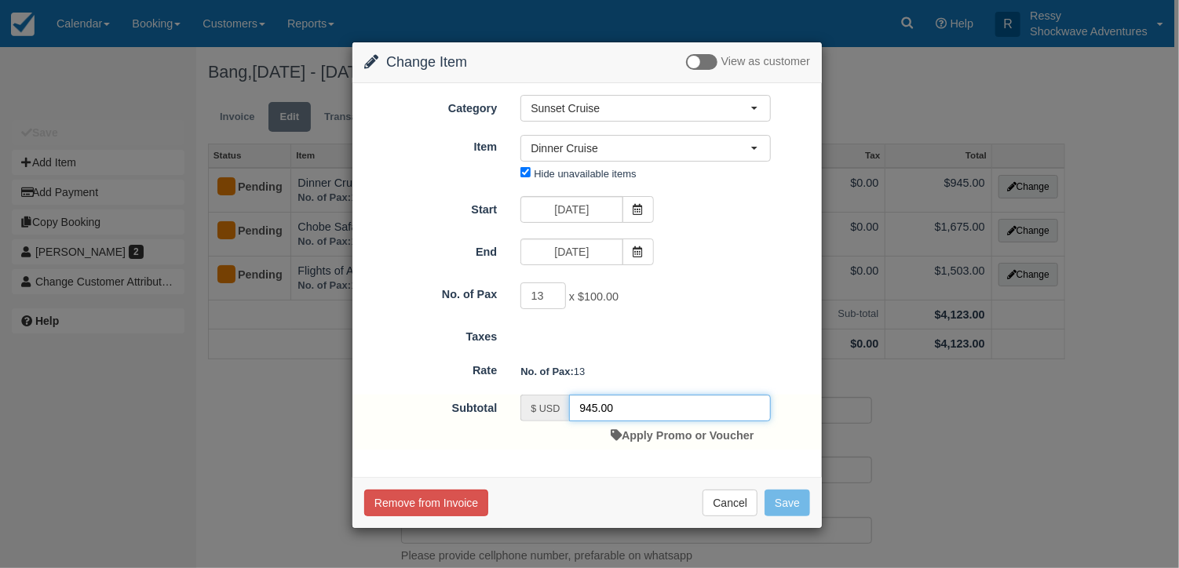
click at [594, 407] on input "945.00" at bounding box center [670, 408] width 202 height 27
click at [596, 409] on input "945.00" at bounding box center [670, 408] width 202 height 27
click at [611, 405] on input "946.00" at bounding box center [670, 408] width 202 height 27
type input "946.80"
click at [781, 491] on button "Save" at bounding box center [787, 503] width 46 height 27
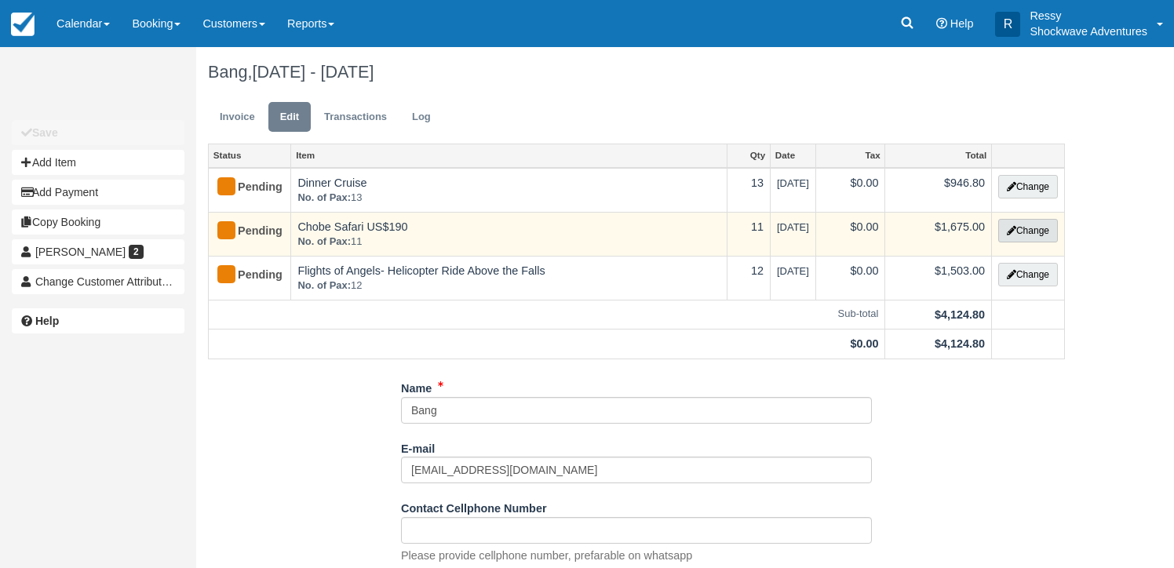
click at [1039, 222] on button "Change" at bounding box center [1028, 231] width 60 height 24
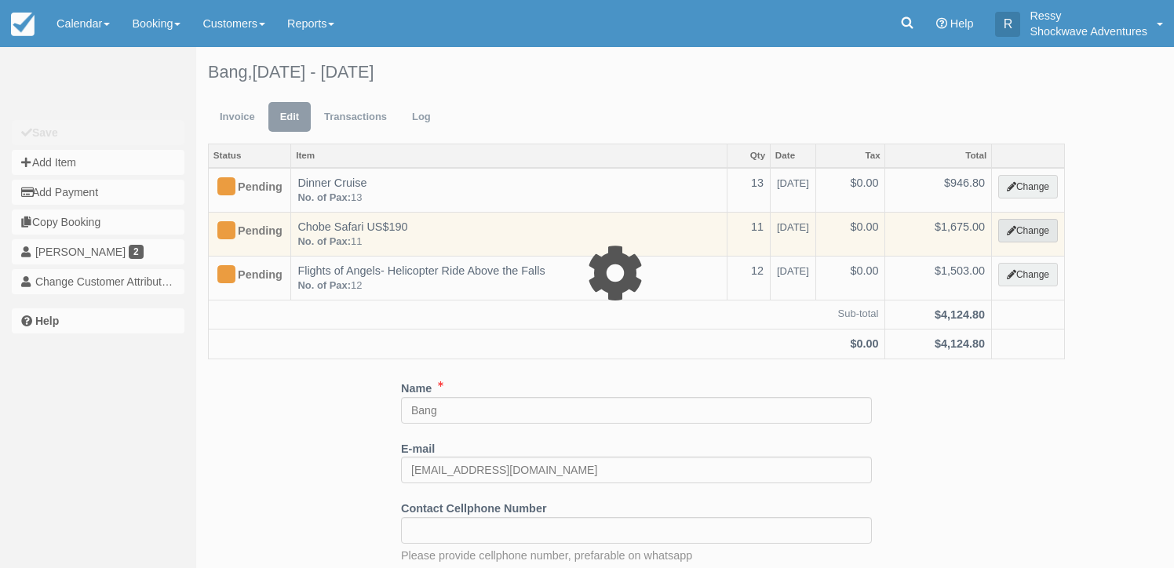
select select "30"
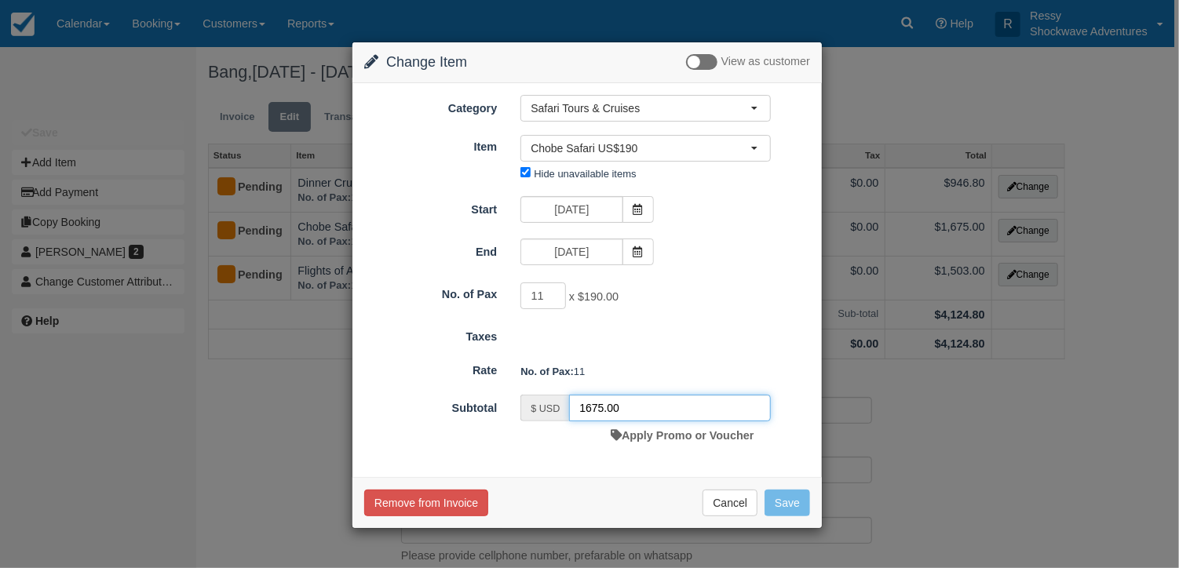
click at [600, 406] on input "1675.00" at bounding box center [670, 408] width 202 height 27
click at [606, 401] on input "1675.00" at bounding box center [670, 408] width 202 height 27
click at [601, 404] on input "1675.00" at bounding box center [670, 408] width 202 height 27
click at [612, 404] on input "1681.00" at bounding box center [670, 408] width 202 height 27
type input "1681.50"
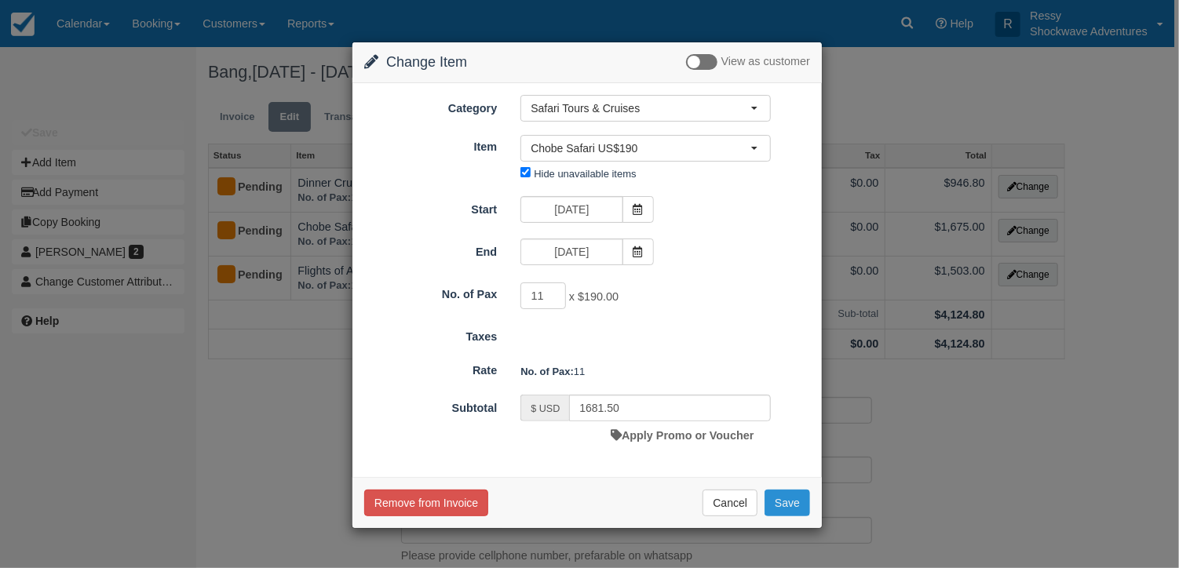
click at [790, 498] on button "Save" at bounding box center [787, 503] width 46 height 27
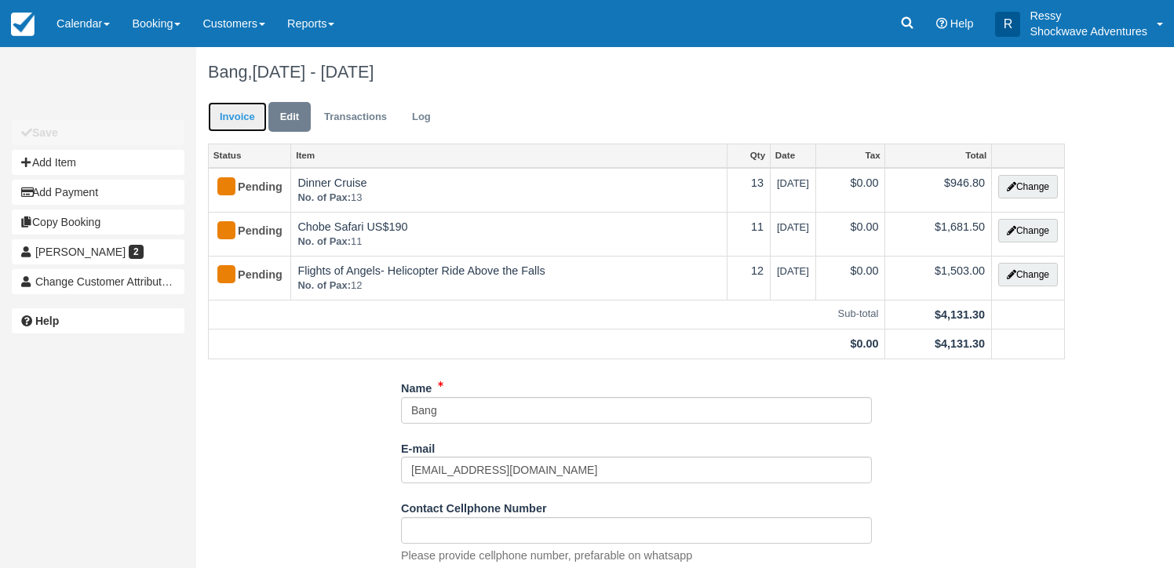
click at [228, 115] on link "Invoice" at bounding box center [237, 117] width 59 height 31
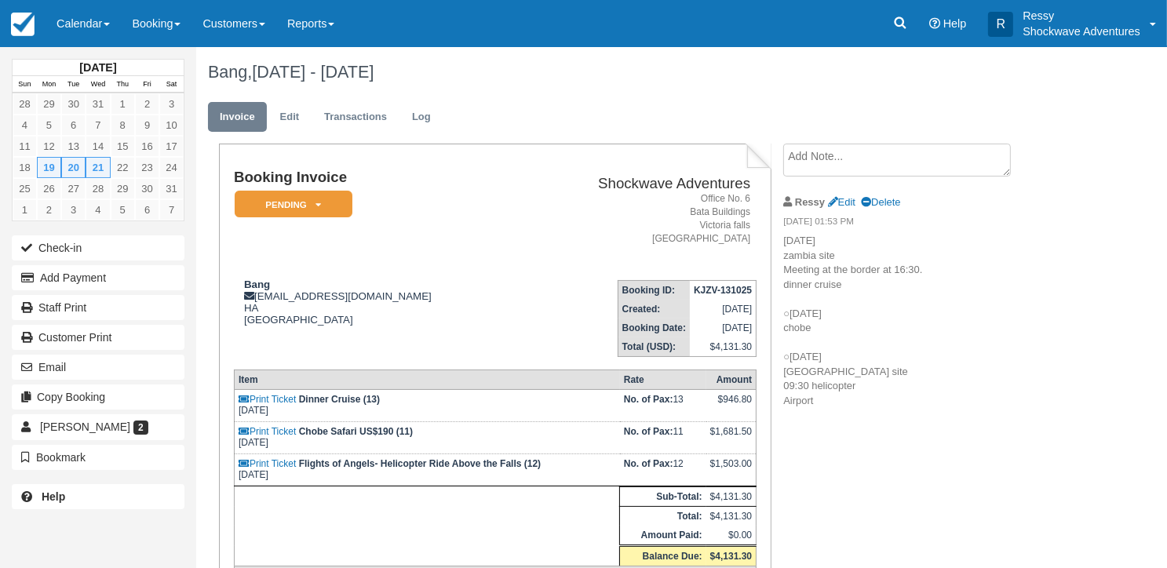
scroll to position [249, 0]
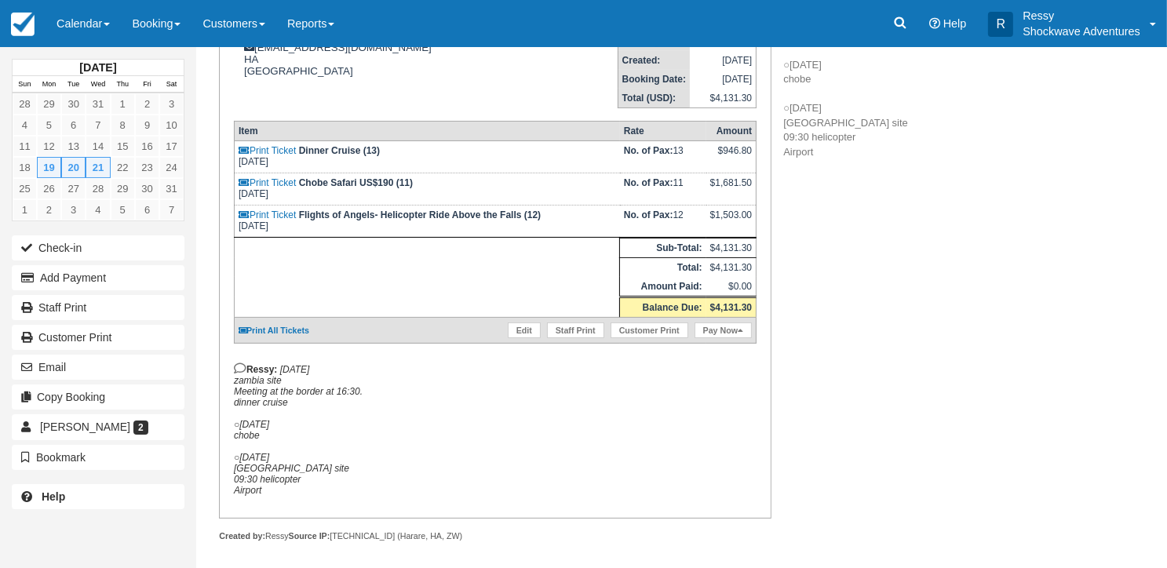
click at [1033, 392] on div "Booking Invoice Pending   Reserved Deposit Paid Waiting Cancelled Void NO LONGE…" at bounding box center [627, 235] width 863 height 681
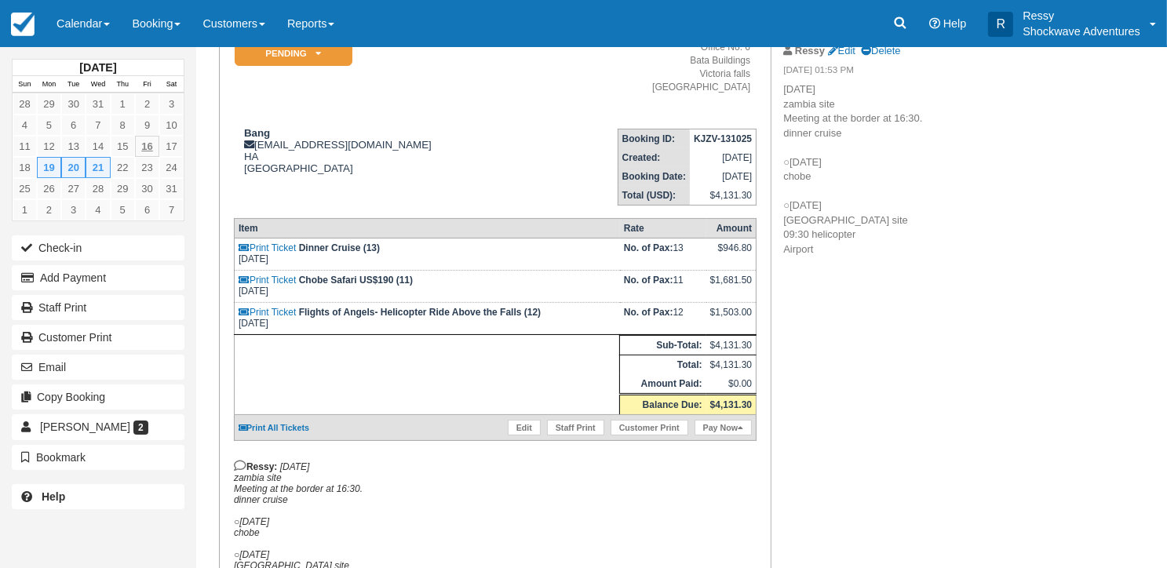
scroll to position [0, 0]
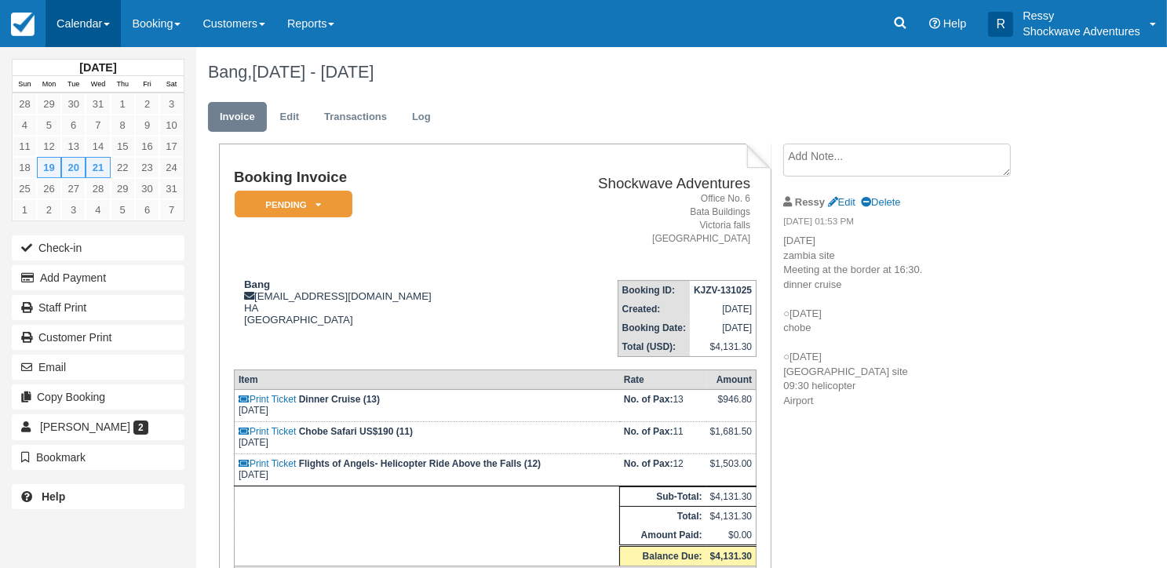
click at [93, 23] on link "Calendar" at bounding box center [83, 23] width 75 height 47
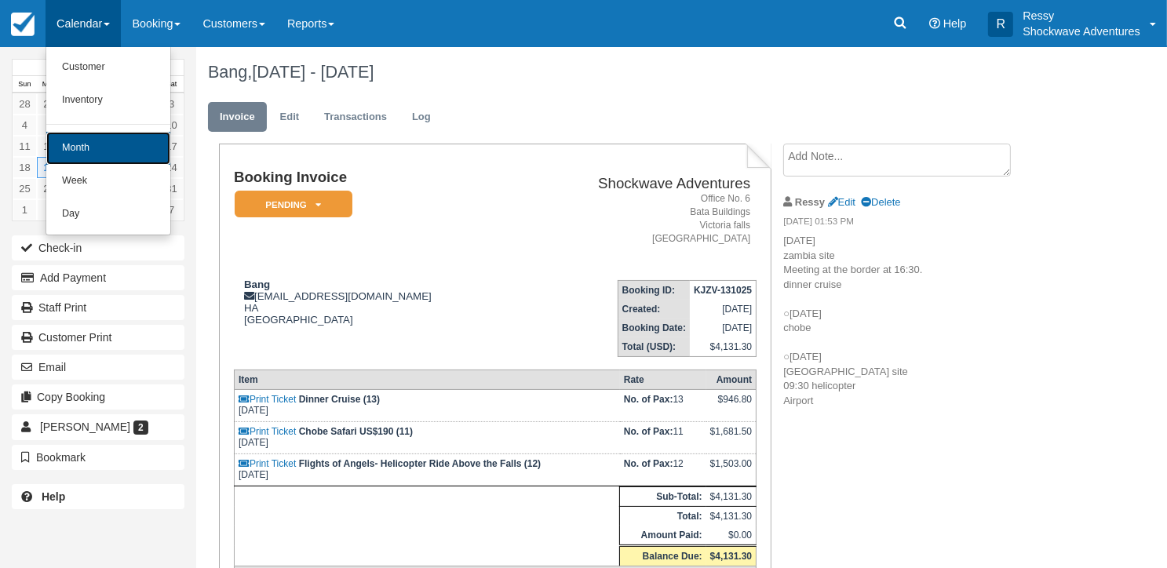
click at [104, 137] on link "Month" at bounding box center [108, 148] width 124 height 33
